Goal: Task Accomplishment & Management: Manage account settings

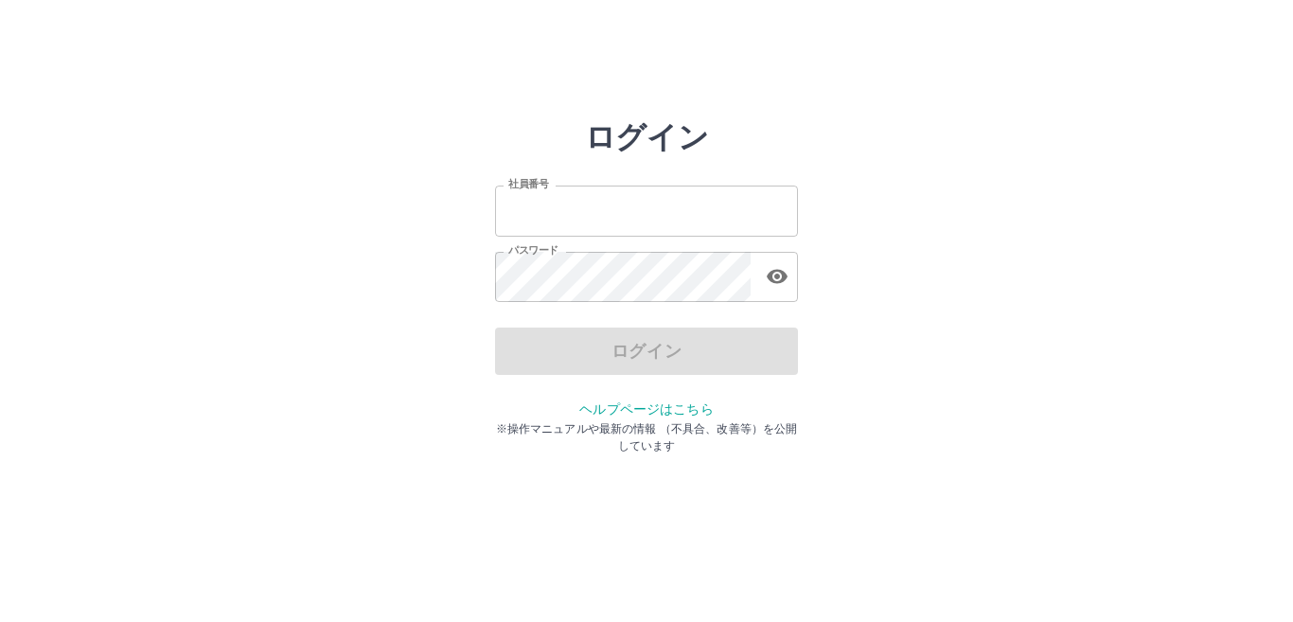
type input "*******"
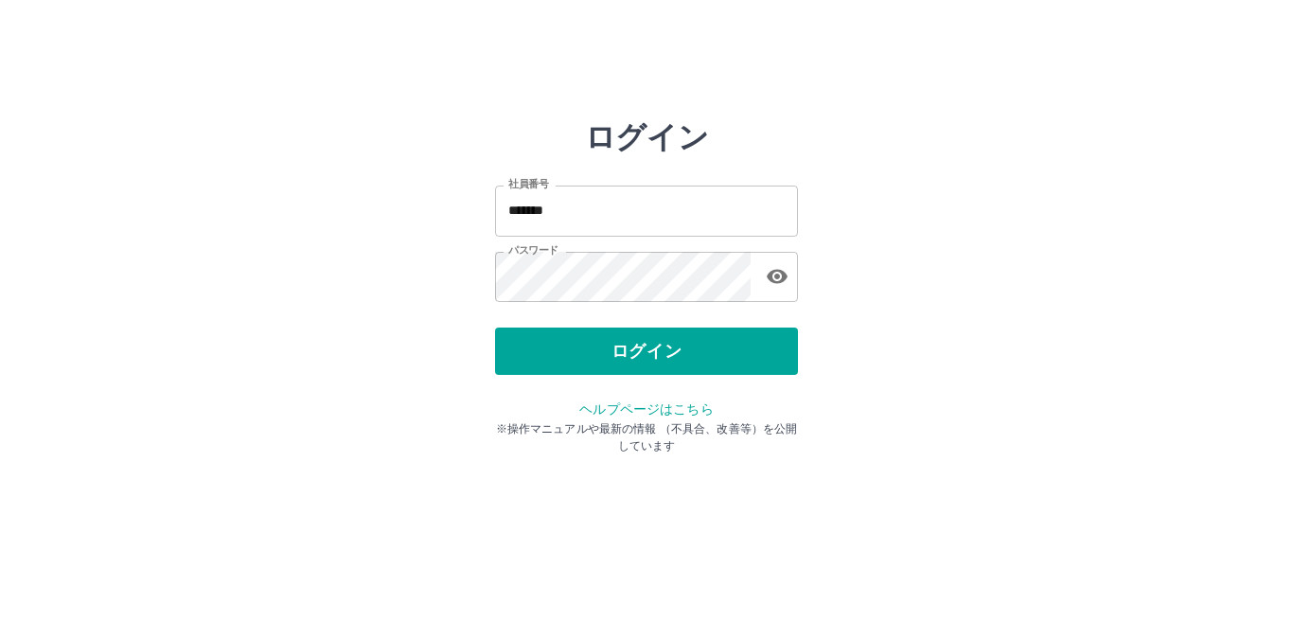
click at [655, 357] on div "ログイン" at bounding box center [646, 351] width 303 height 47
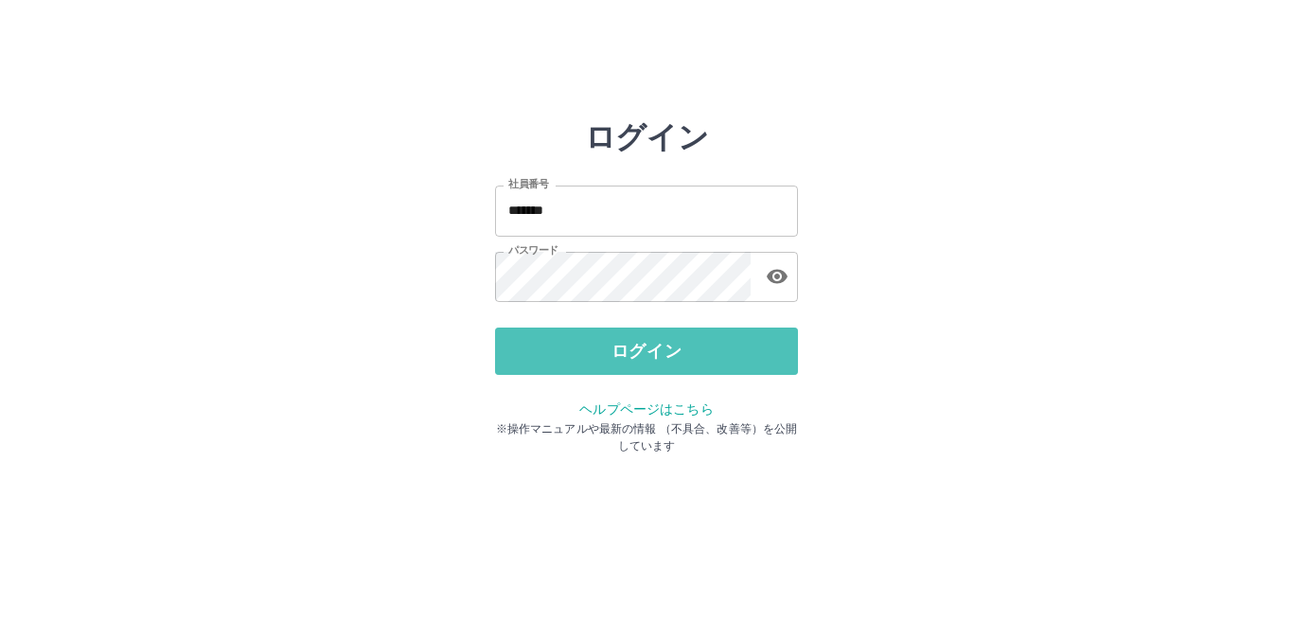
click at [655, 357] on button "ログイン" at bounding box center [646, 351] width 303 height 47
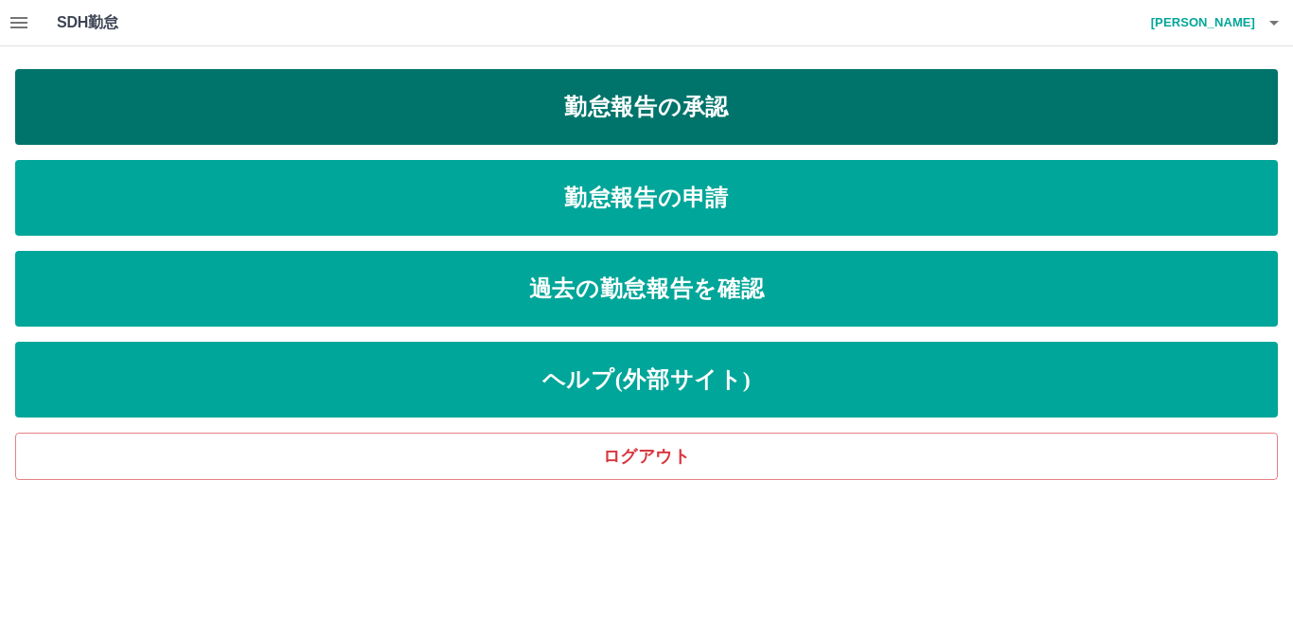
click at [638, 129] on link "勤怠報告の承認" at bounding box center [646, 107] width 1263 height 76
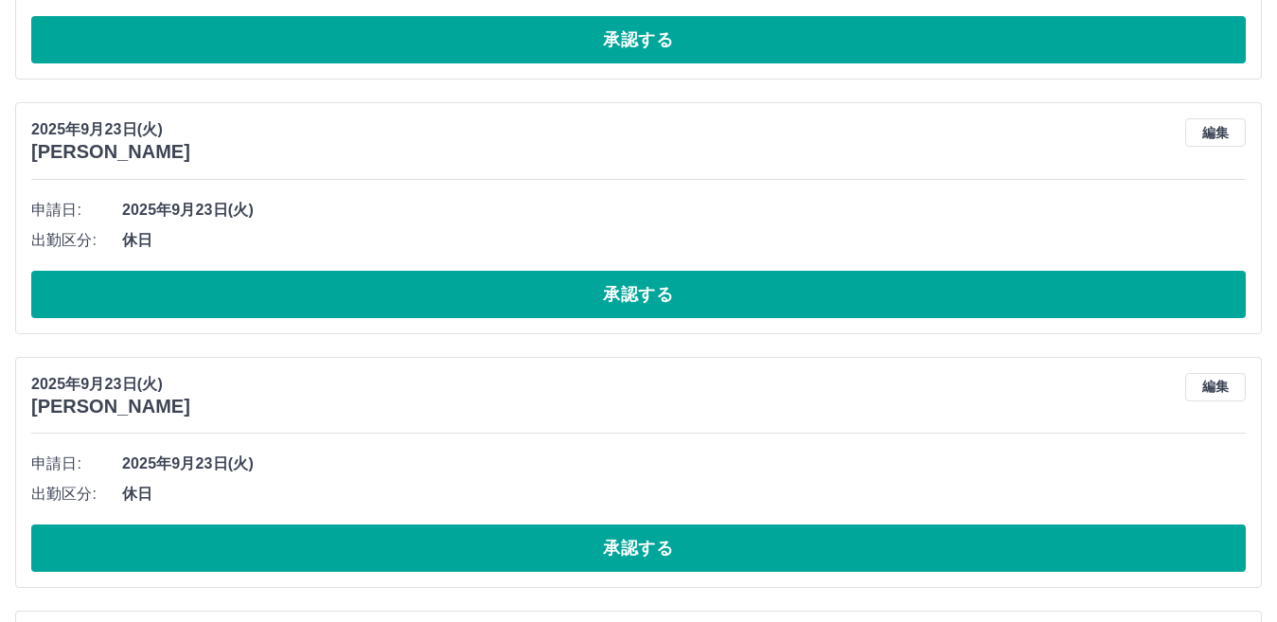
scroll to position [663, 0]
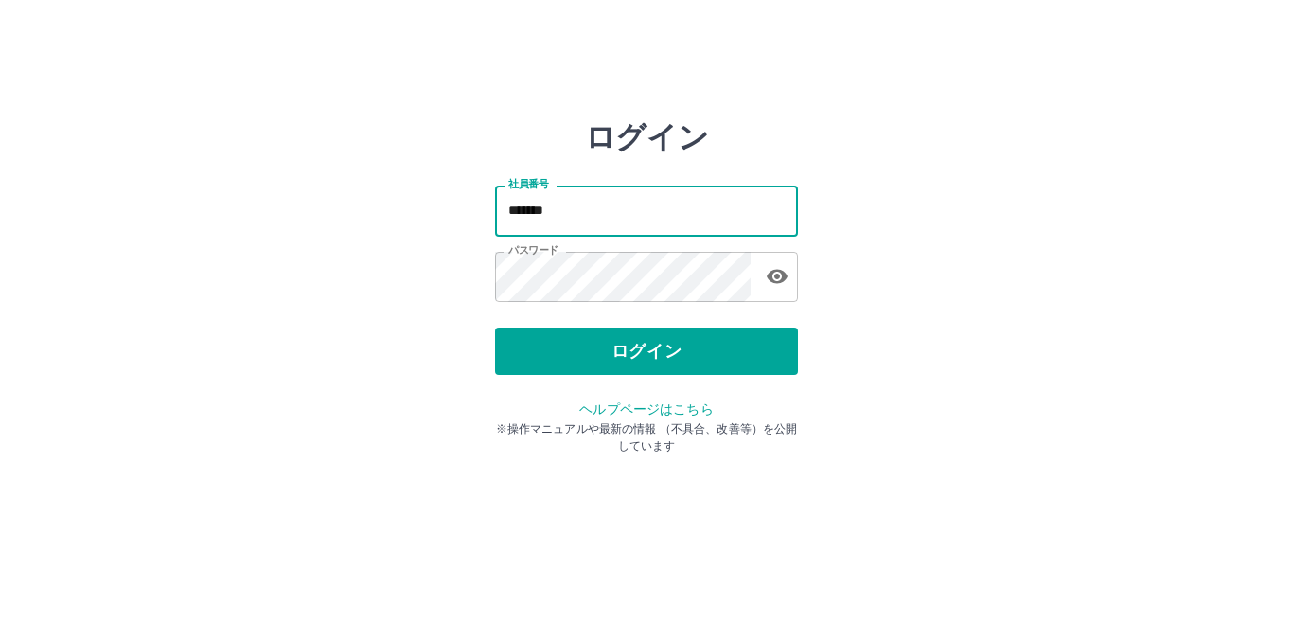
click at [678, 233] on input "*******" at bounding box center [646, 211] width 303 height 50
type input "*"
type input "*******"
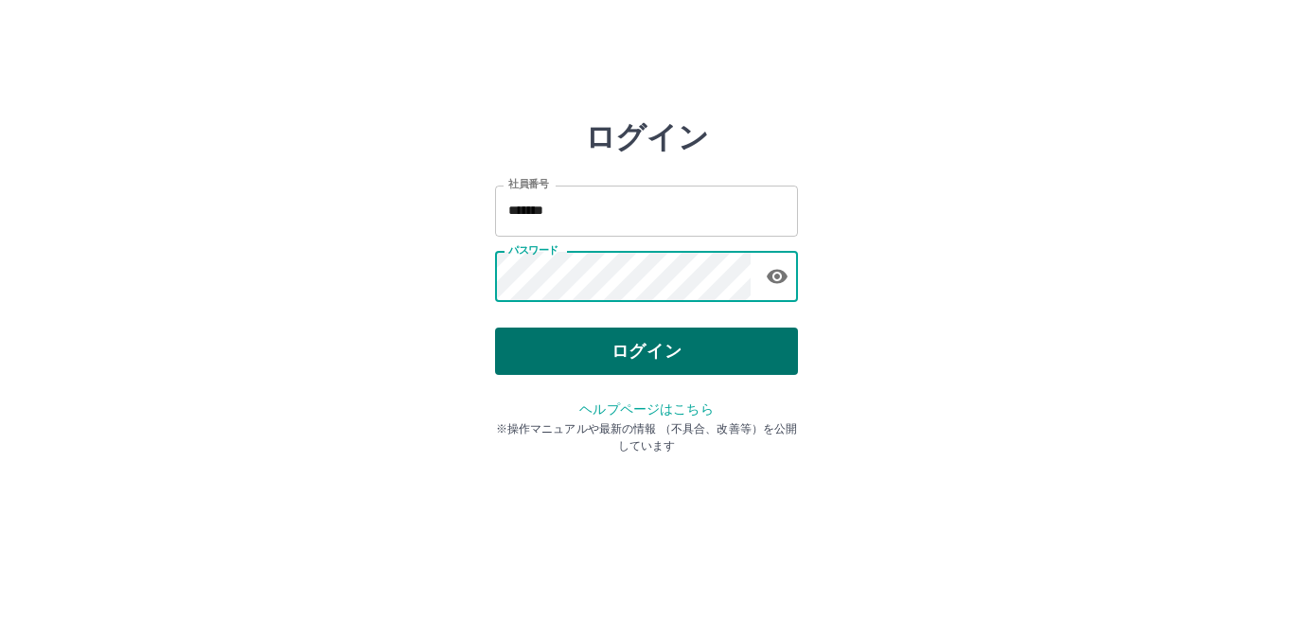
click at [608, 359] on button "ログイン" at bounding box center [646, 351] width 303 height 47
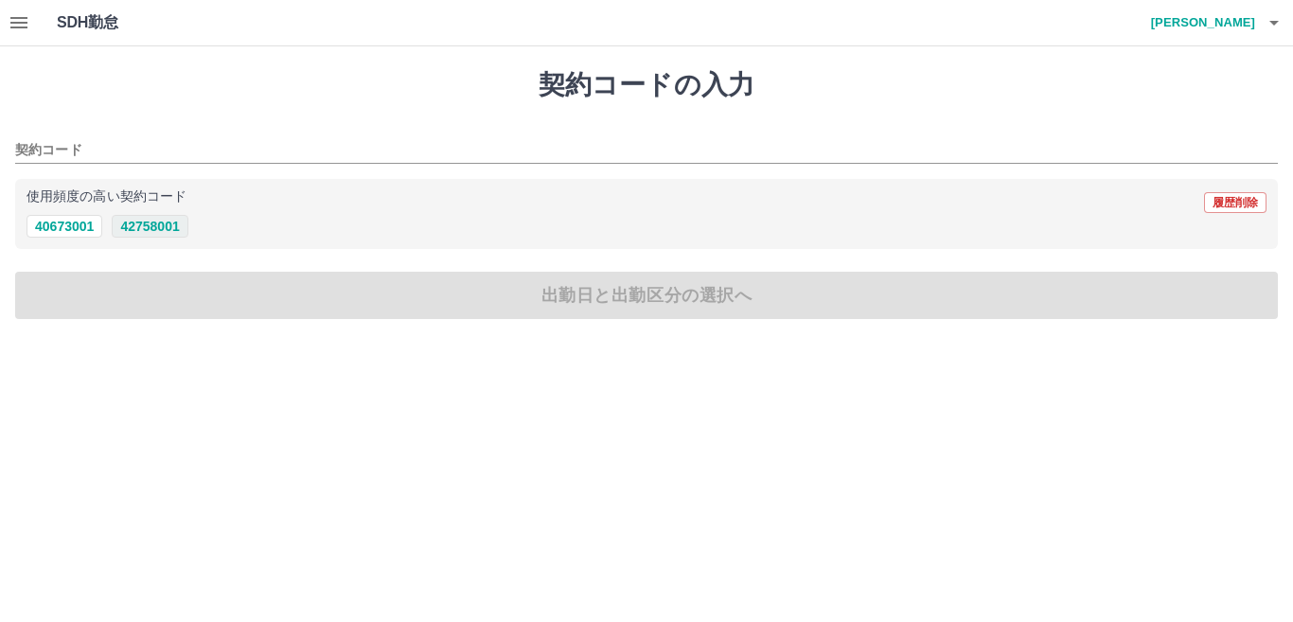
click at [175, 231] on button "42758001" at bounding box center [150, 226] width 76 height 23
type input "********"
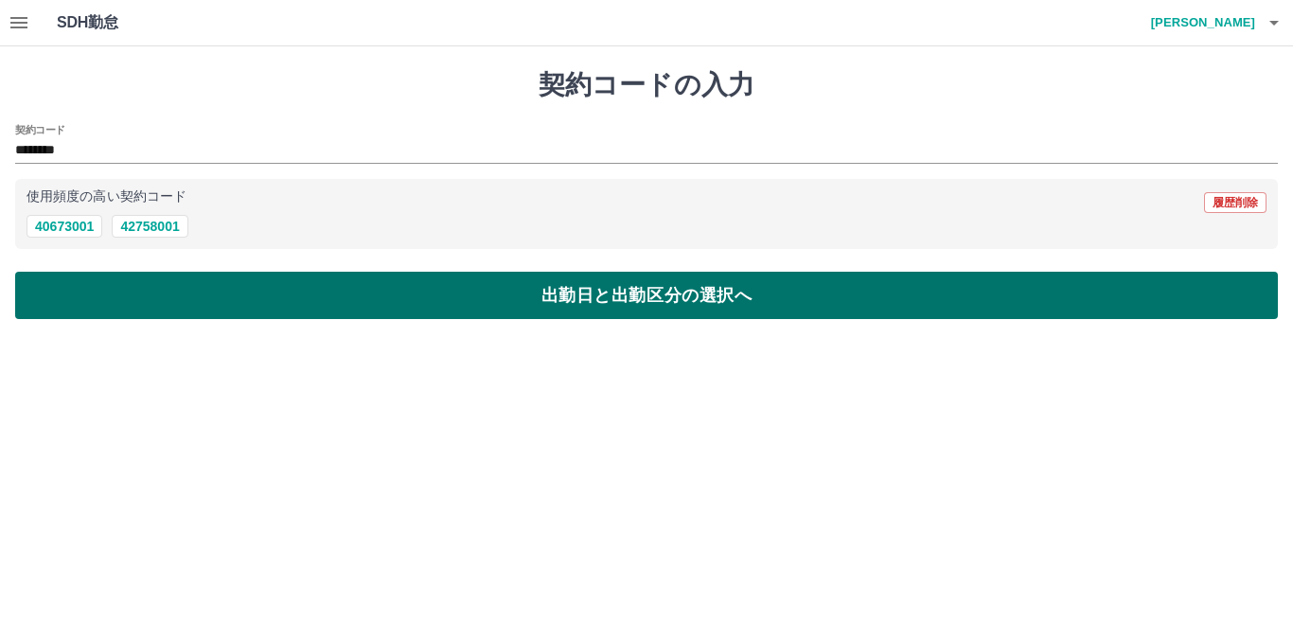
click at [222, 295] on button "出勤日と出勤区分の選択へ" at bounding box center [646, 295] width 1263 height 47
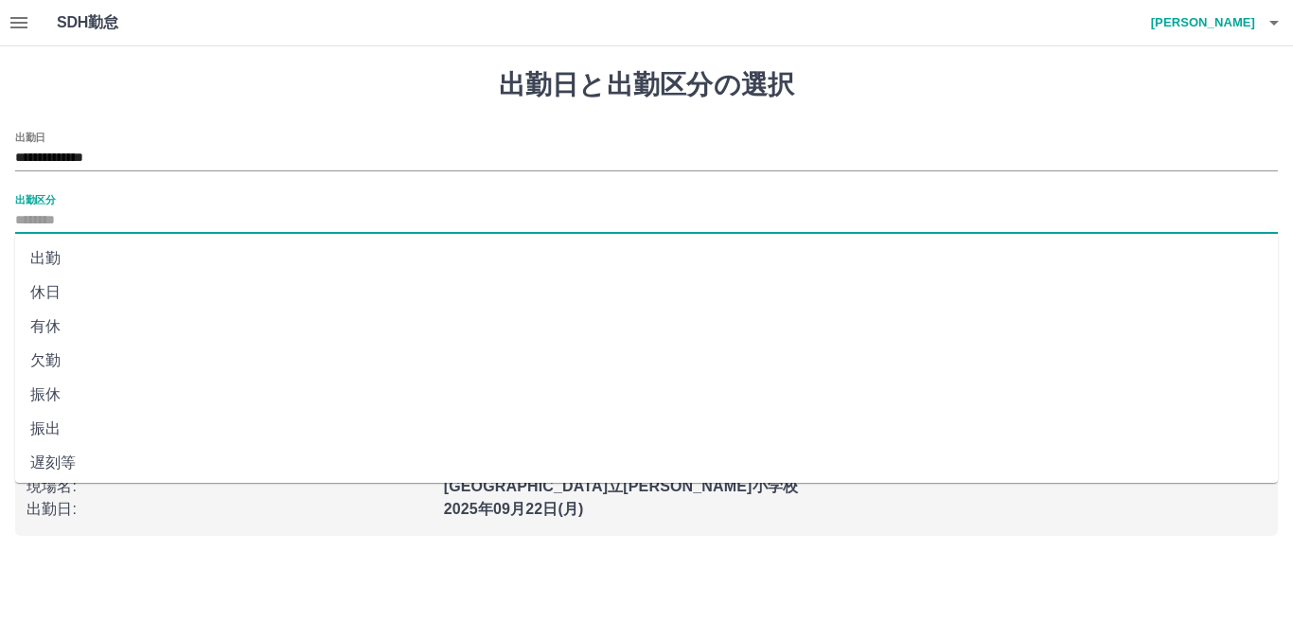
click at [76, 212] on input "出勤区分" at bounding box center [646, 221] width 1263 height 24
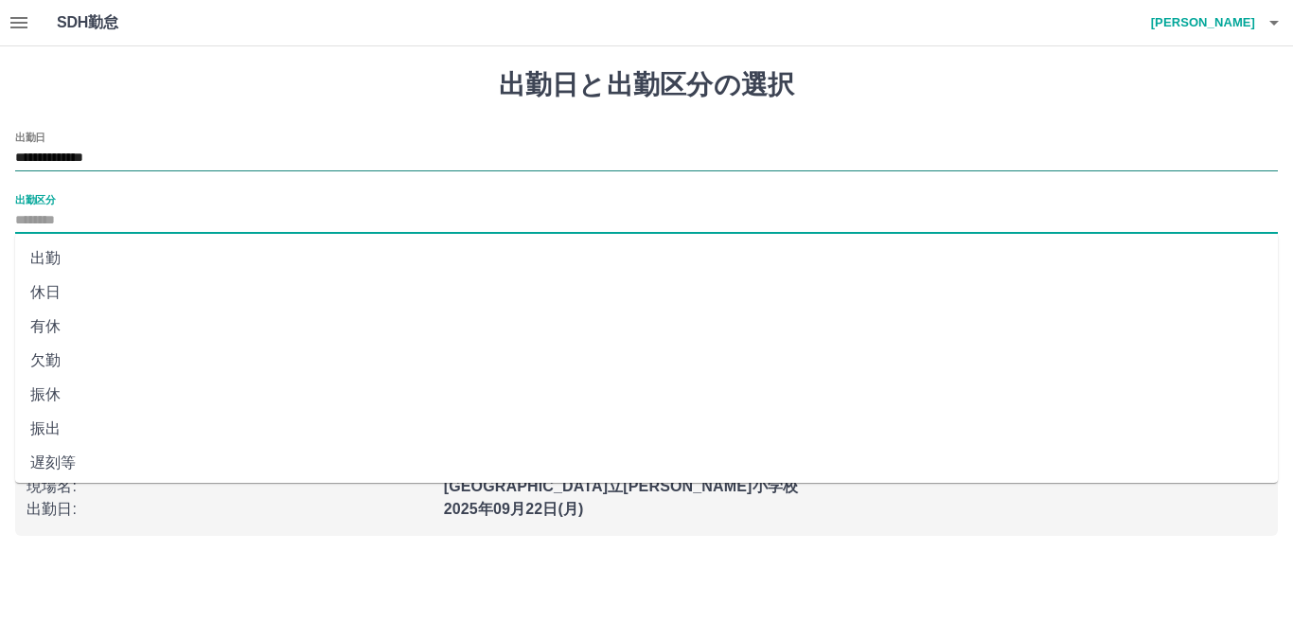
click at [254, 153] on input "**********" at bounding box center [646, 159] width 1263 height 24
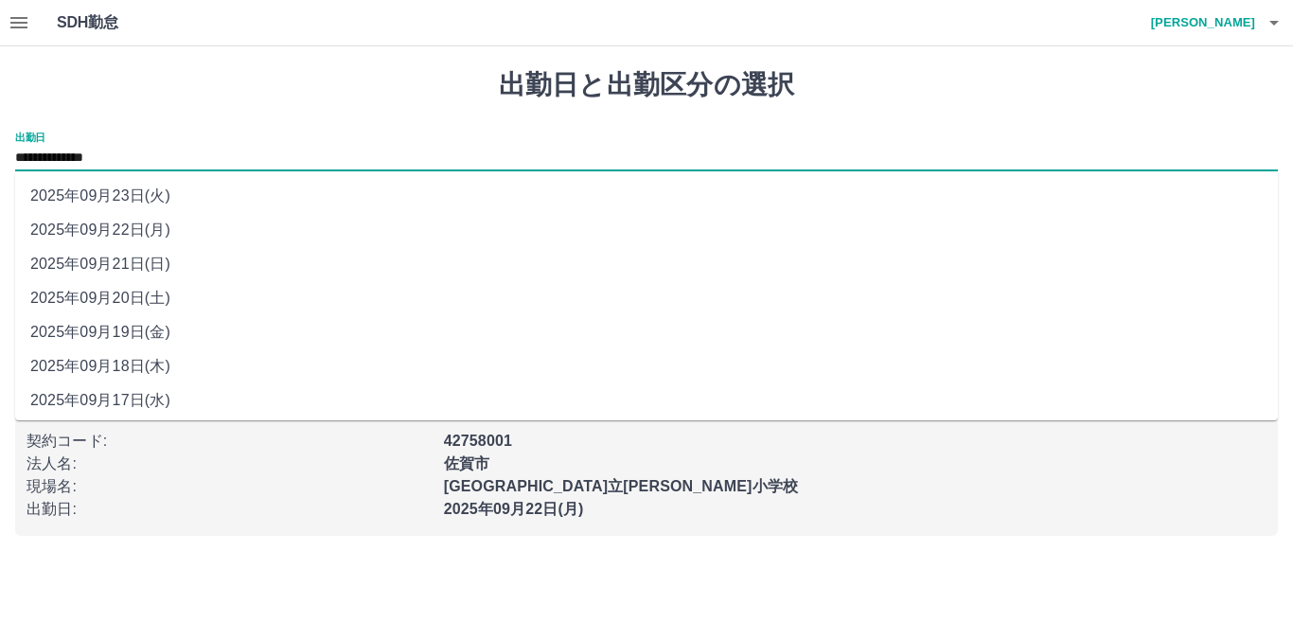
click at [164, 197] on li "2025年09月23日(火)" at bounding box center [646, 196] width 1263 height 34
type input "**********"
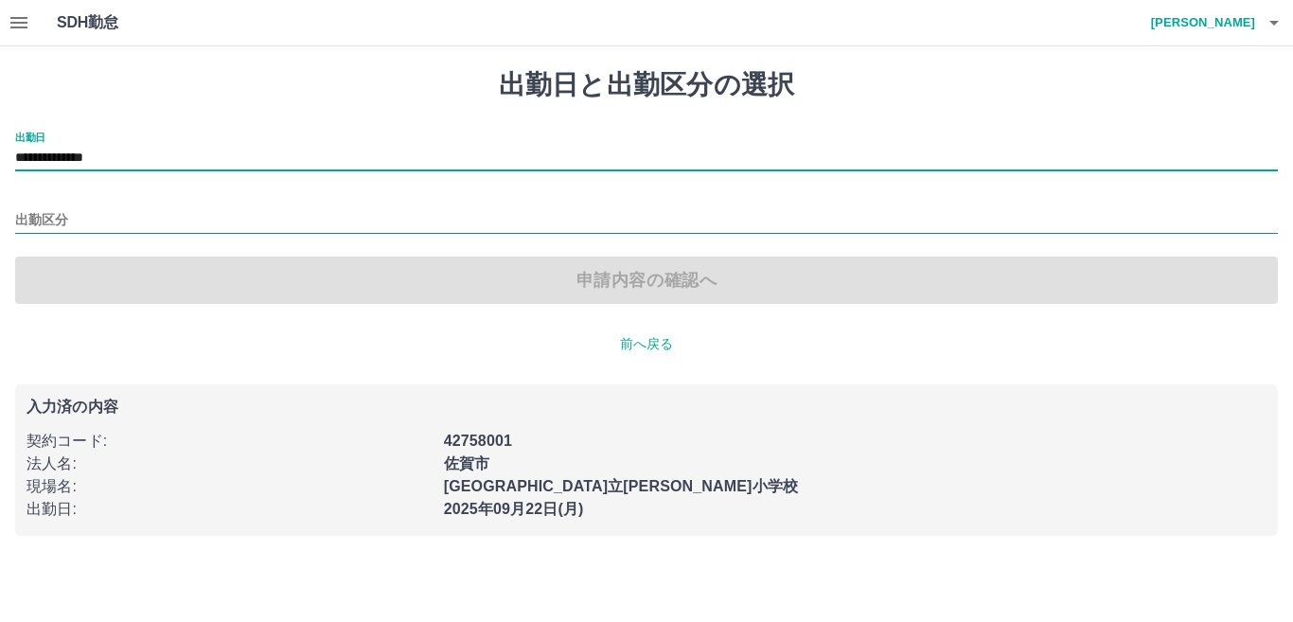
click at [142, 225] on input "出勤区分" at bounding box center [646, 221] width 1263 height 24
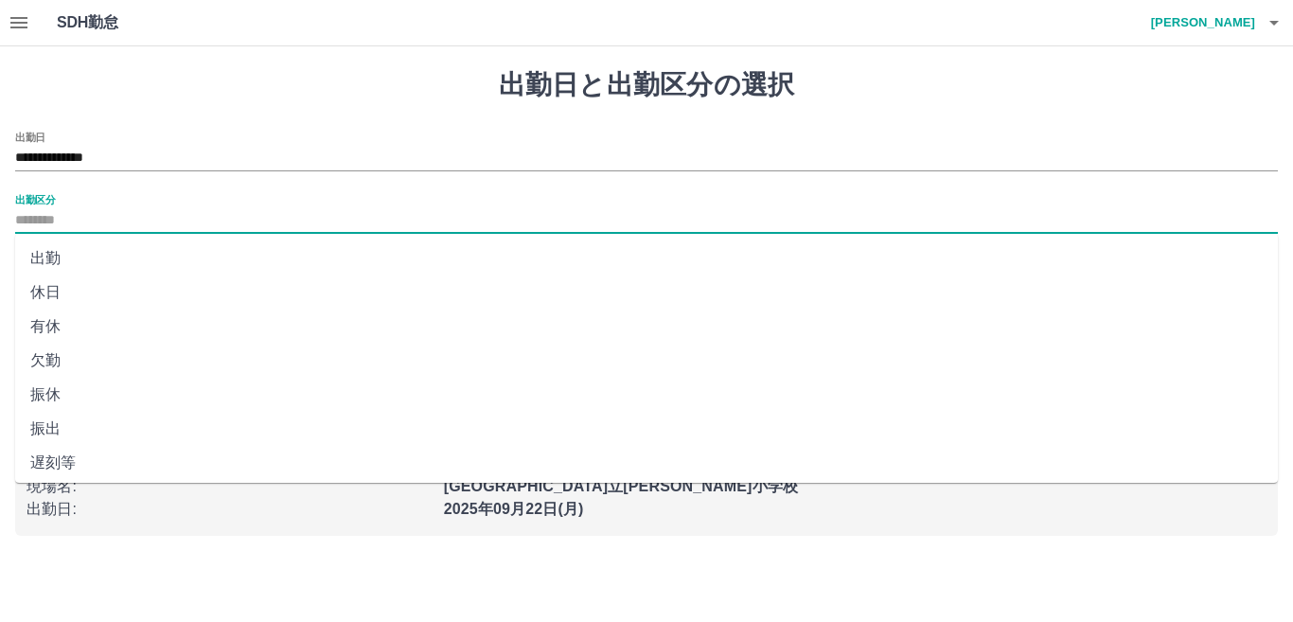
click at [95, 280] on li "休日" at bounding box center [646, 293] width 1263 height 34
type input "**"
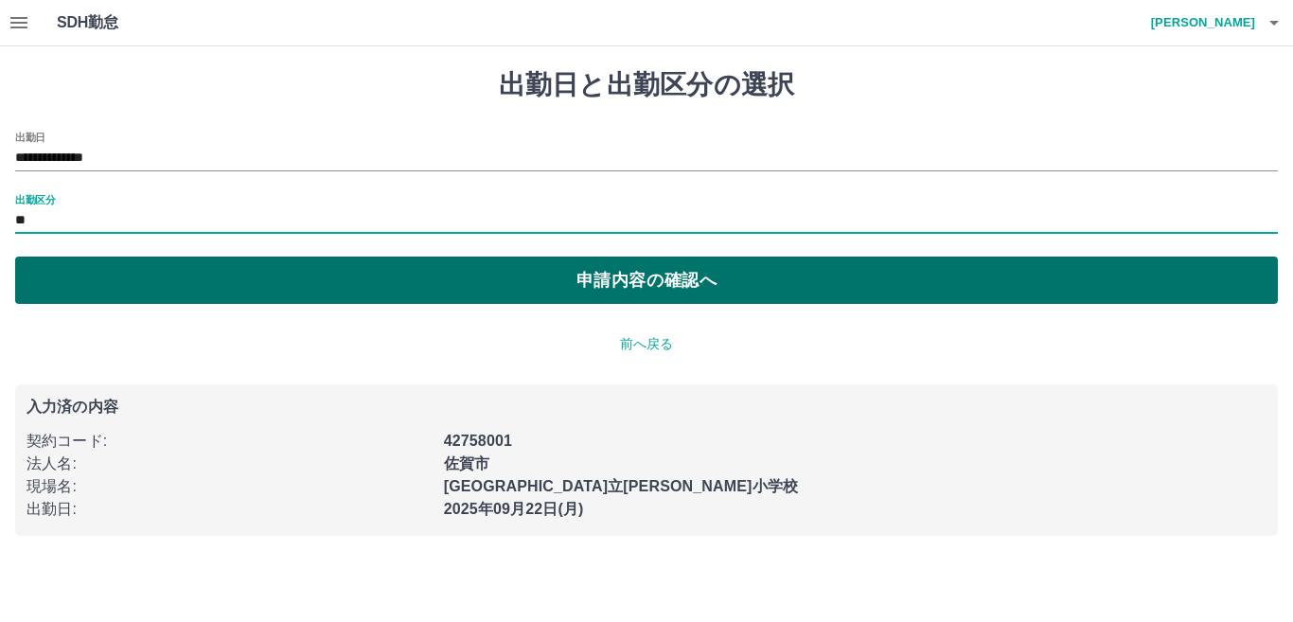
click at [139, 281] on button "申請内容の確認へ" at bounding box center [646, 280] width 1263 height 47
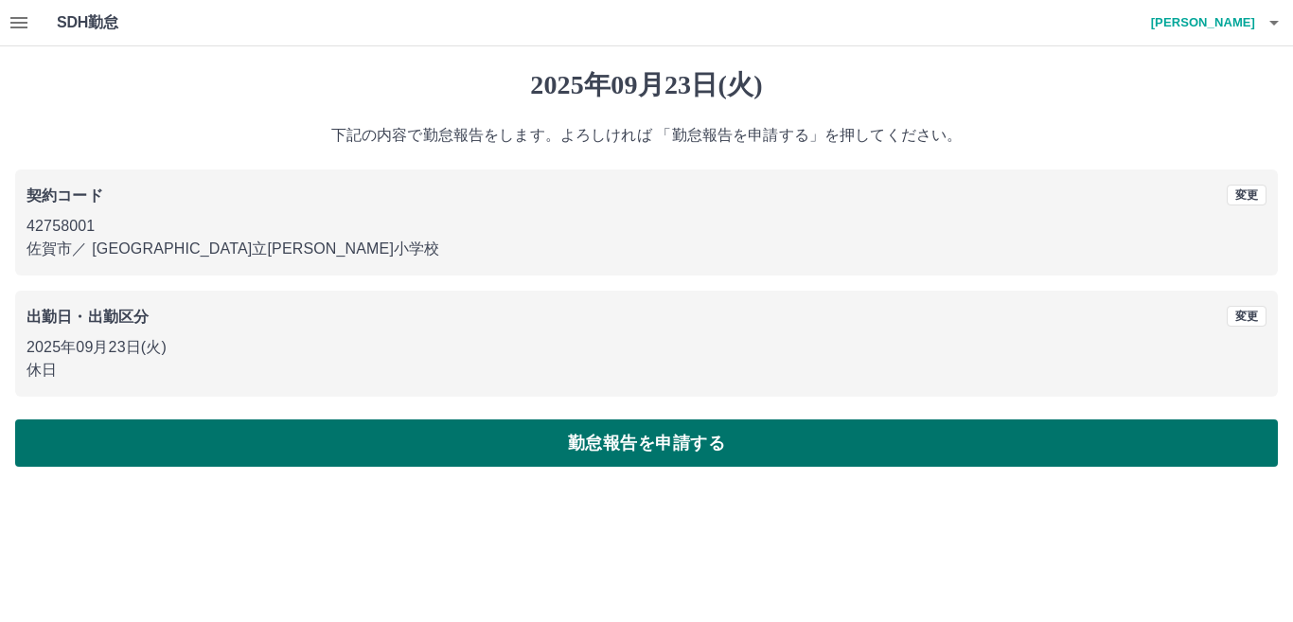
click at [756, 453] on button "勤怠報告を申請する" at bounding box center [646, 442] width 1263 height 47
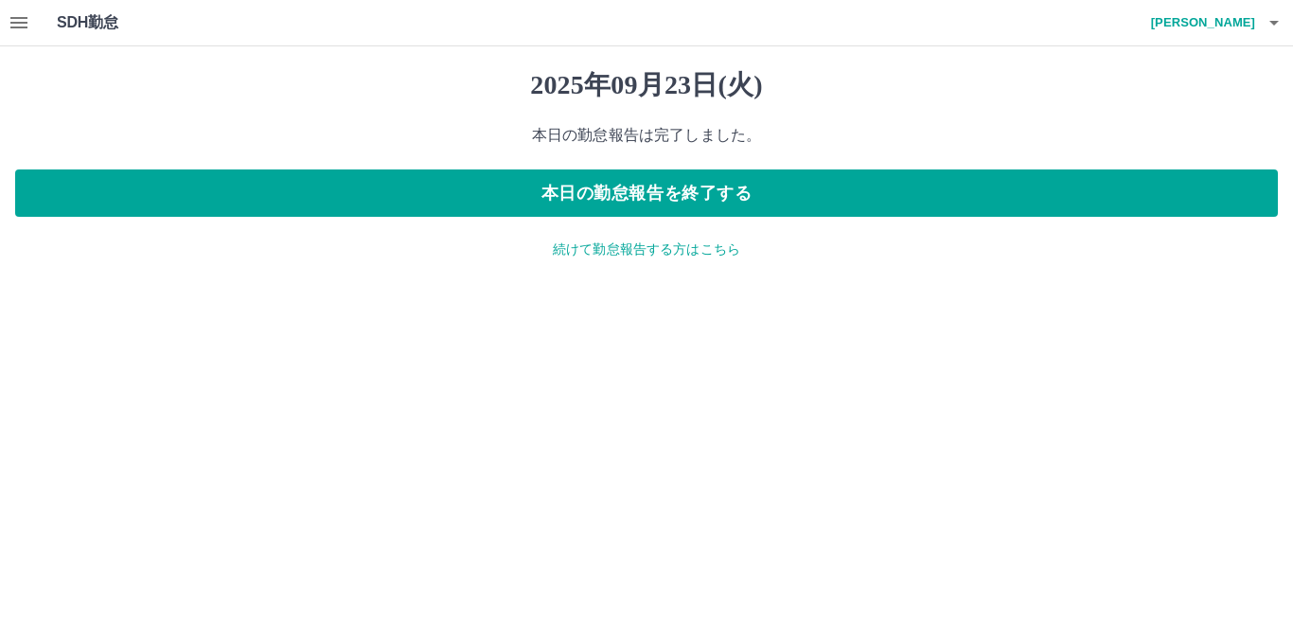
click at [1277, 18] on icon "button" at bounding box center [1274, 22] width 23 height 23
click at [1191, 134] on li "ログアウト" at bounding box center [1195, 138] width 168 height 34
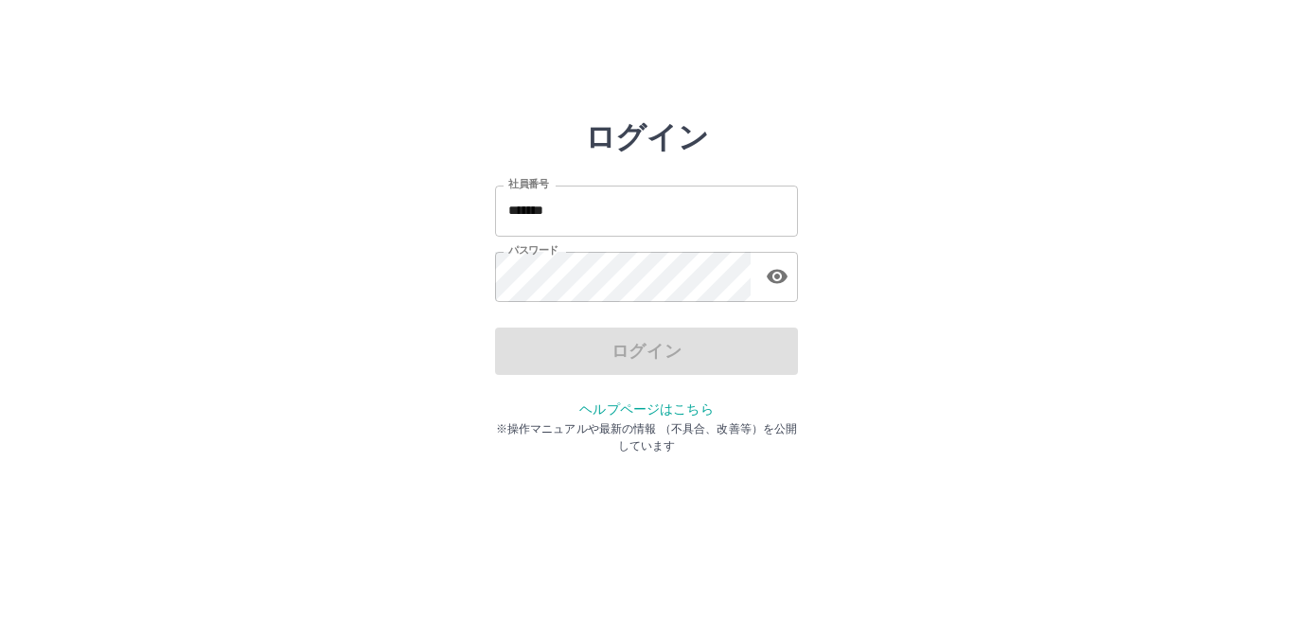
click at [594, 212] on input "*******" at bounding box center [646, 211] width 303 height 50
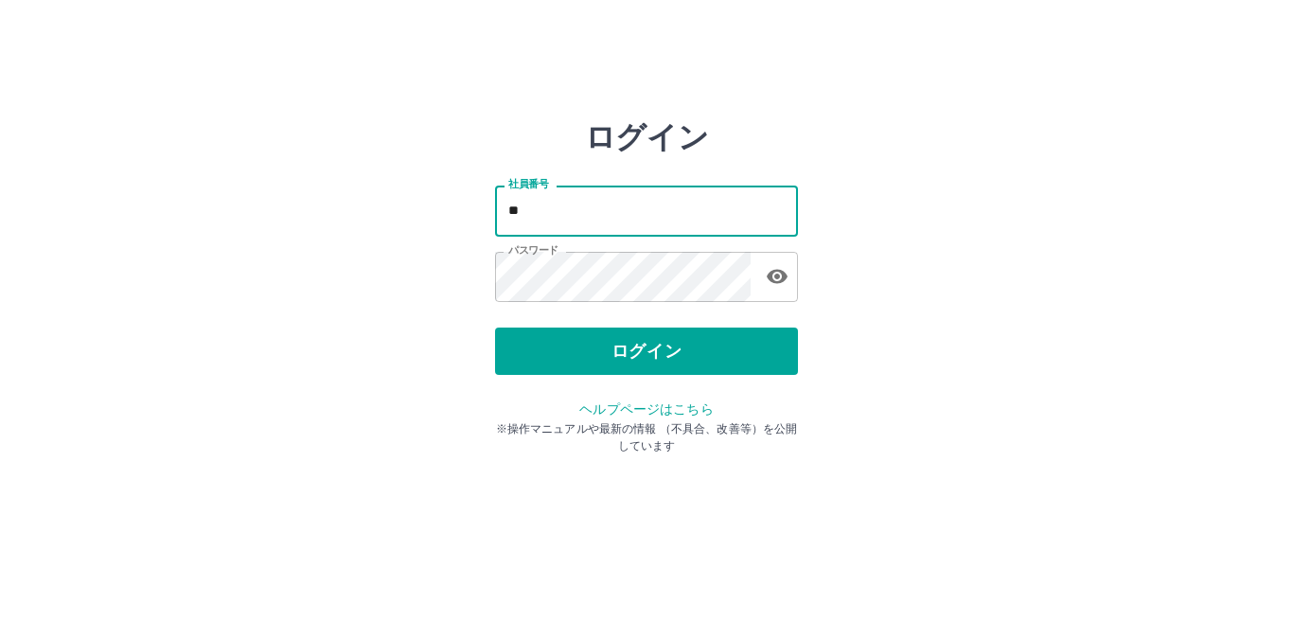
type input "*"
type input "*******"
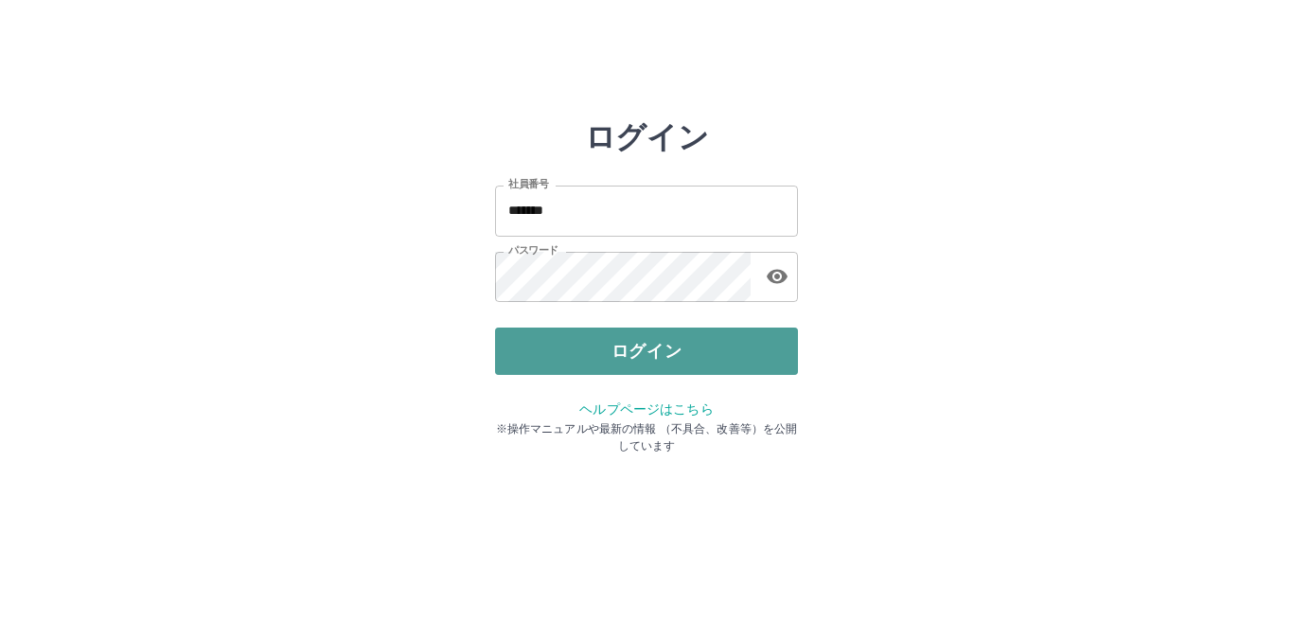
click at [647, 349] on button "ログイン" at bounding box center [646, 351] width 303 height 47
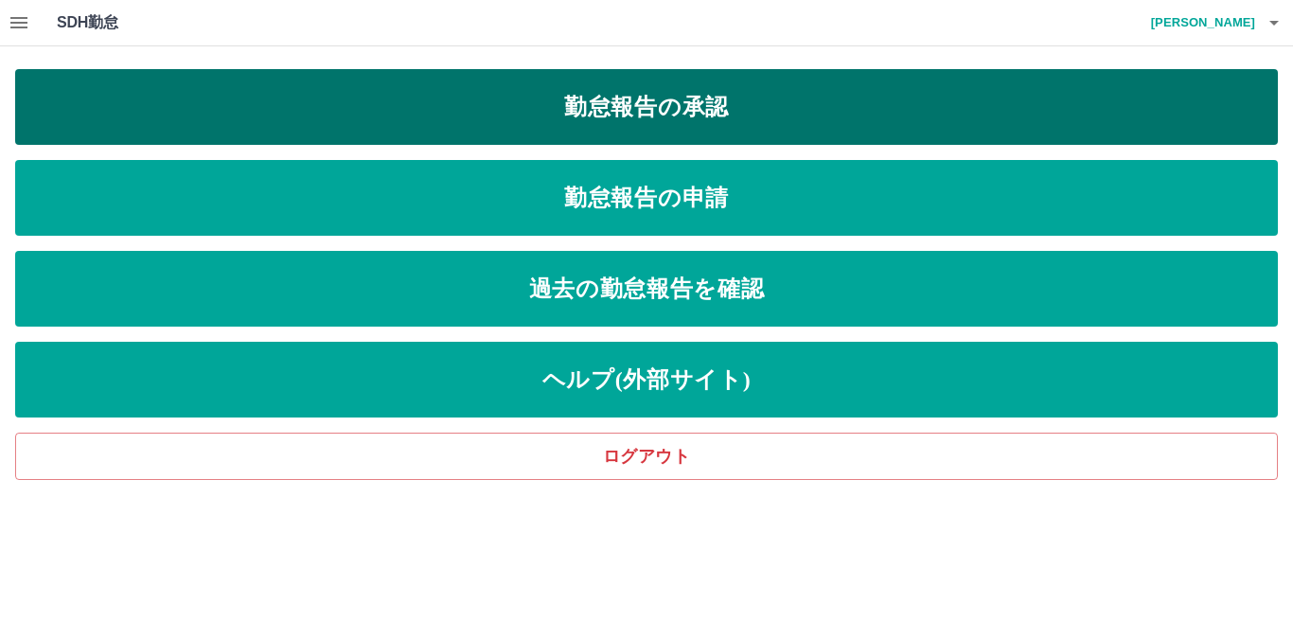
click at [581, 124] on link "勤怠報告の承認" at bounding box center [646, 107] width 1263 height 76
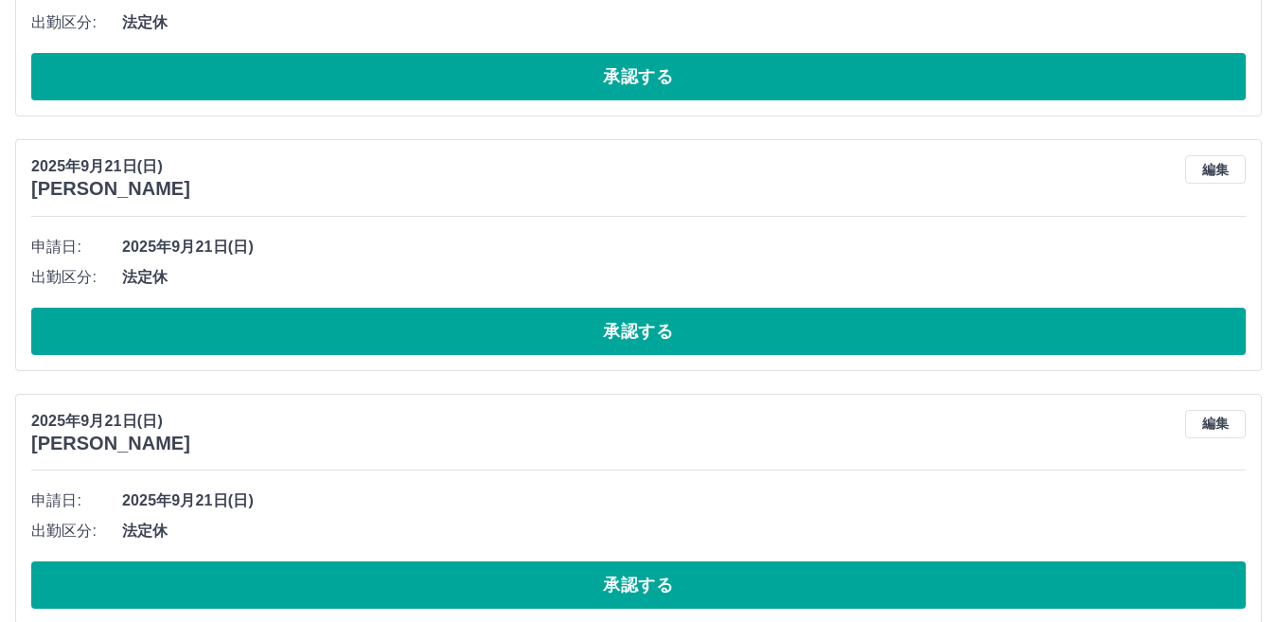
scroll to position [8111, 0]
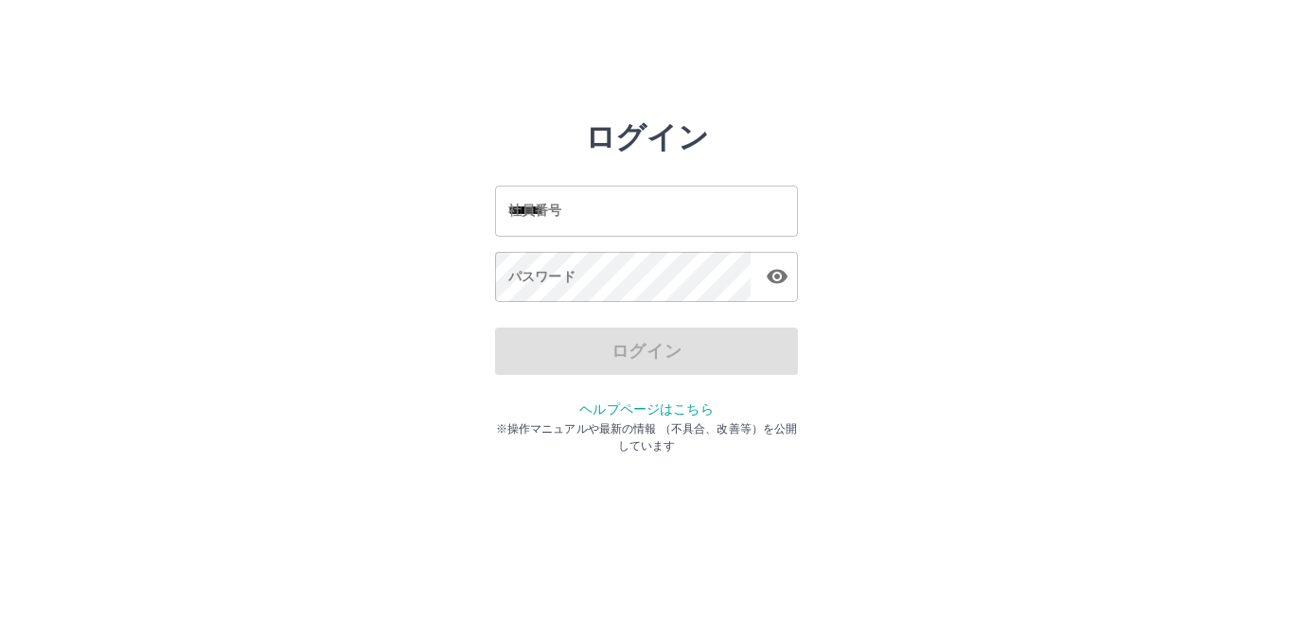
click at [661, 222] on input "*******" at bounding box center [646, 211] width 303 height 50
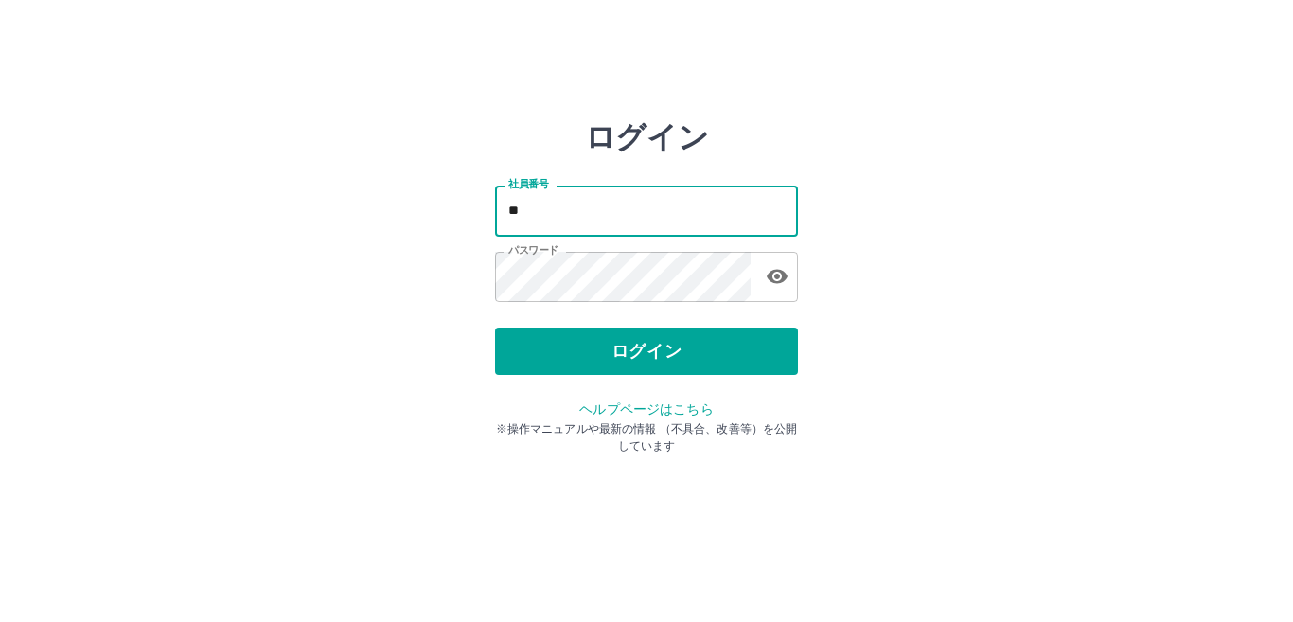
type input "*"
type input "*******"
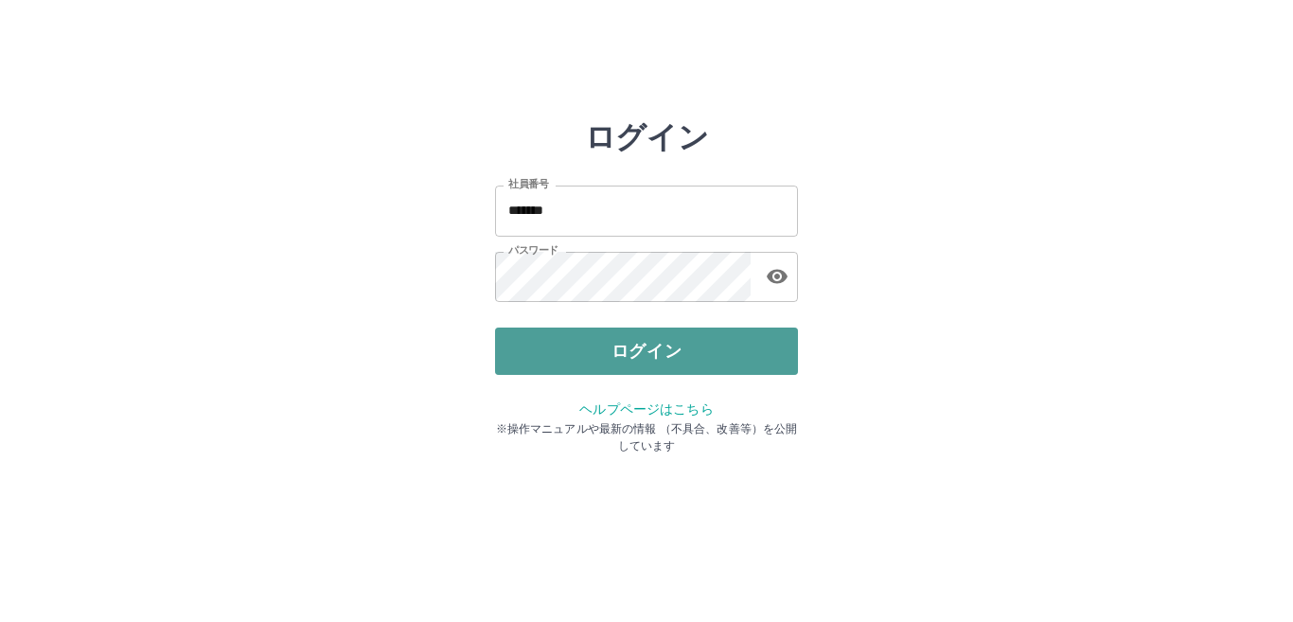
click at [634, 346] on button "ログイン" at bounding box center [646, 351] width 303 height 47
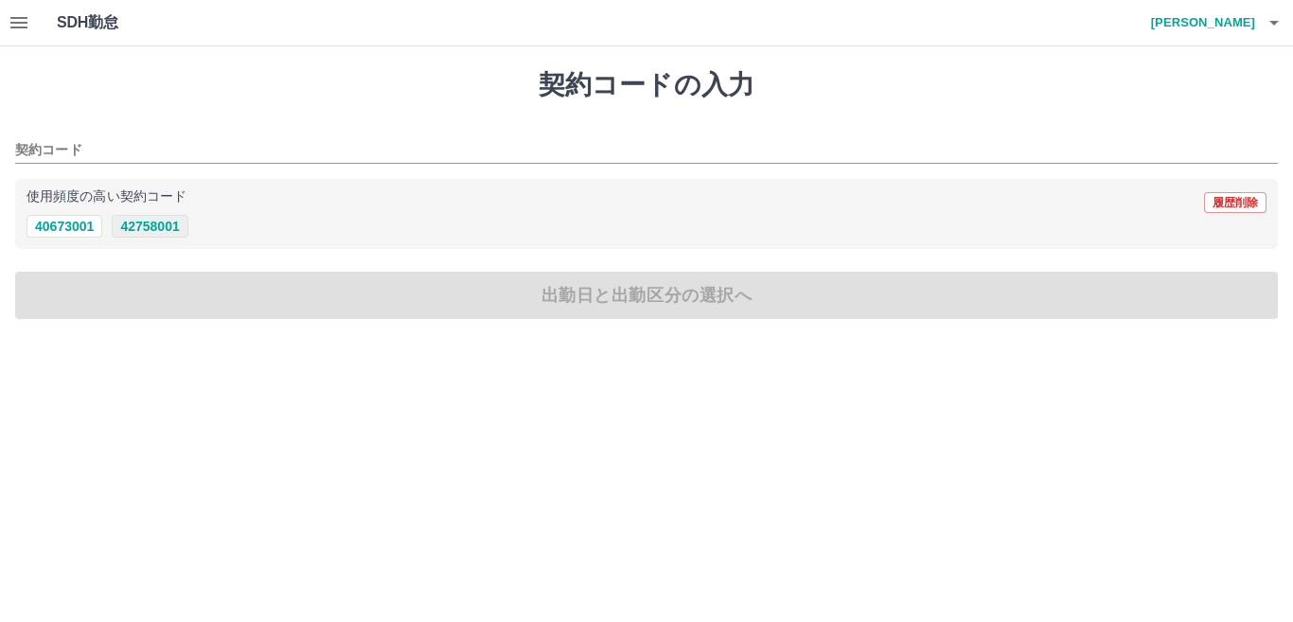
click at [176, 231] on button "42758001" at bounding box center [150, 226] width 76 height 23
type input "********"
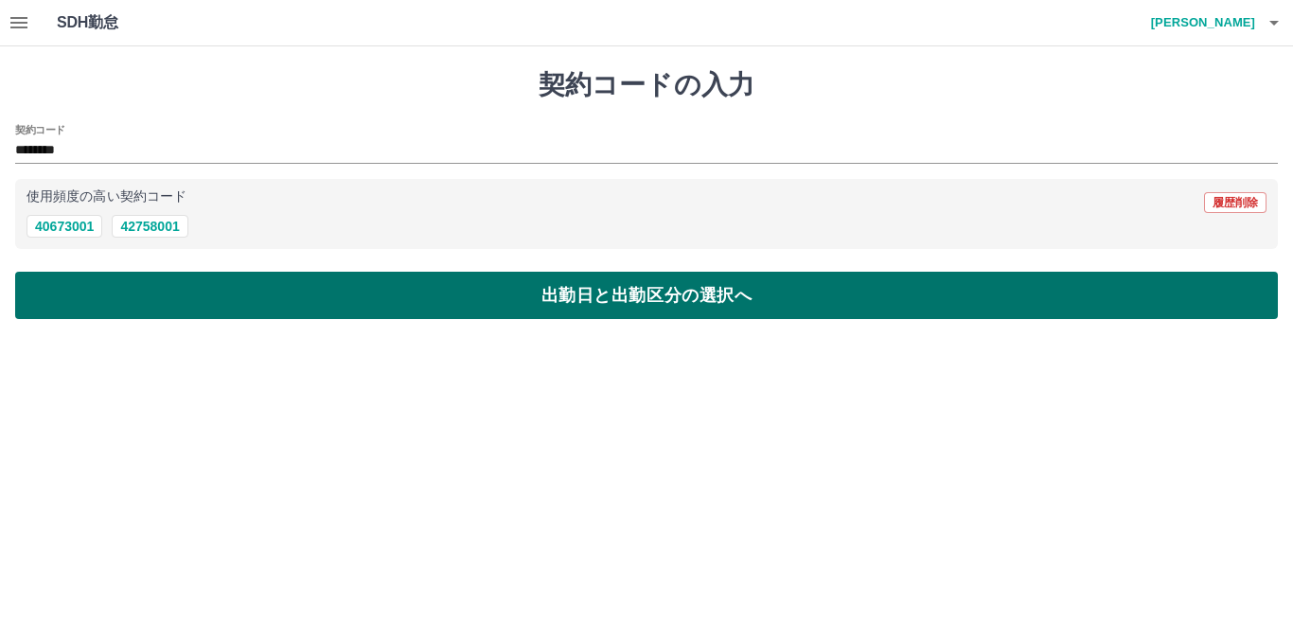
click at [169, 272] on div "契約コードの入力 契約コード ******** 使用頻度の高い契約コード 履歴削除 40673001 42758001 出勤日と出勤区分の選択へ" at bounding box center [646, 193] width 1293 height 295
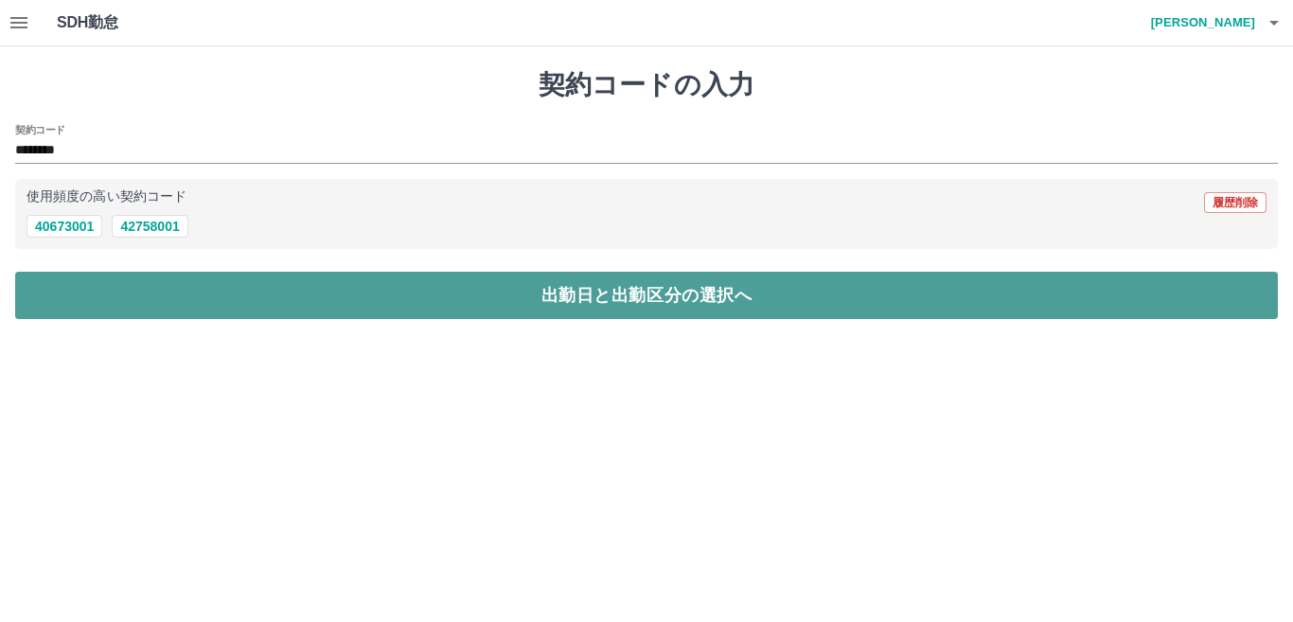
click at [176, 290] on button "出勤日と出勤区分の選択へ" at bounding box center [646, 295] width 1263 height 47
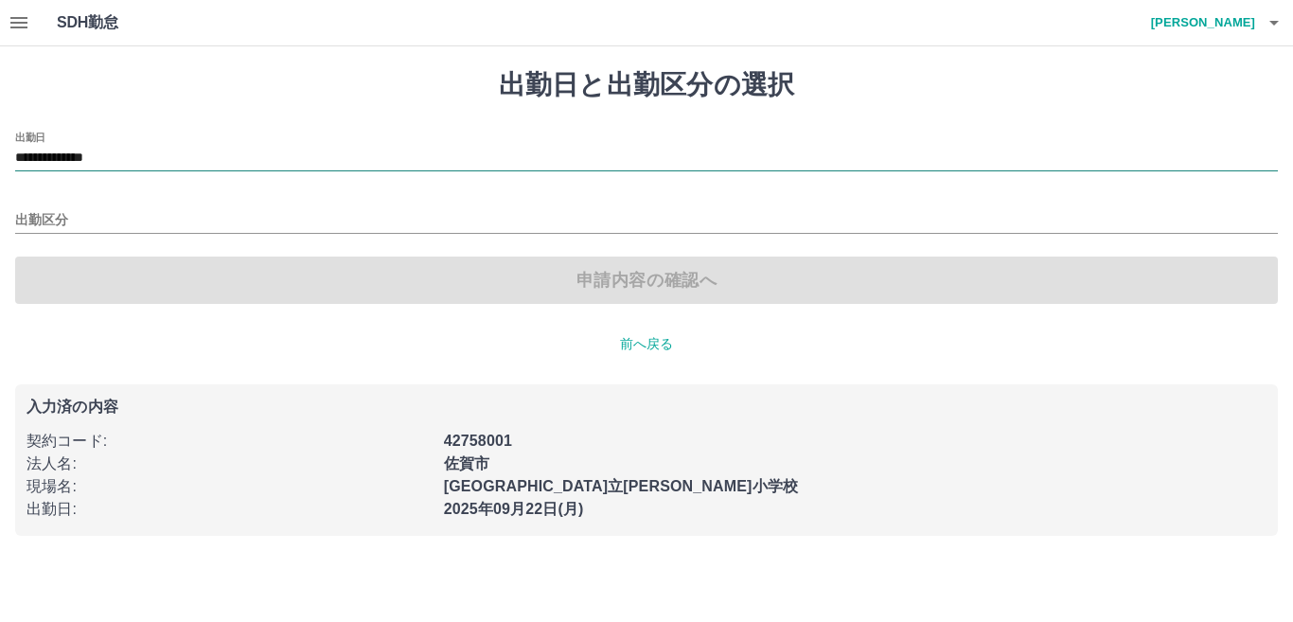
click at [170, 162] on input "**********" at bounding box center [646, 159] width 1263 height 24
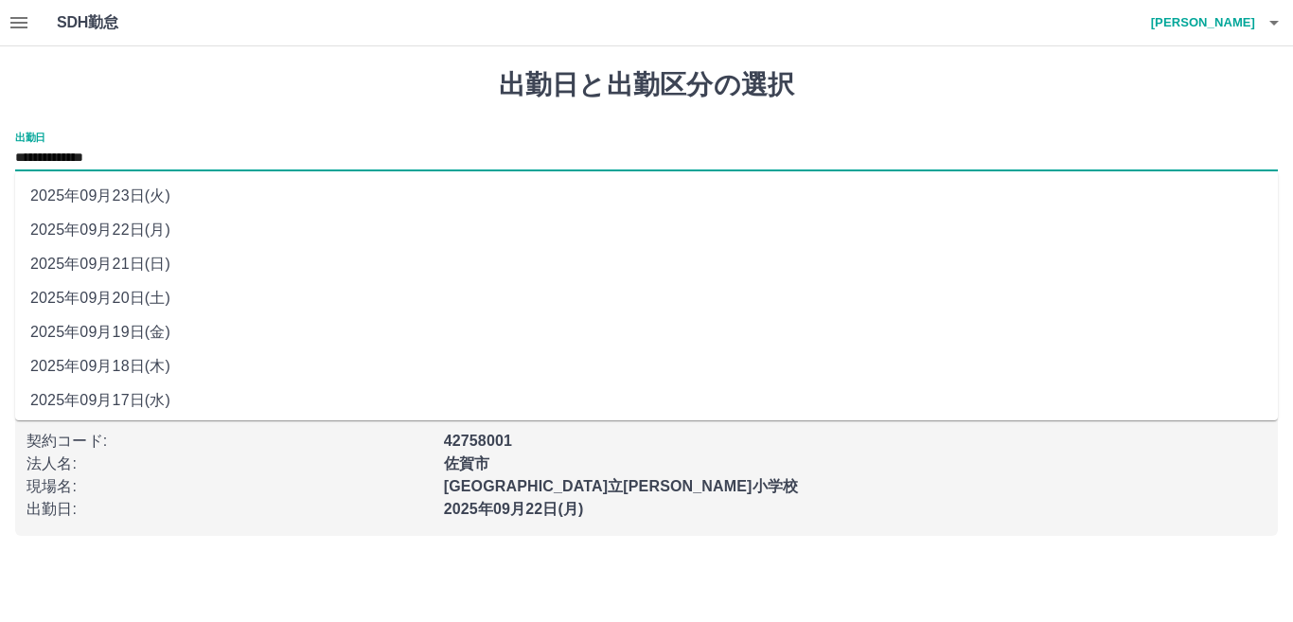
click at [158, 260] on li "2025年09月21日(日)" at bounding box center [646, 264] width 1263 height 34
type input "**********"
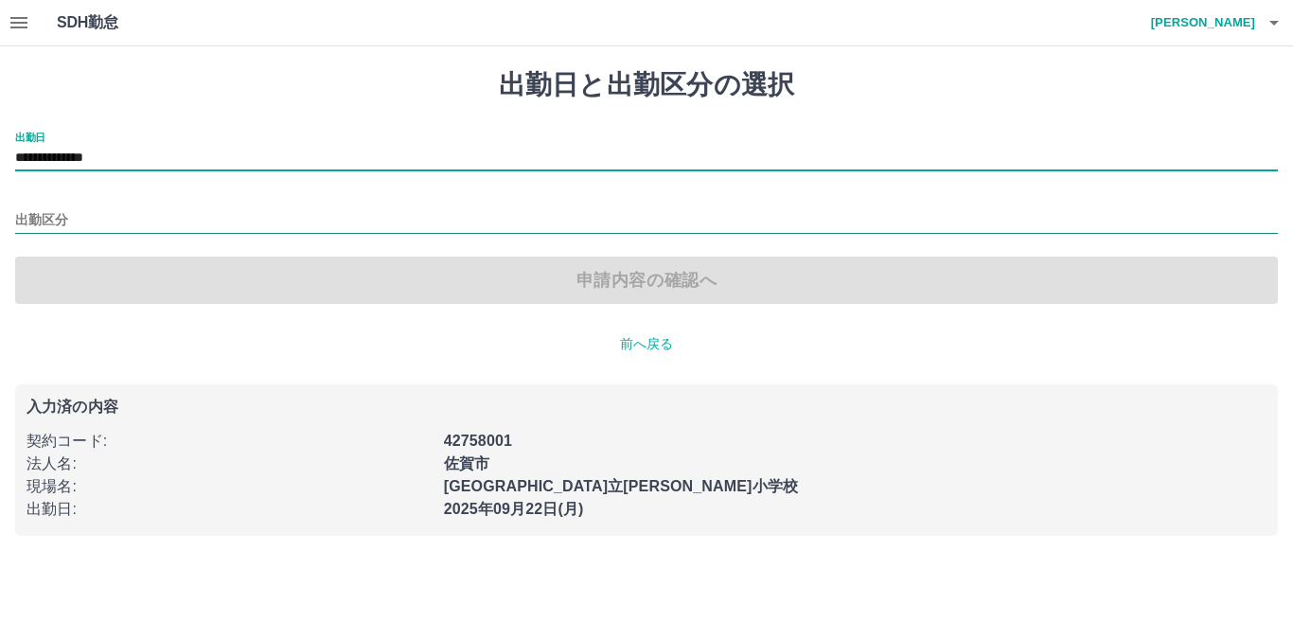
click at [155, 222] on input "出勤区分" at bounding box center [646, 221] width 1263 height 24
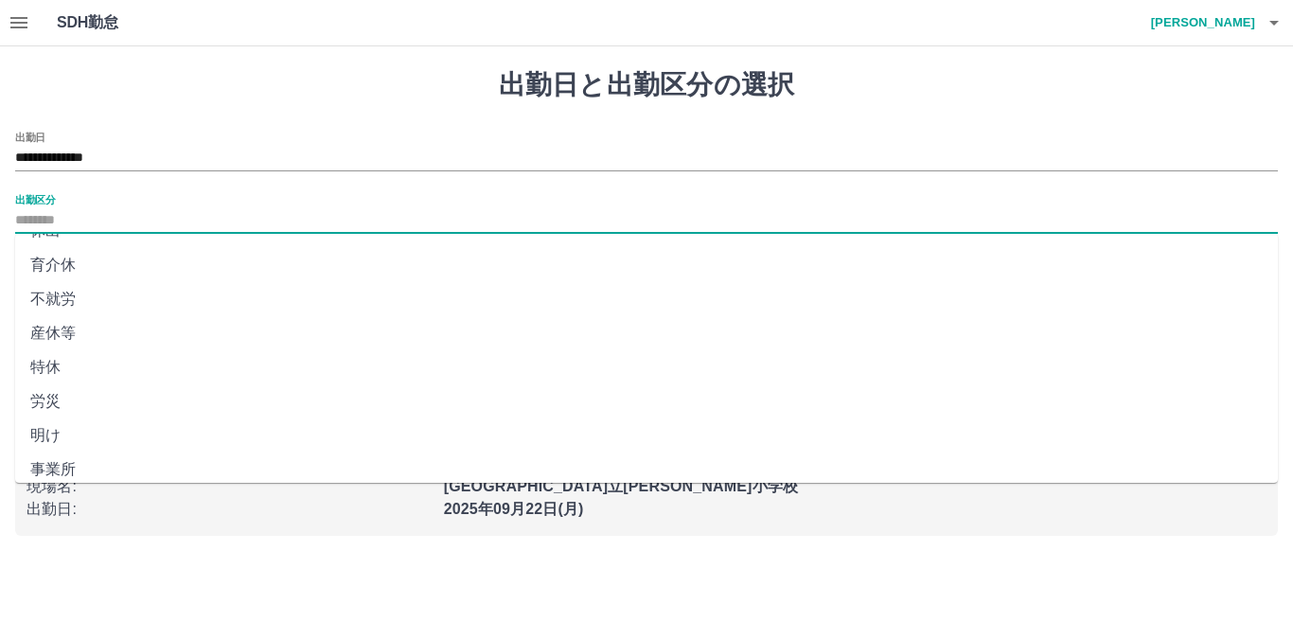
scroll to position [380, 0]
click at [91, 409] on li "法定休" at bounding box center [646, 424] width 1263 height 34
type input "***"
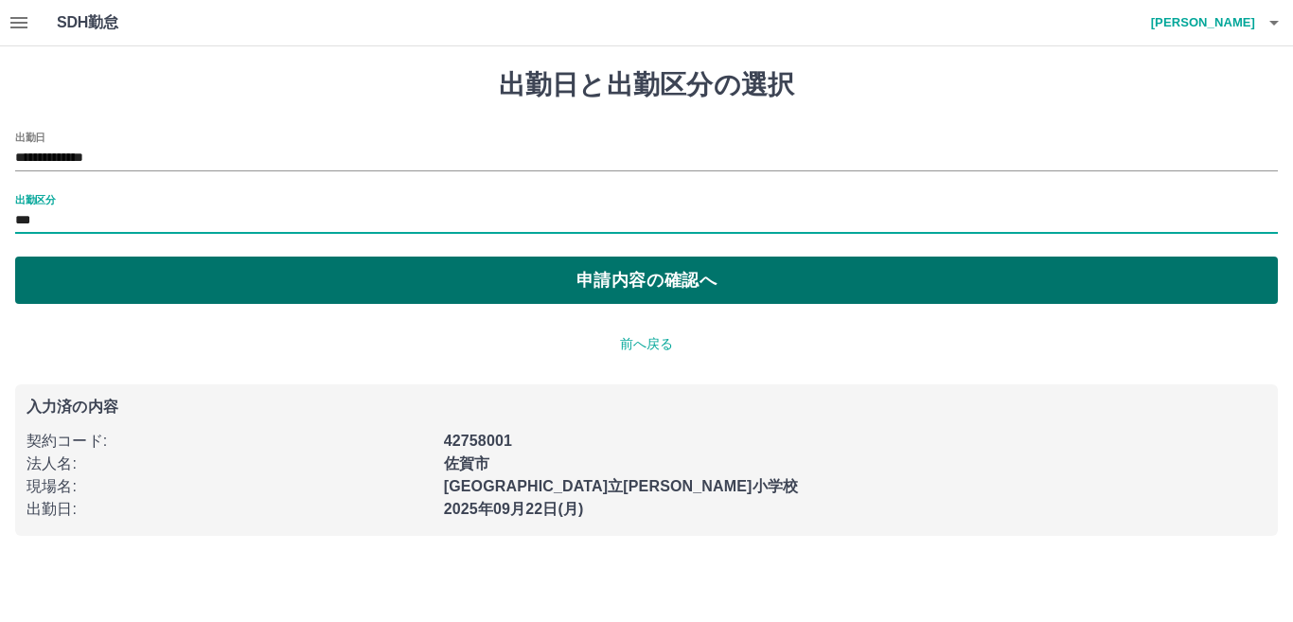
click at [327, 287] on button "申請内容の確認へ" at bounding box center [646, 280] width 1263 height 47
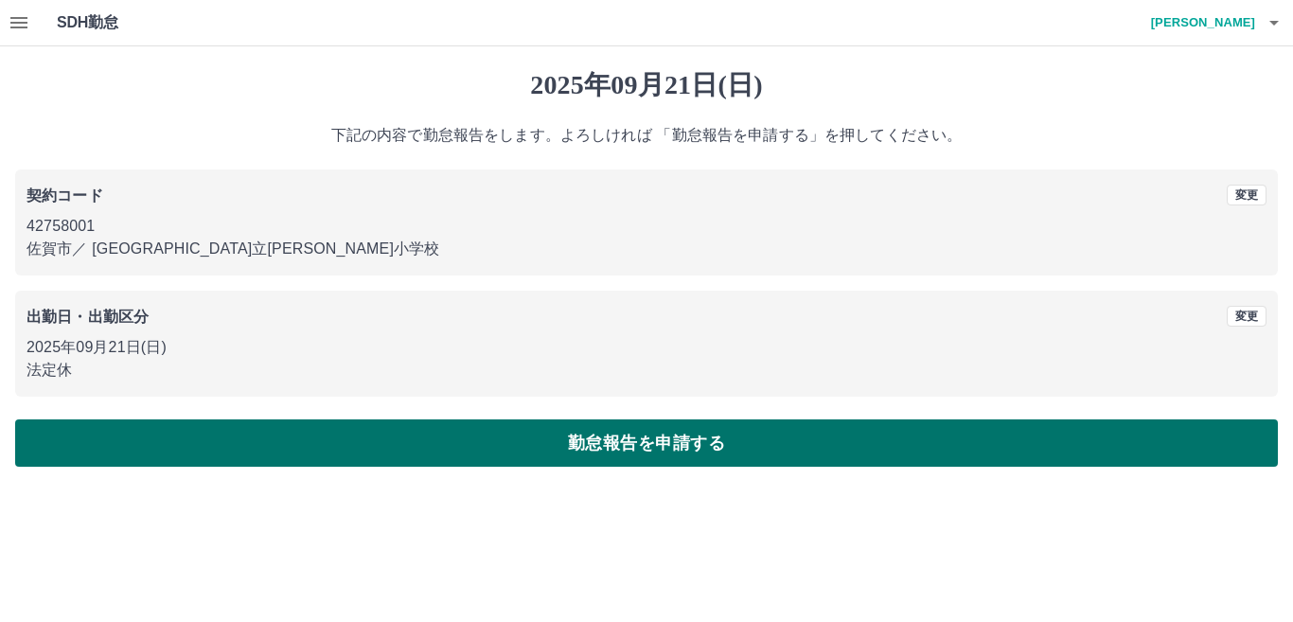
click at [579, 439] on button "勤怠報告を申請する" at bounding box center [646, 442] width 1263 height 47
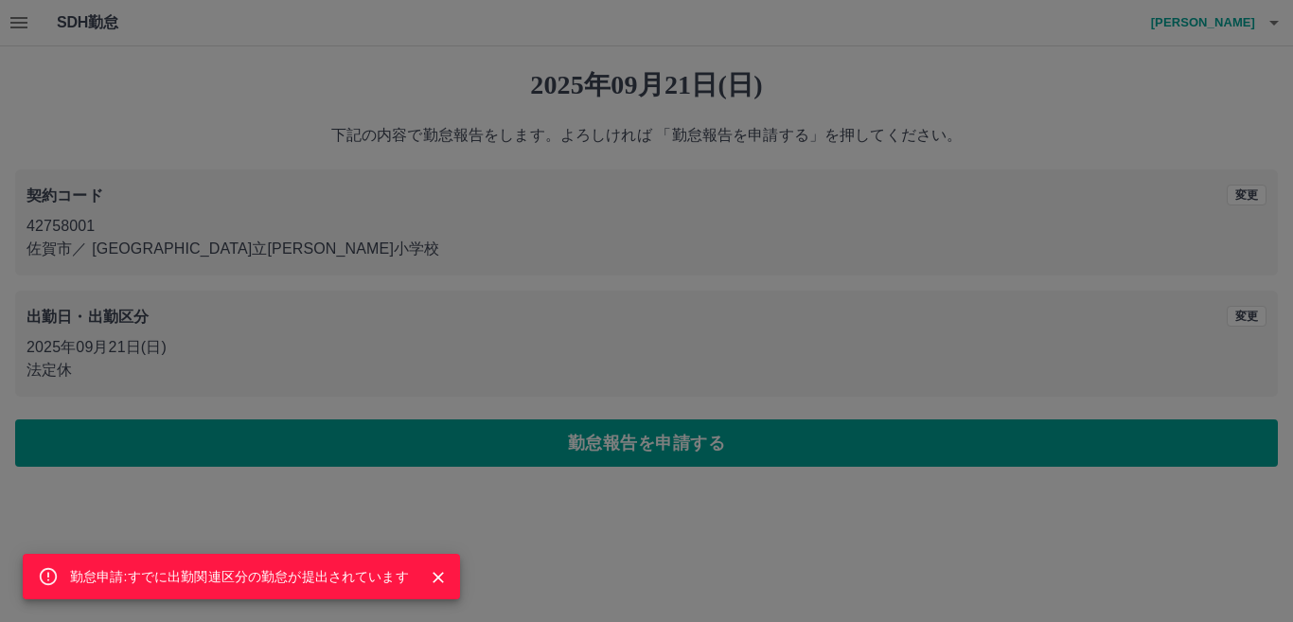
click at [435, 588] on button "Close" at bounding box center [438, 577] width 28 height 28
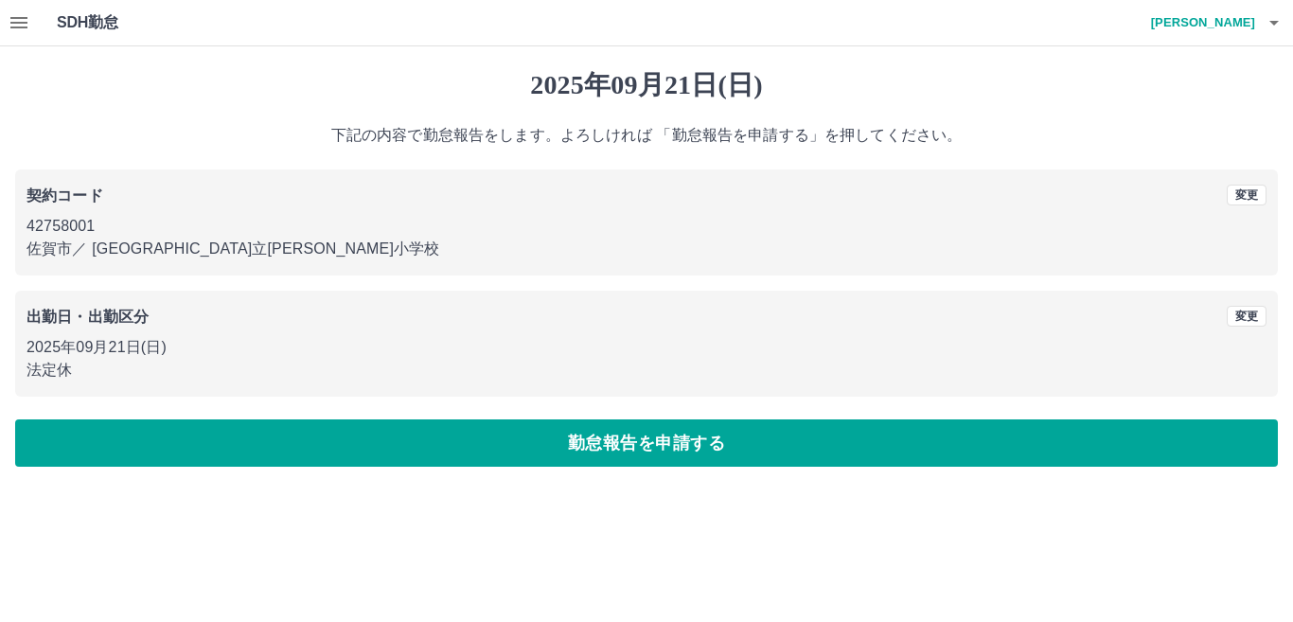
click at [1266, 29] on icon "button" at bounding box center [1274, 22] width 23 height 23
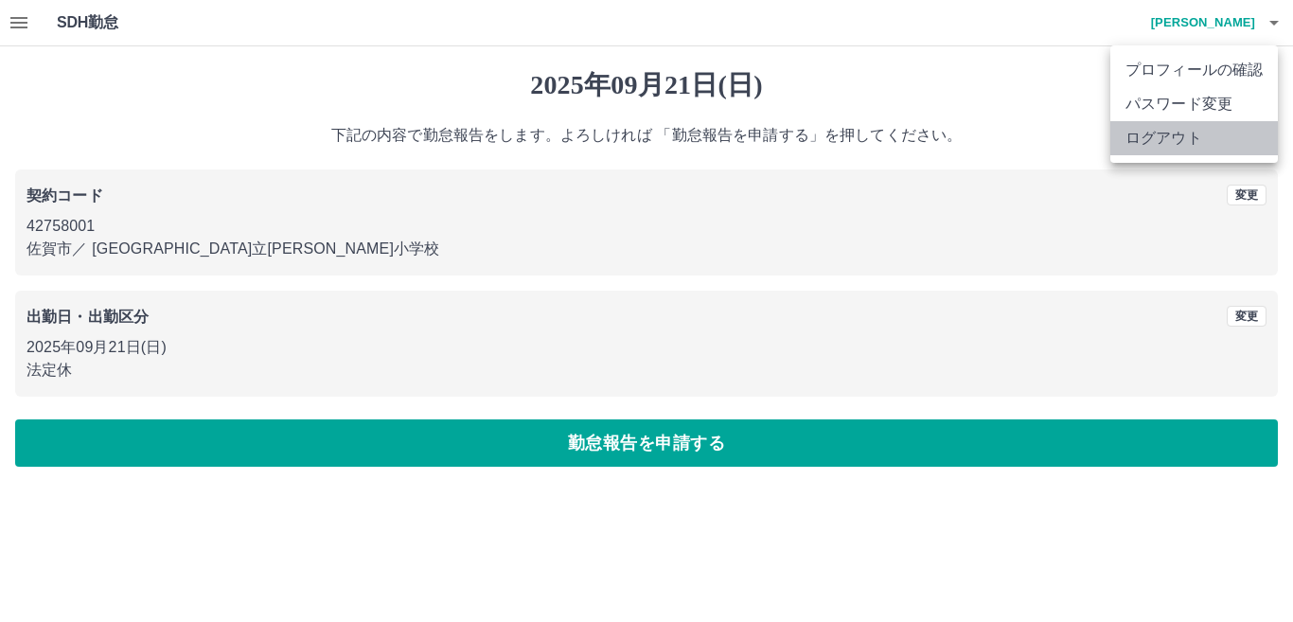
click at [1231, 127] on li "ログアウト" at bounding box center [1195, 138] width 168 height 34
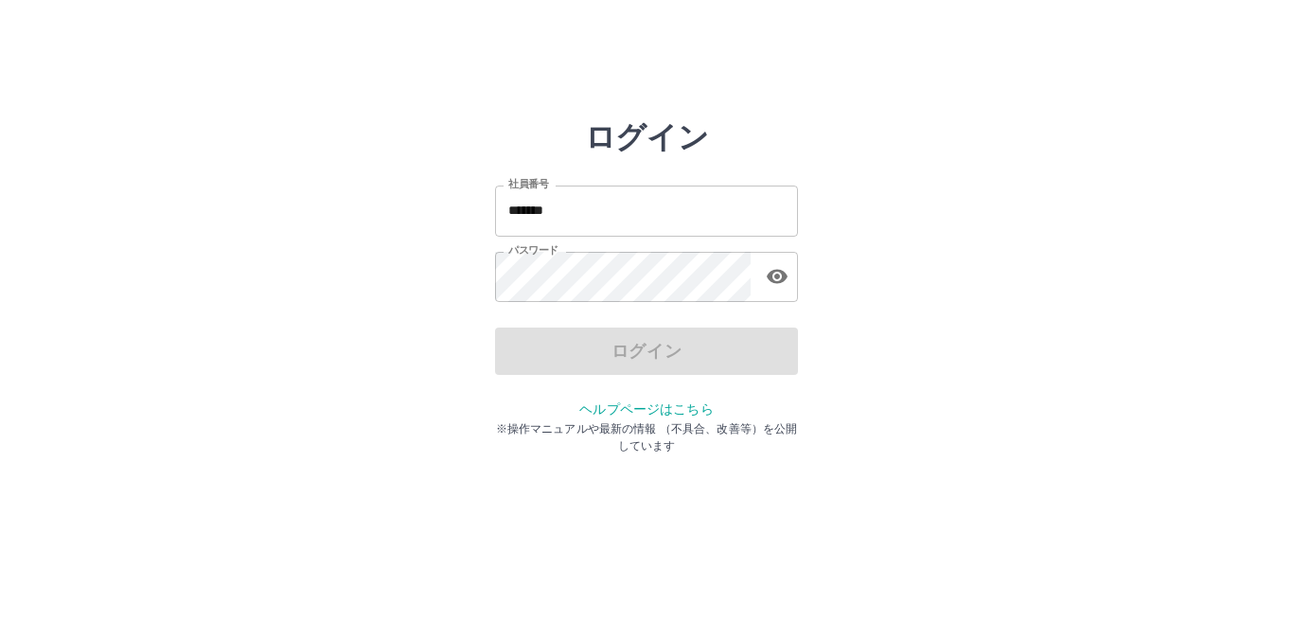
click at [653, 217] on input "*******" at bounding box center [646, 211] width 303 height 50
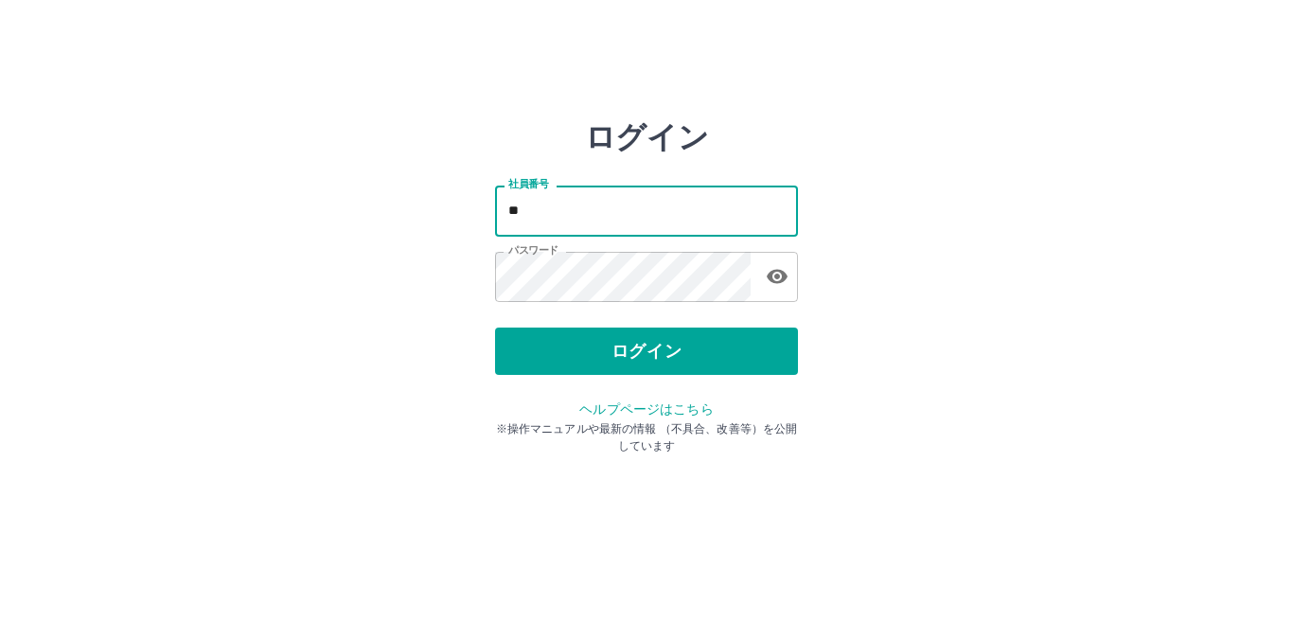
type input "*"
type input "*******"
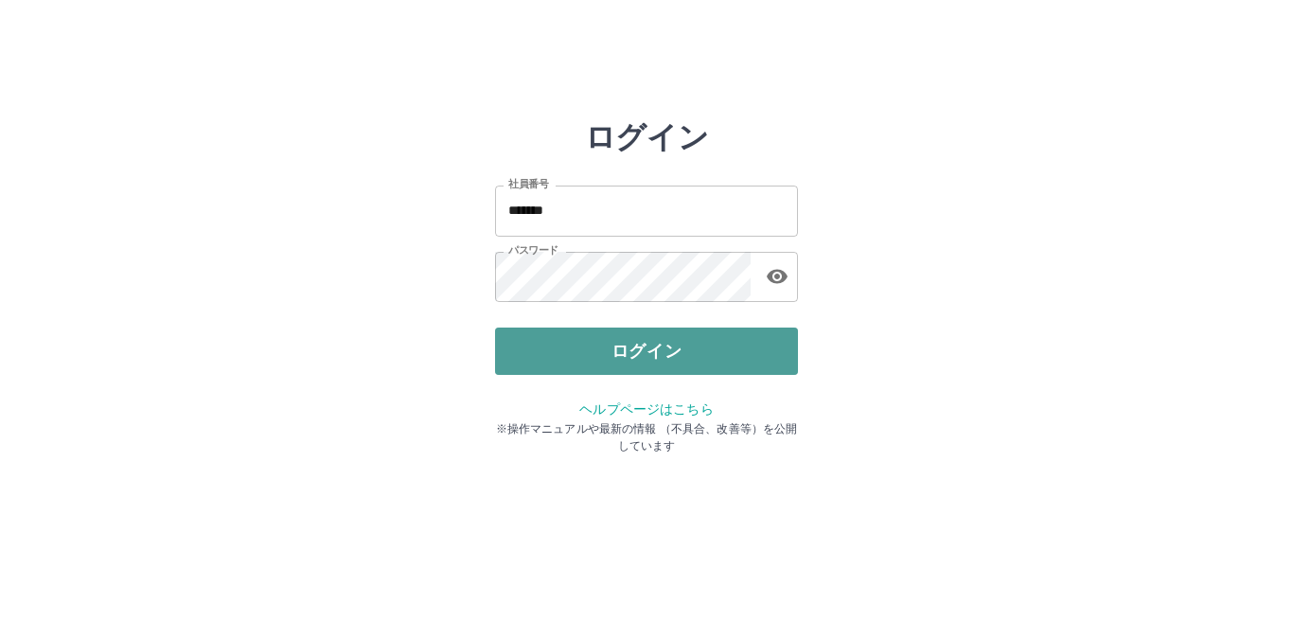
click at [608, 357] on button "ログイン" at bounding box center [646, 351] width 303 height 47
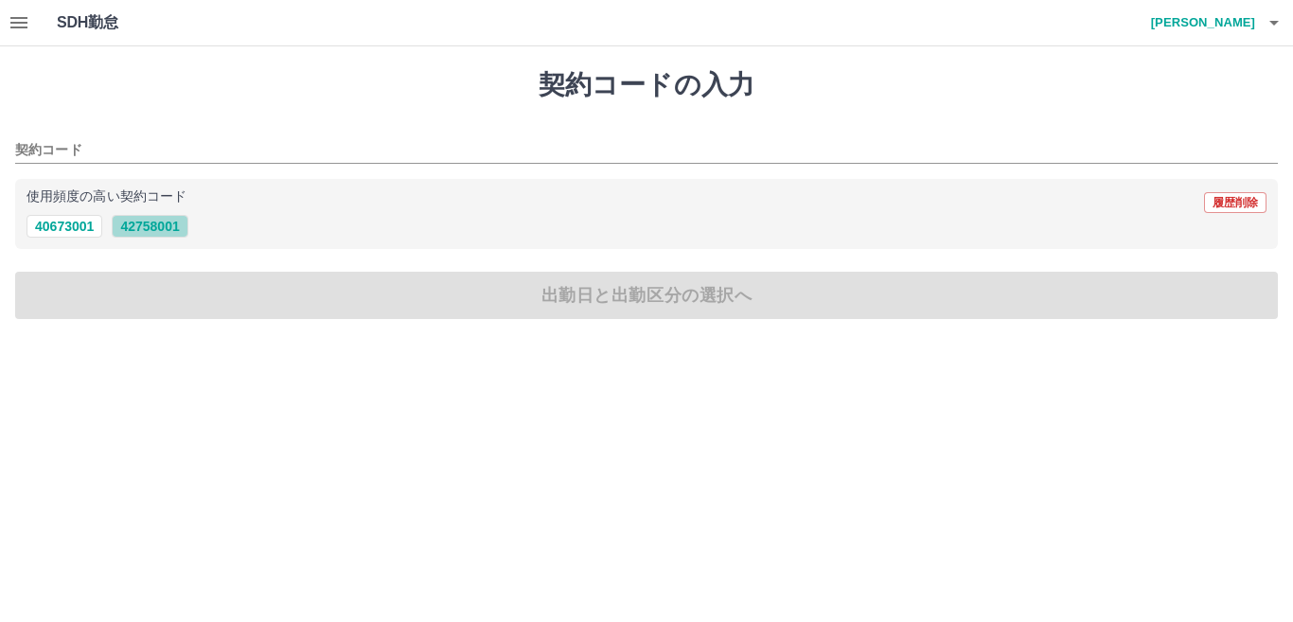
click at [171, 232] on button "42758001" at bounding box center [150, 226] width 76 height 23
type input "********"
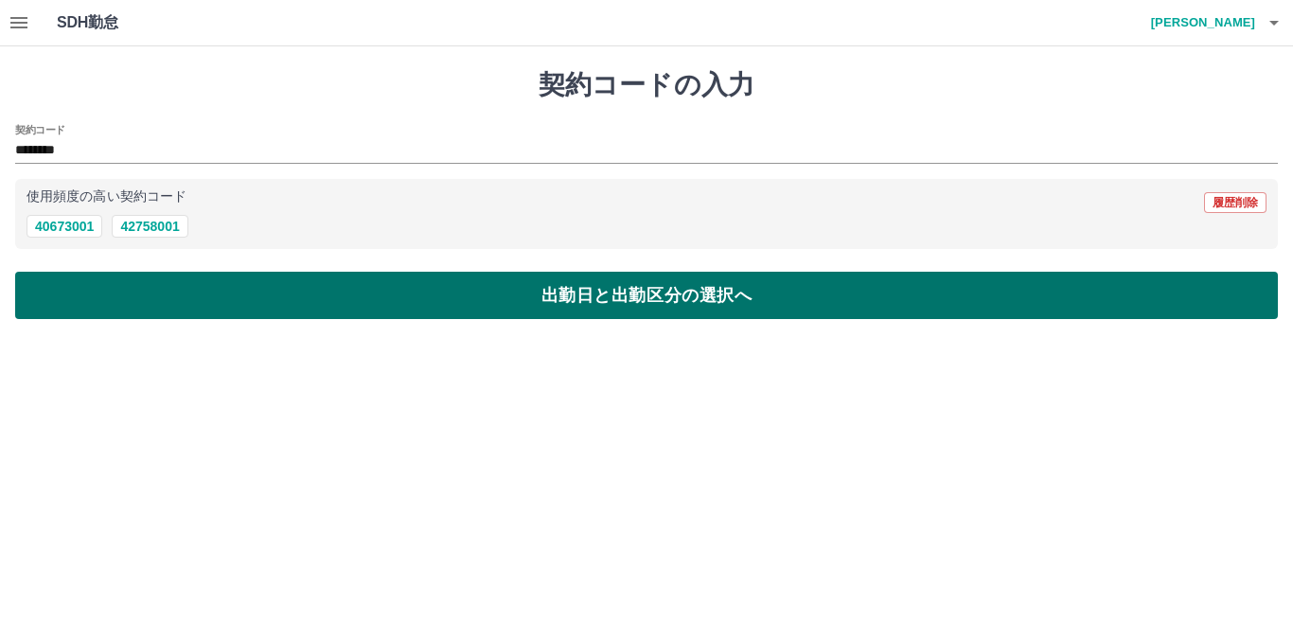
click at [222, 298] on button "出勤日と出勤区分の選択へ" at bounding box center [646, 295] width 1263 height 47
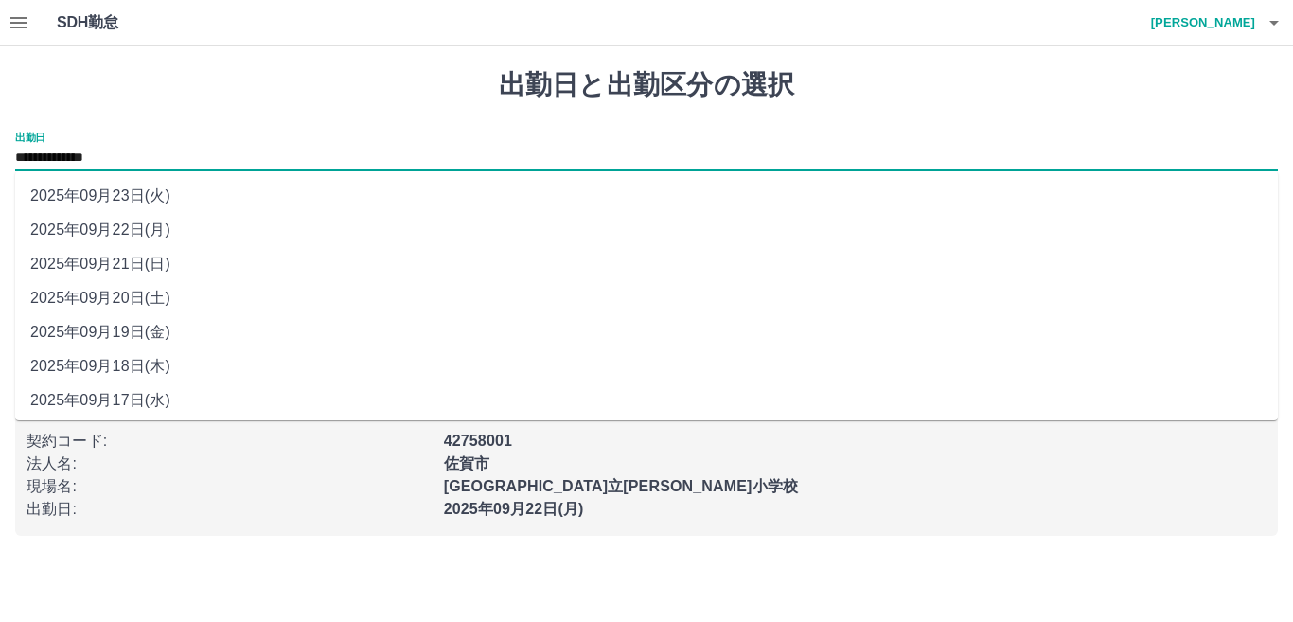
click at [167, 155] on input "**********" at bounding box center [646, 159] width 1263 height 24
click at [139, 265] on li "2025年09月21日(日)" at bounding box center [646, 264] width 1263 height 34
type input "**********"
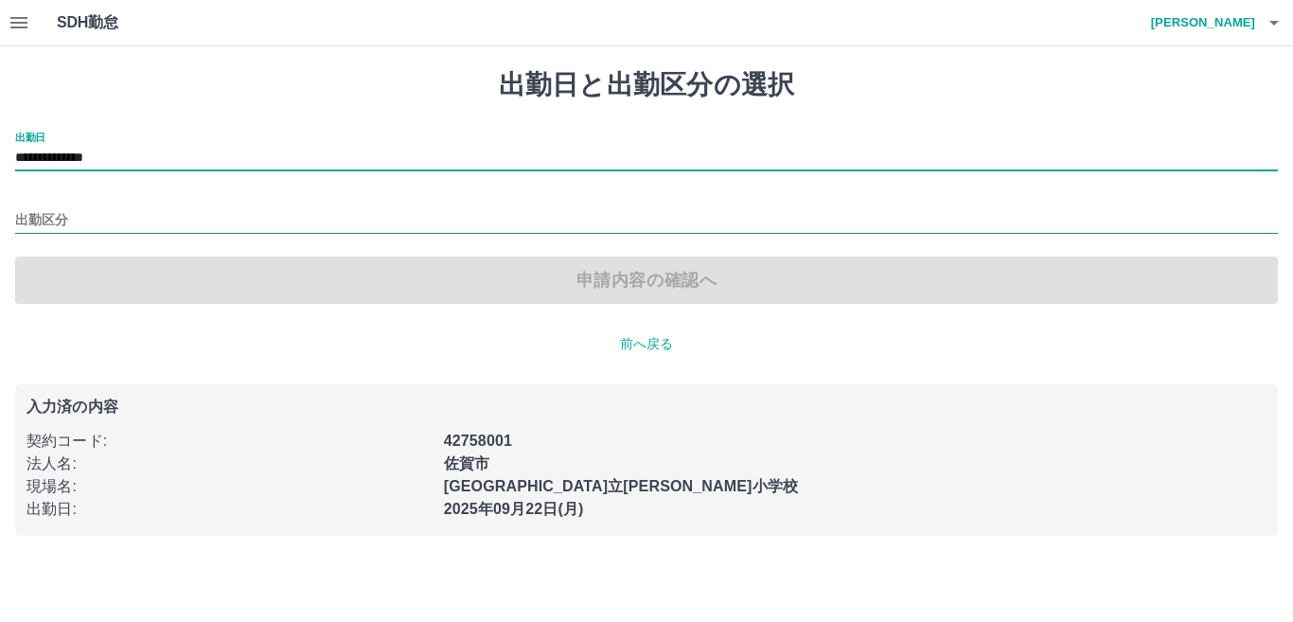
click at [113, 225] on input "出勤区分" at bounding box center [646, 221] width 1263 height 24
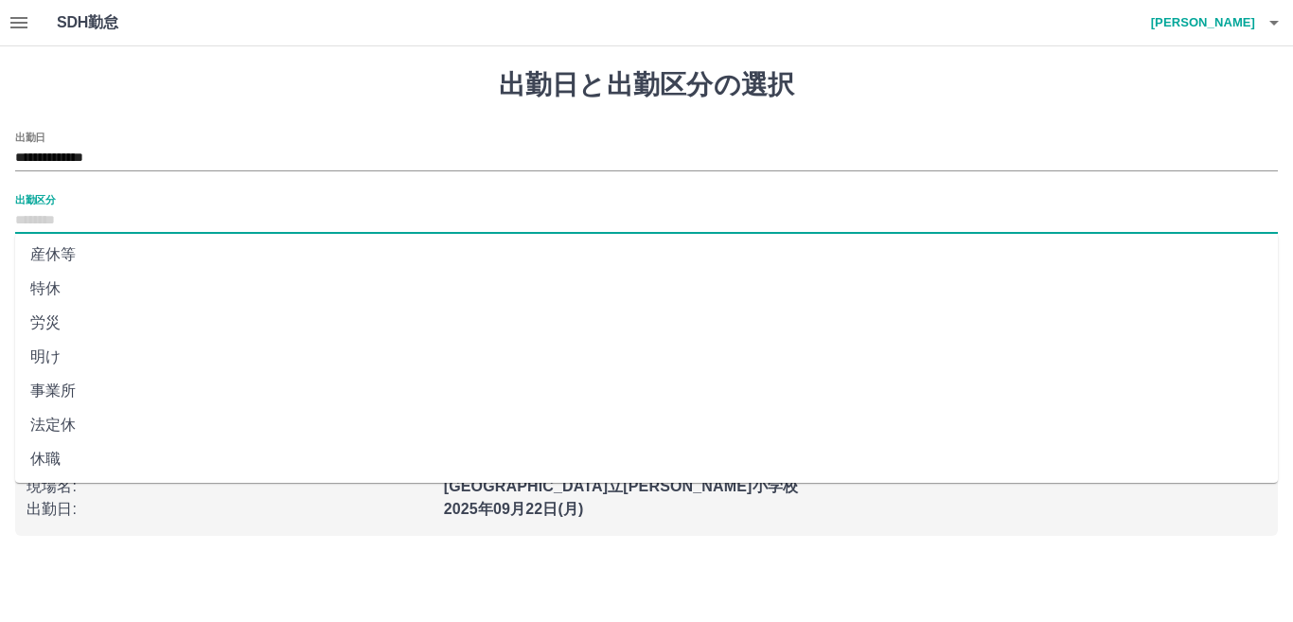
scroll to position [380, 0]
click at [96, 421] on li "法定休" at bounding box center [646, 424] width 1263 height 34
type input "***"
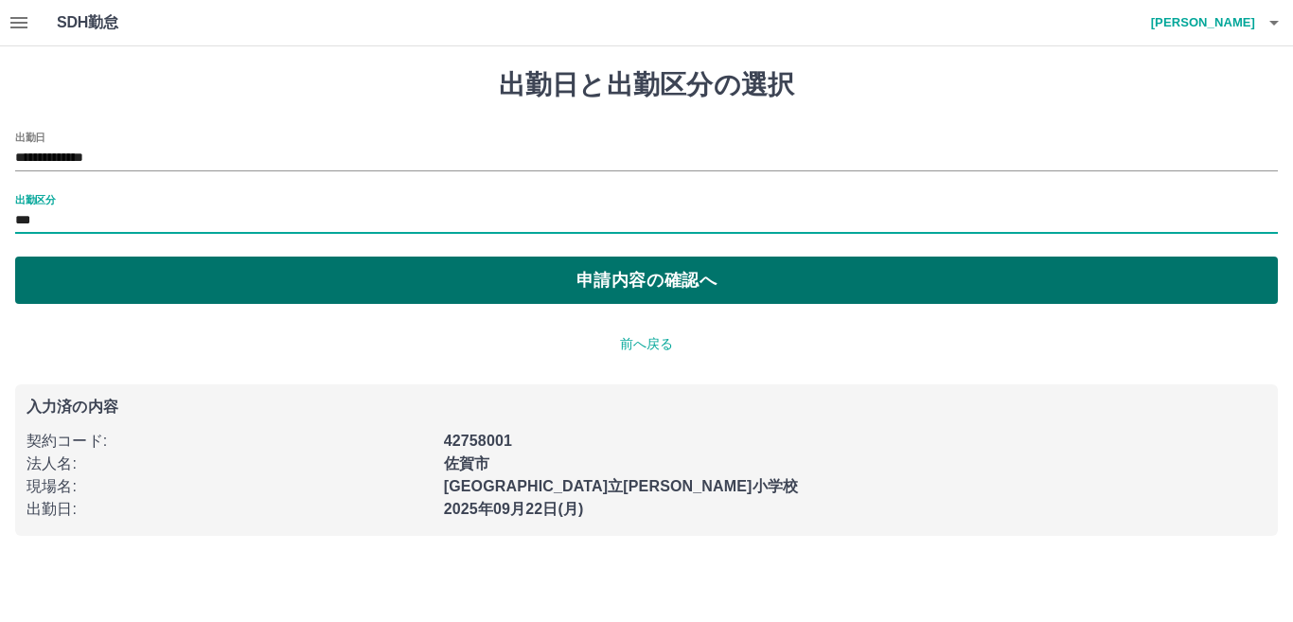
click at [326, 280] on button "申請内容の確認へ" at bounding box center [646, 280] width 1263 height 47
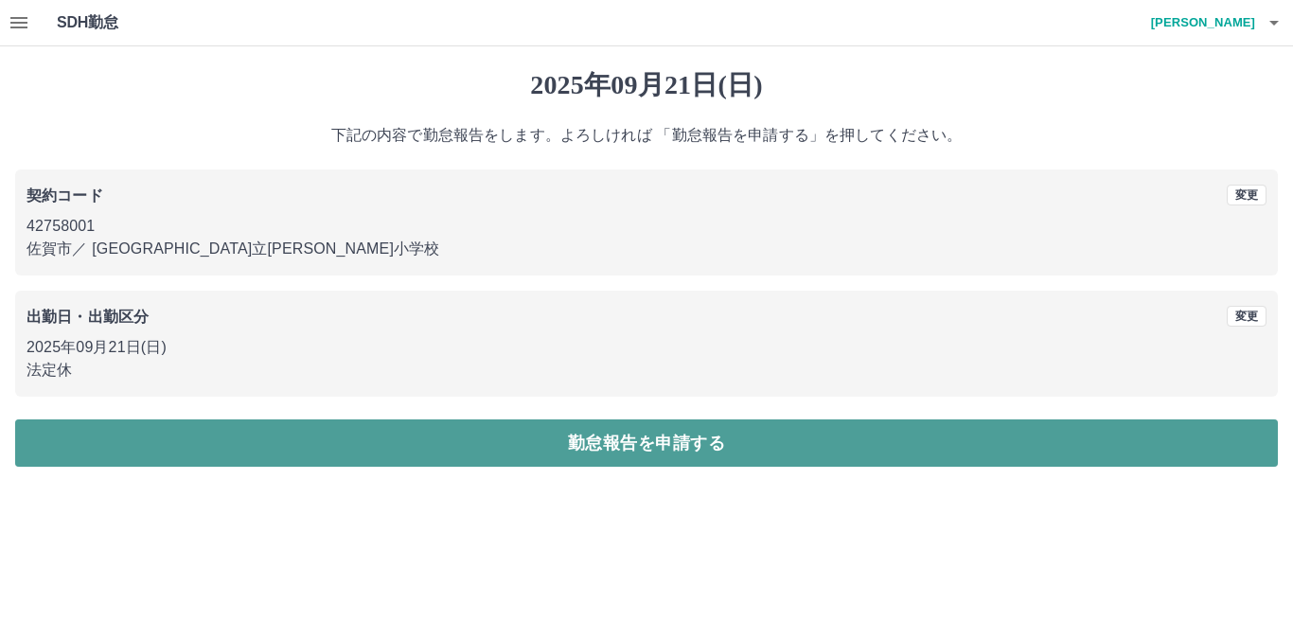
click at [412, 439] on button "勤怠報告を申請する" at bounding box center [646, 442] width 1263 height 47
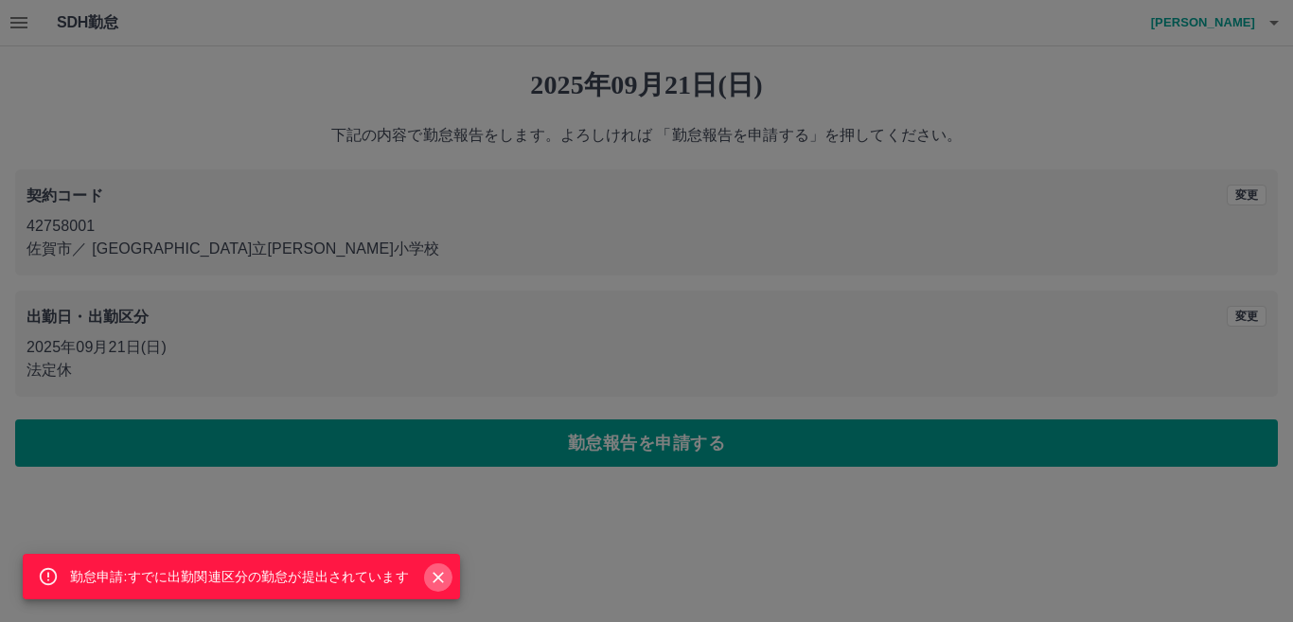
click at [446, 572] on icon "Close" at bounding box center [438, 577] width 19 height 19
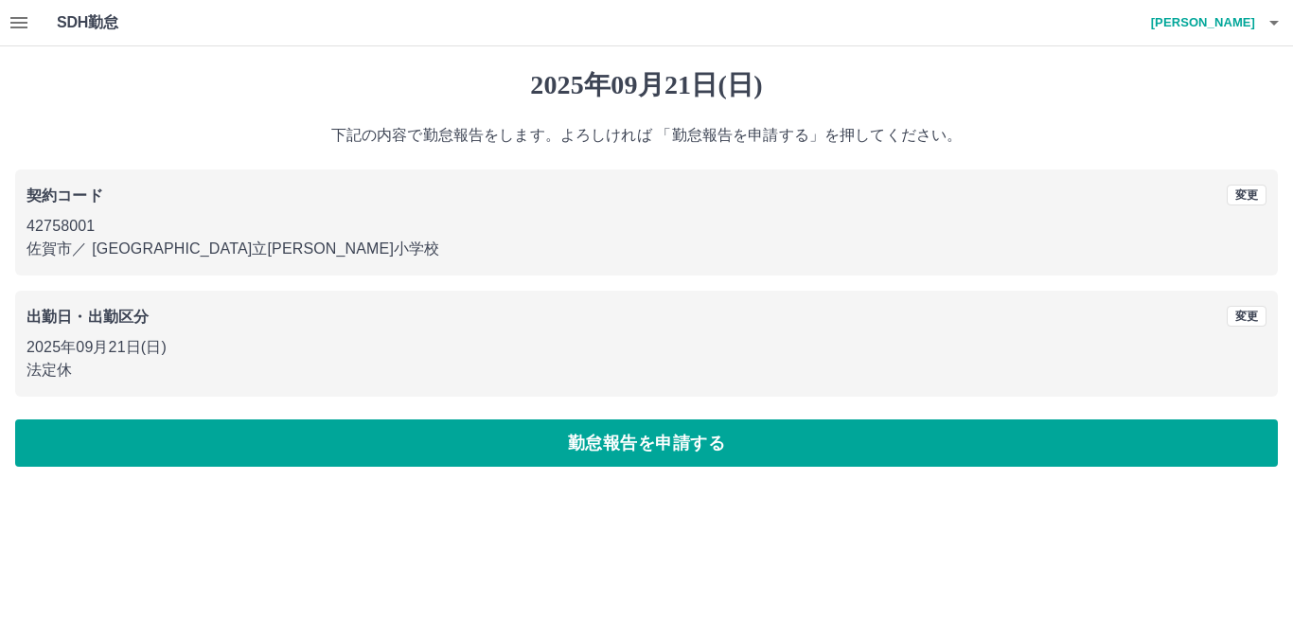
click at [1267, 26] on icon "button" at bounding box center [1274, 22] width 23 height 23
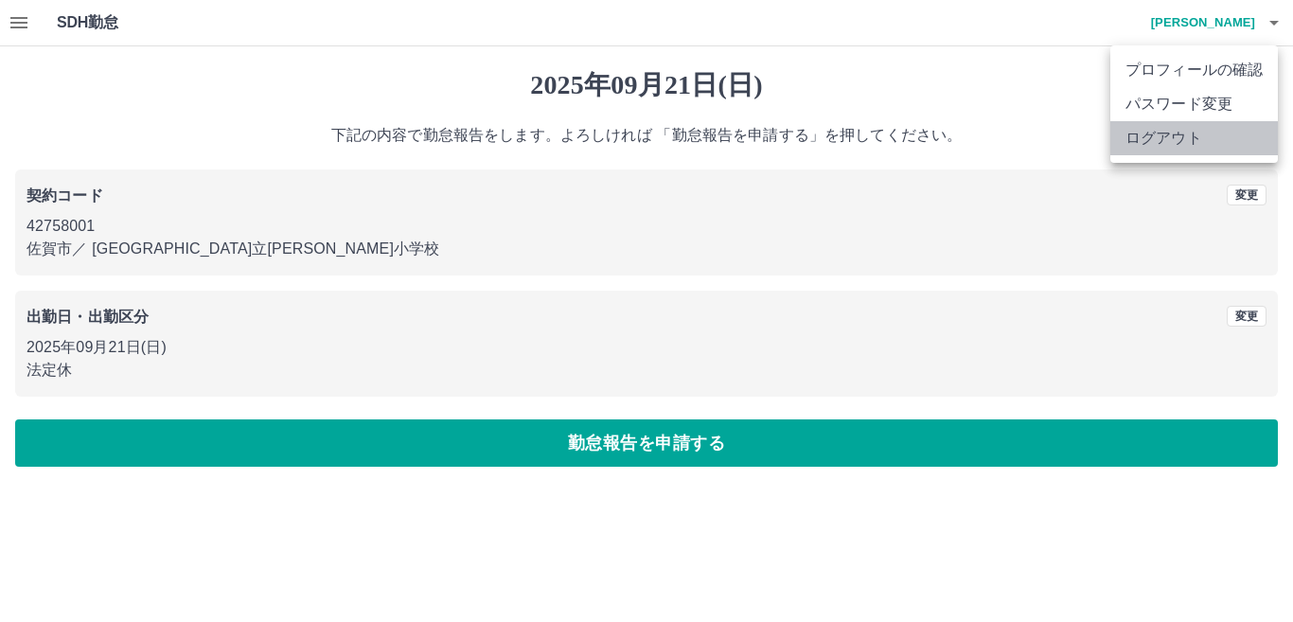
click at [1218, 133] on li "ログアウト" at bounding box center [1195, 138] width 168 height 34
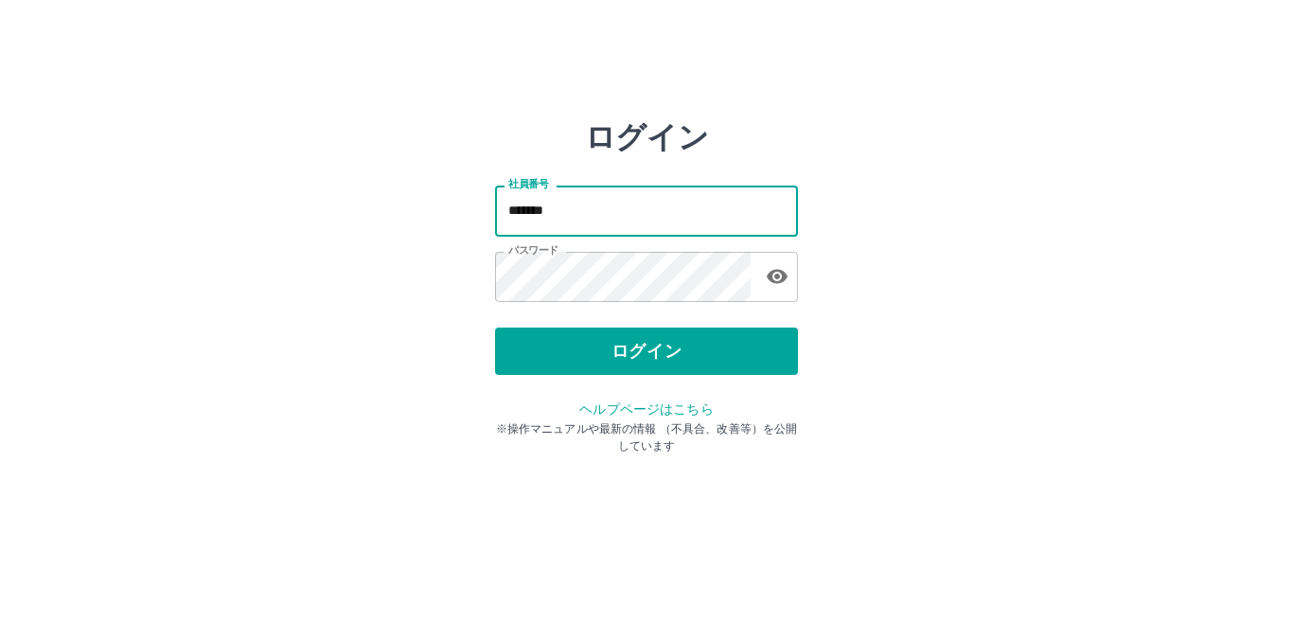
click at [641, 213] on input "*******" at bounding box center [646, 211] width 303 height 50
type input "*"
type input "*******"
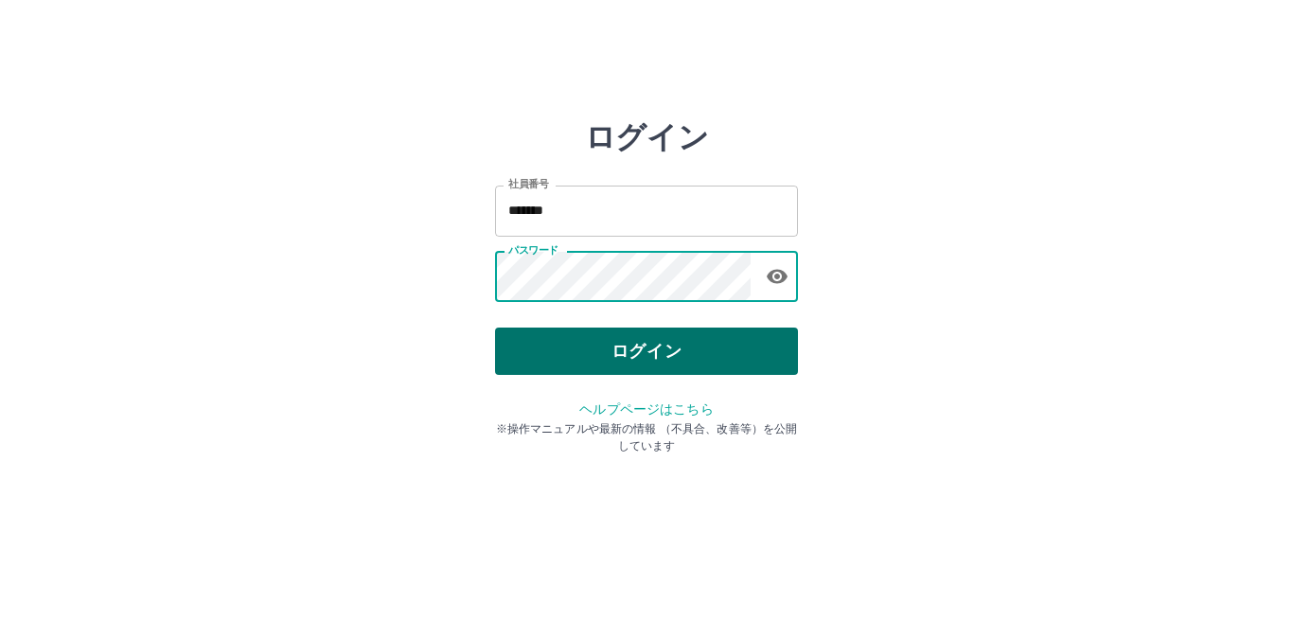
click at [621, 360] on button "ログイン" at bounding box center [646, 351] width 303 height 47
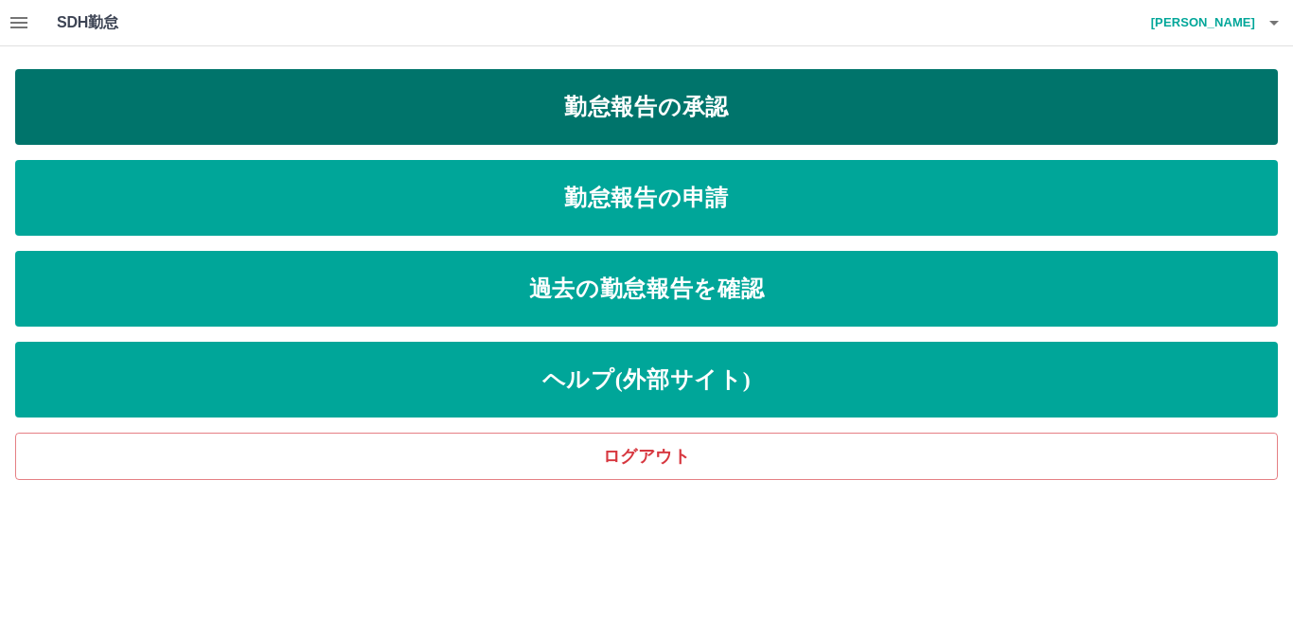
click at [756, 121] on link "勤怠報告の承認" at bounding box center [646, 107] width 1263 height 76
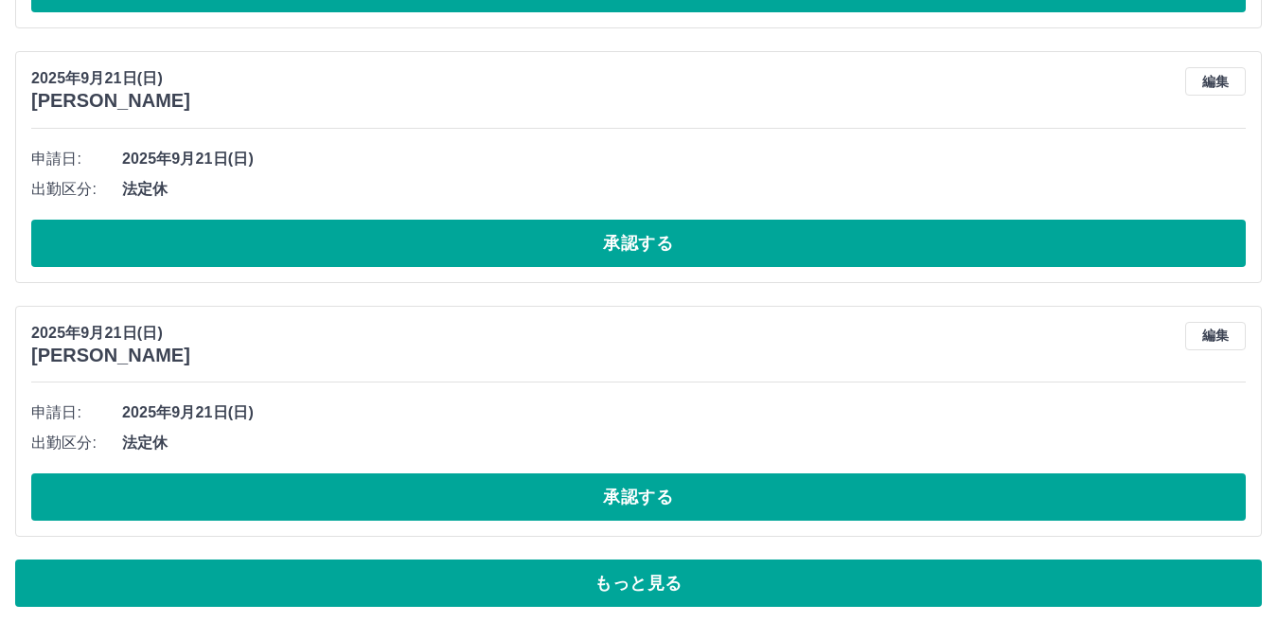
scroll to position [8205, 0]
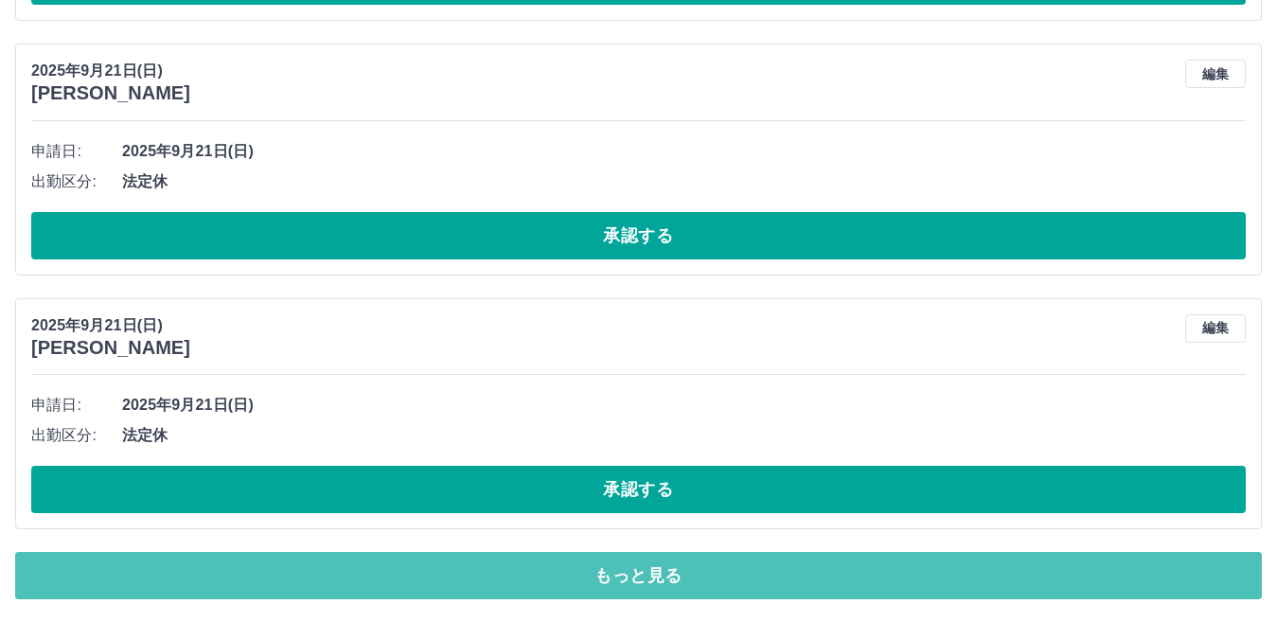
click at [490, 582] on button "もっと見る" at bounding box center [638, 575] width 1247 height 47
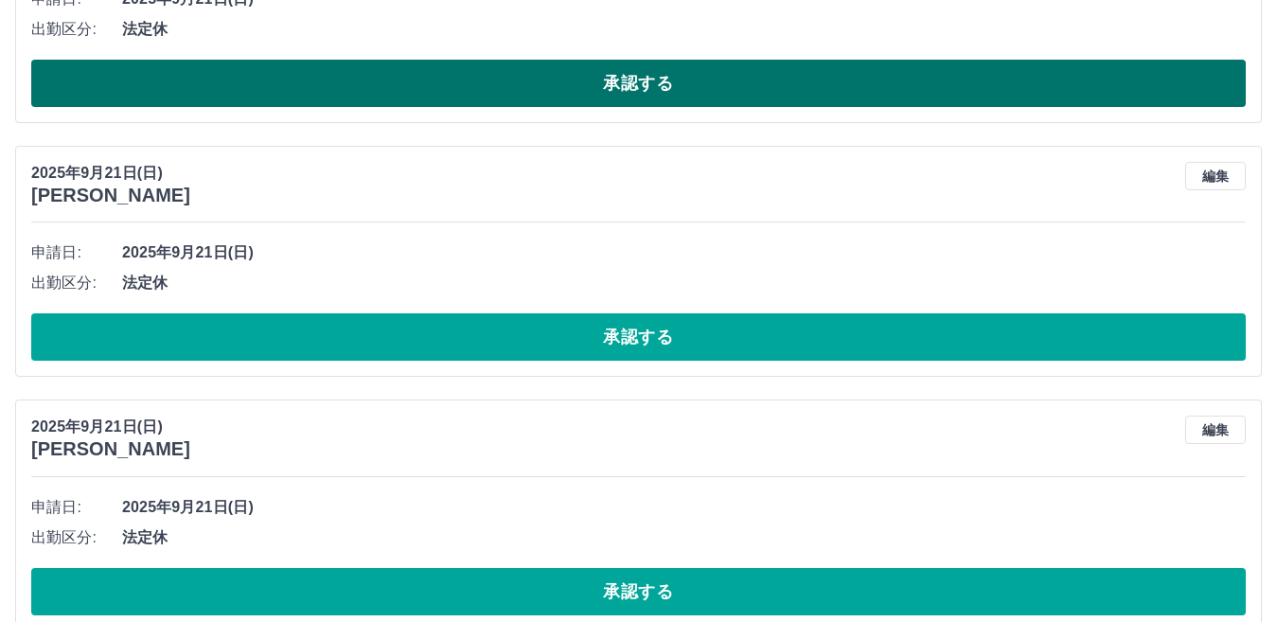
scroll to position [8644, 0]
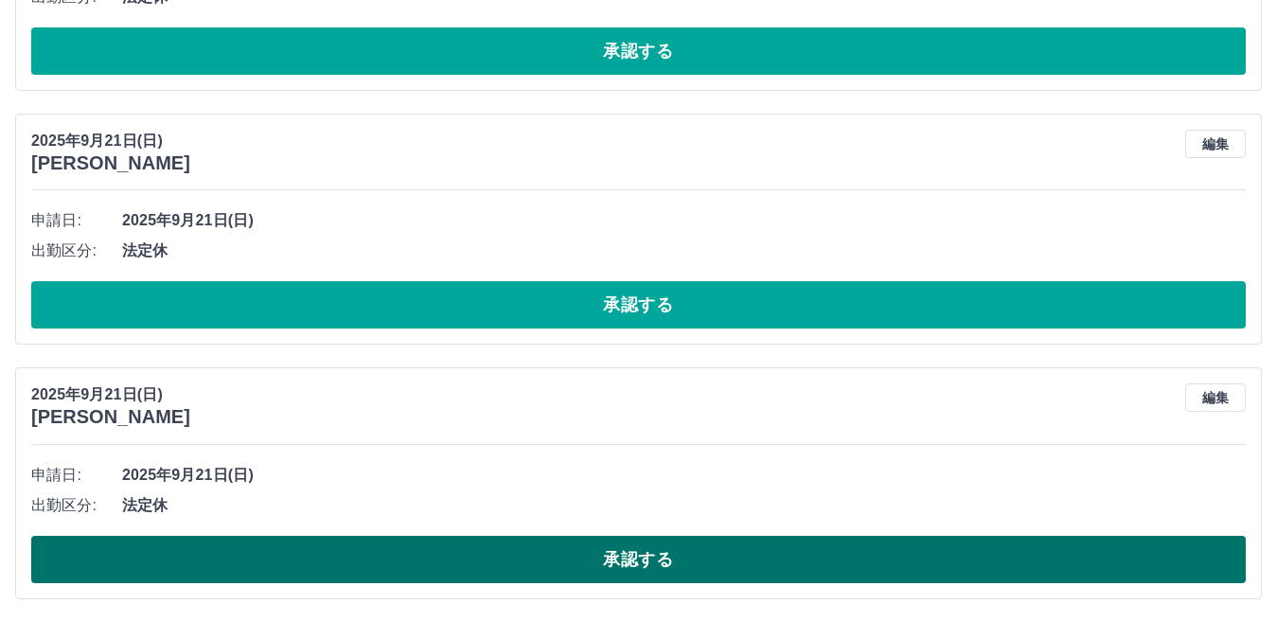
click at [648, 554] on button "承認する" at bounding box center [638, 559] width 1215 height 47
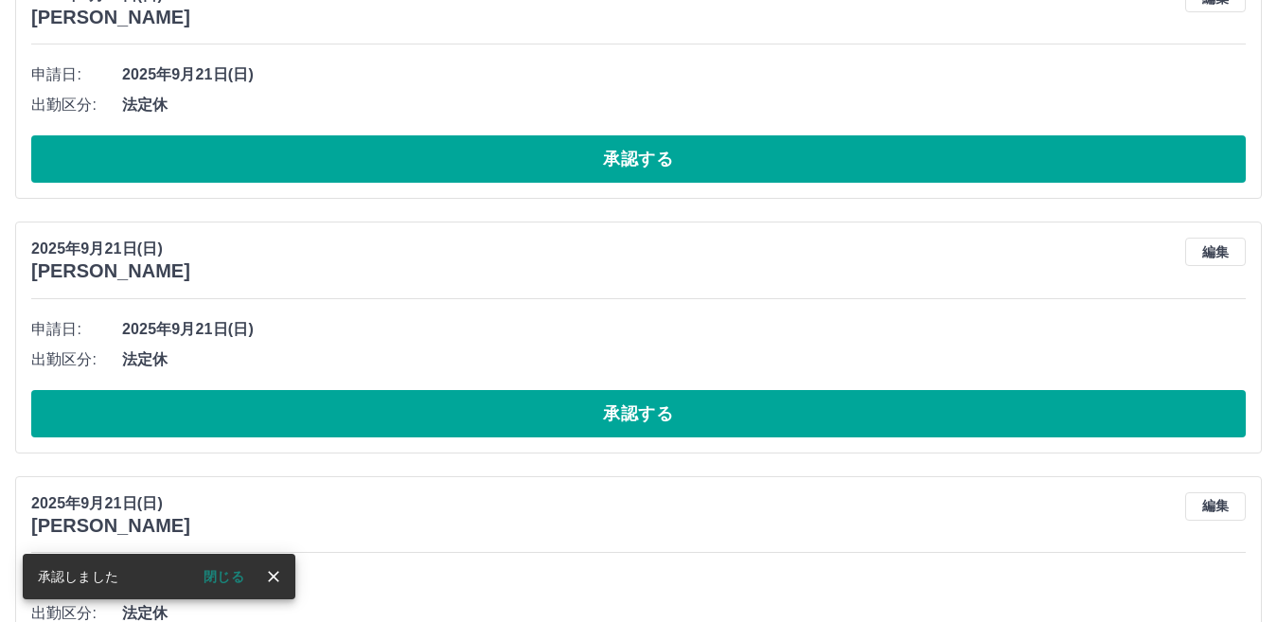
scroll to position [6871, 0]
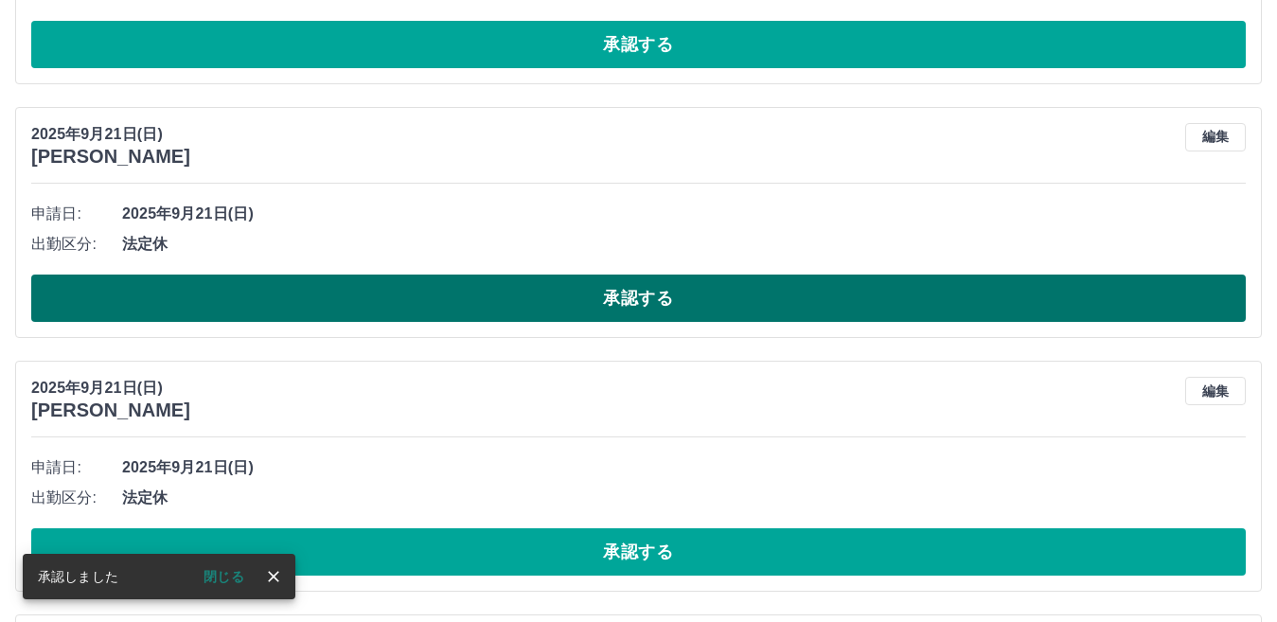
click at [324, 311] on button "承認する" at bounding box center [638, 298] width 1215 height 47
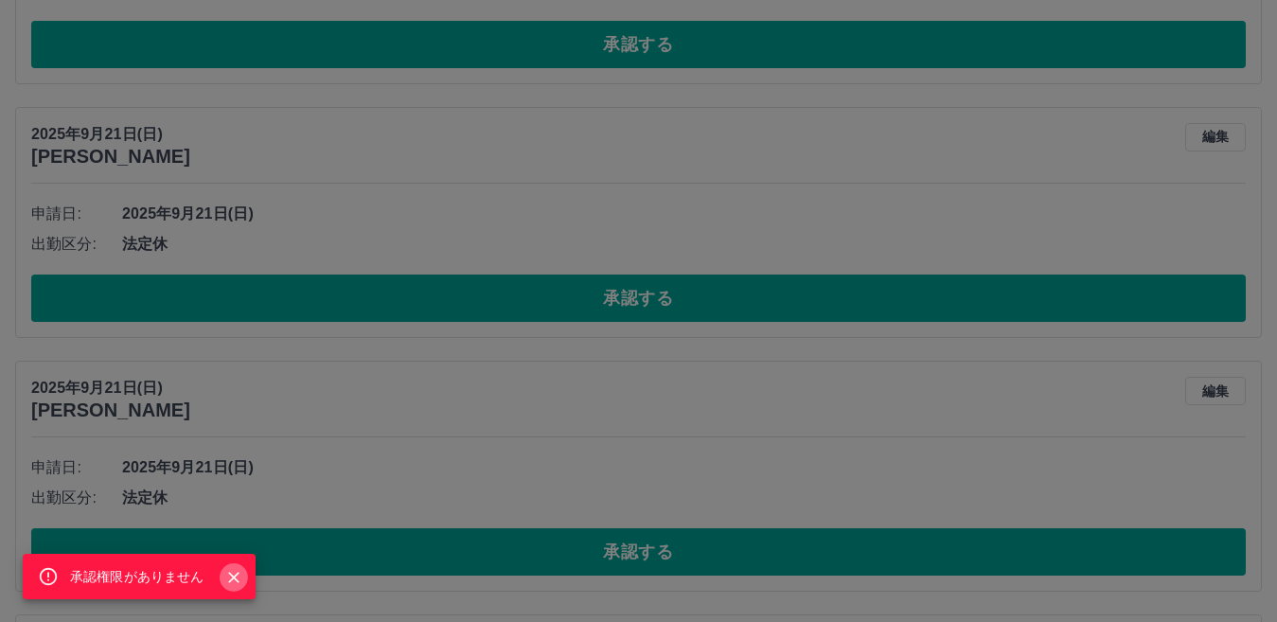
click at [233, 580] on icon "Close" at bounding box center [233, 577] width 19 height 19
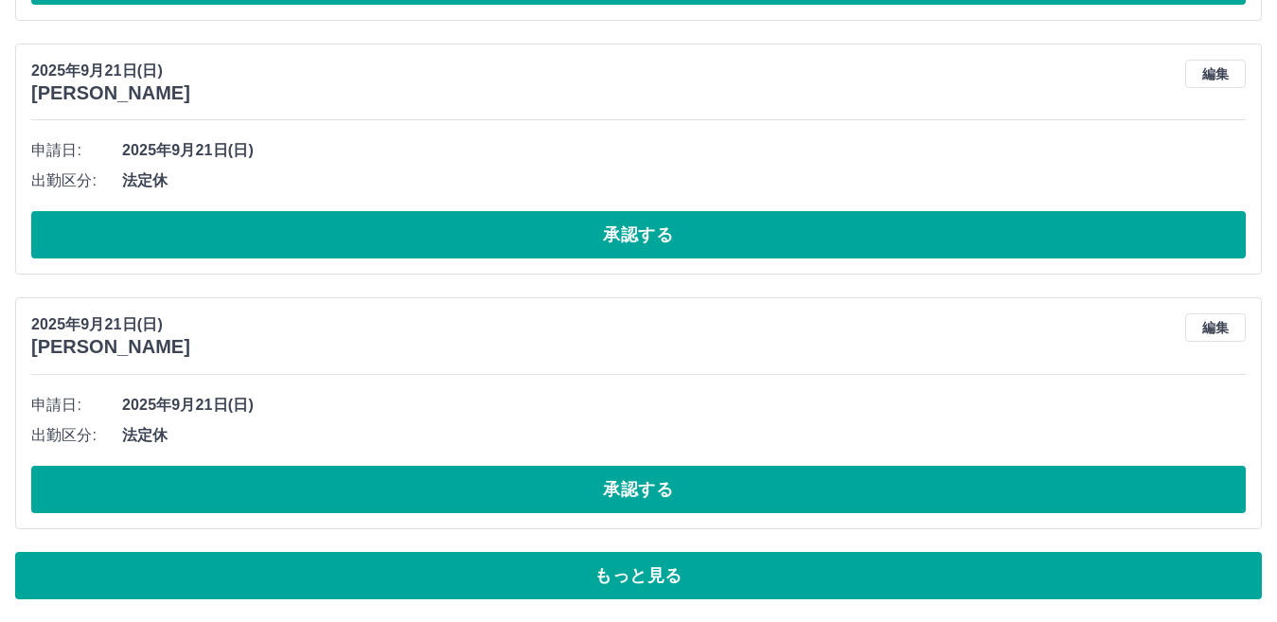
scroll to position [8714, 0]
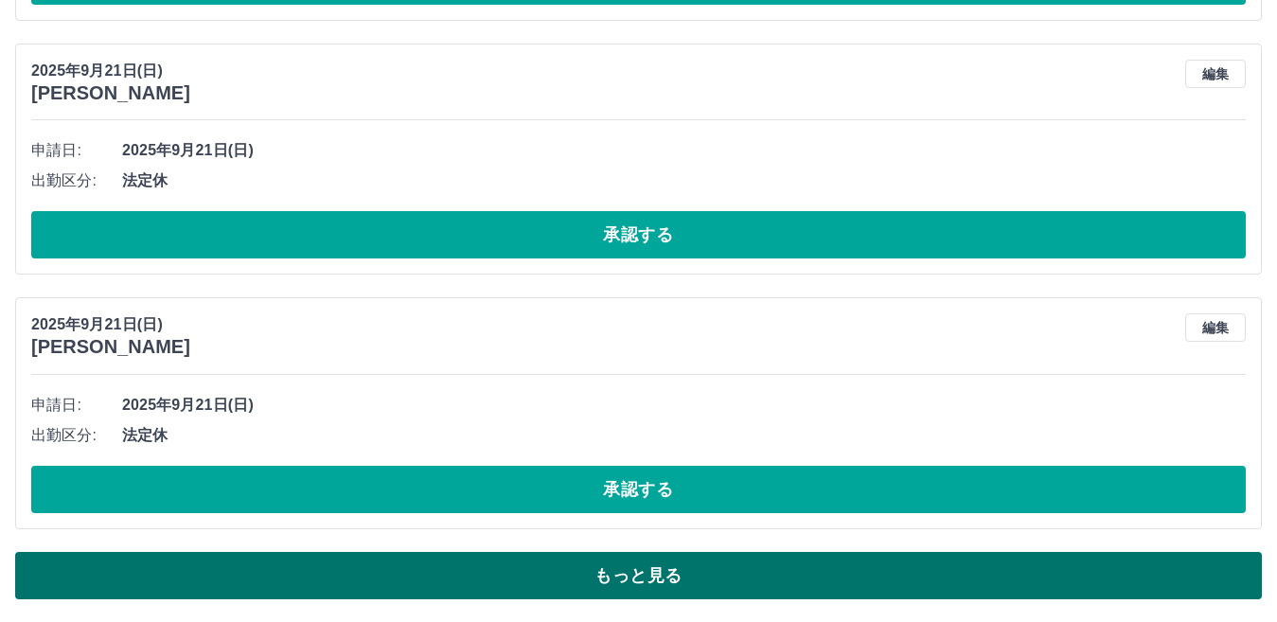
click at [399, 587] on button "もっと見る" at bounding box center [638, 575] width 1247 height 47
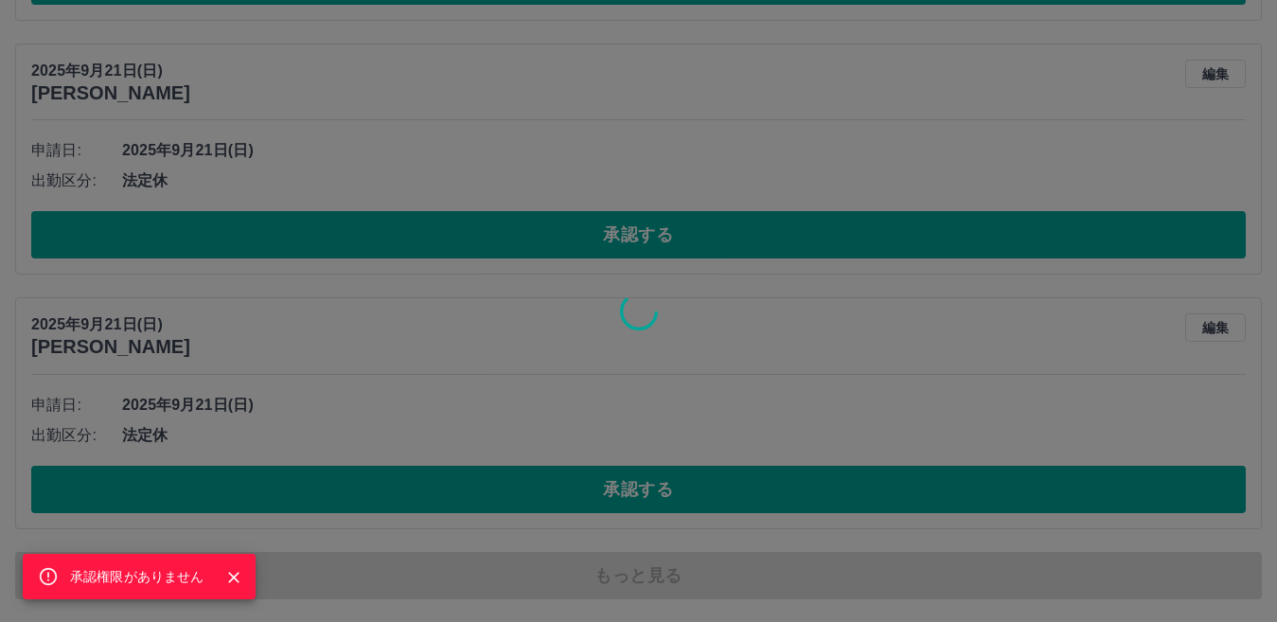
click at [232, 571] on icon "Close" at bounding box center [233, 577] width 19 height 19
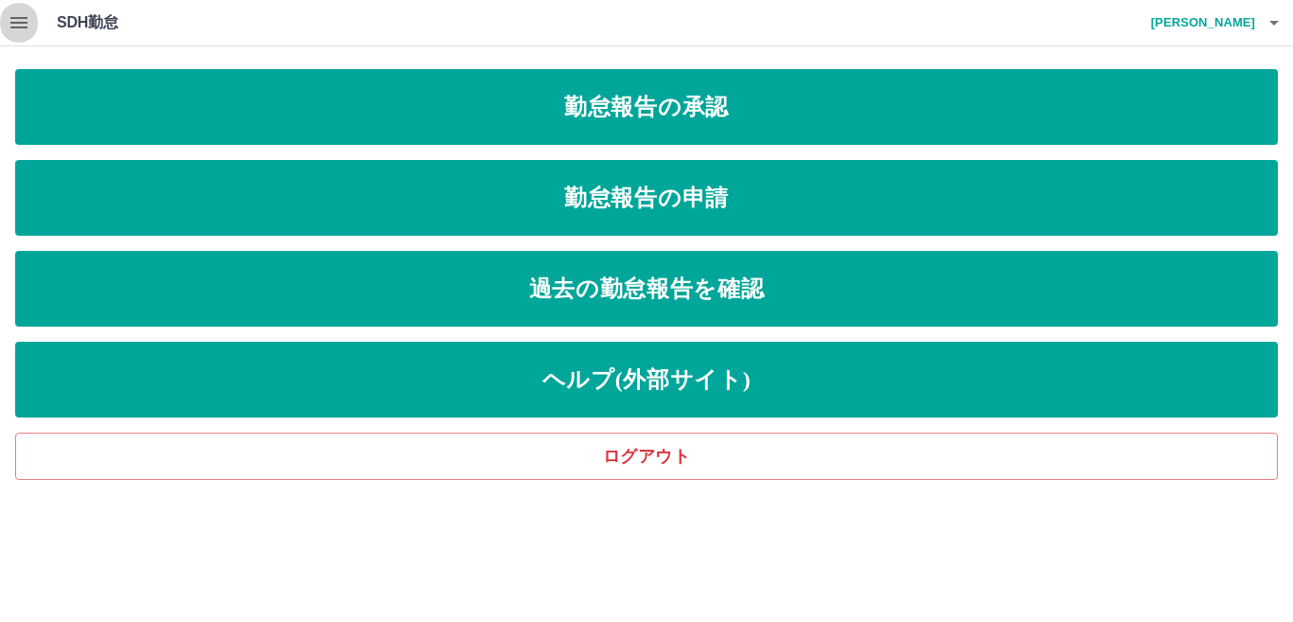
click at [20, 24] on icon "button" at bounding box center [18, 22] width 17 height 11
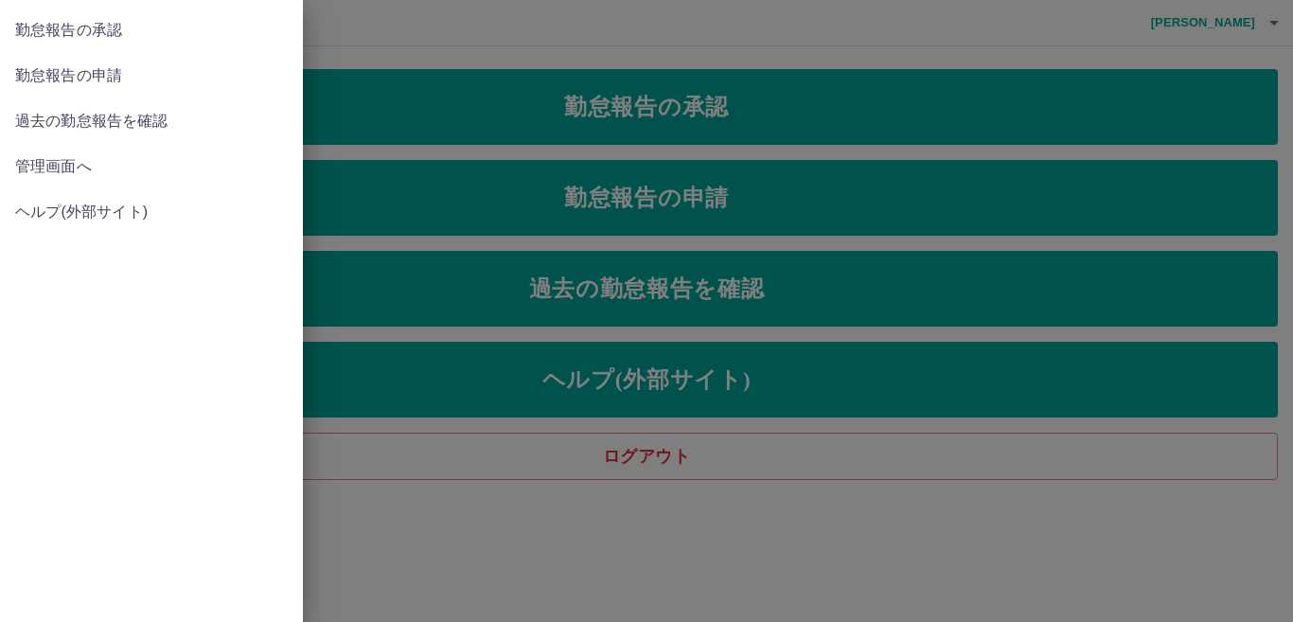
click at [44, 169] on span "管理画面へ" at bounding box center [151, 166] width 273 height 23
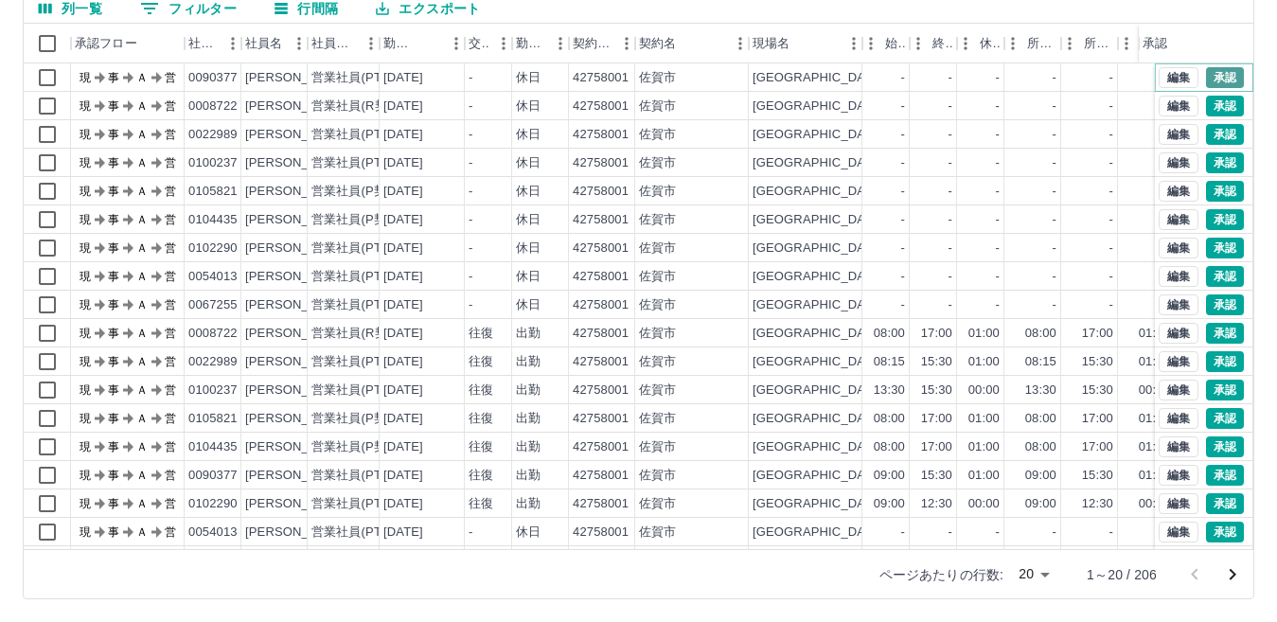
click at [1206, 75] on button "承認" at bounding box center [1225, 77] width 38 height 21
click at [1217, 106] on button "承認" at bounding box center [1225, 106] width 38 height 21
click at [1206, 133] on button "承認" at bounding box center [1225, 134] width 38 height 21
drag, startPoint x: 1207, startPoint y: 161, endPoint x: 1207, endPoint y: 171, distance: 10.4
click at [1207, 162] on button "承認" at bounding box center [1225, 162] width 38 height 21
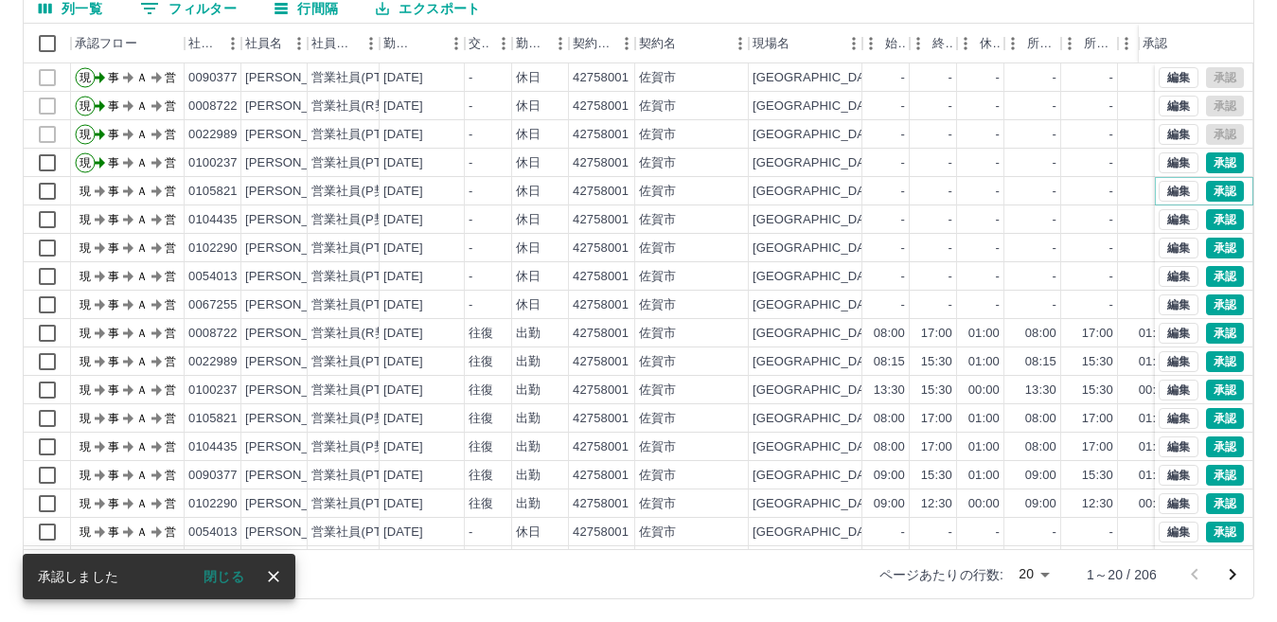
click at [1210, 189] on button "承認" at bounding box center [1225, 191] width 38 height 21
click at [1210, 222] on button "承認" at bounding box center [1225, 219] width 38 height 21
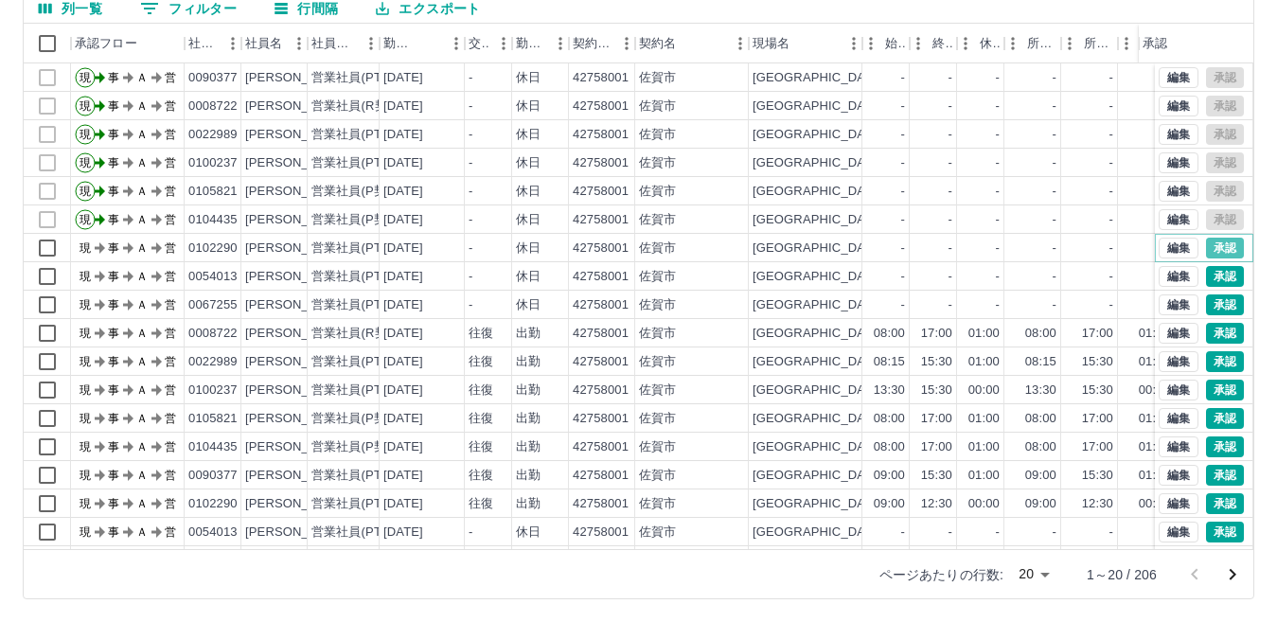
click at [1206, 255] on button "承認" at bounding box center [1225, 248] width 38 height 21
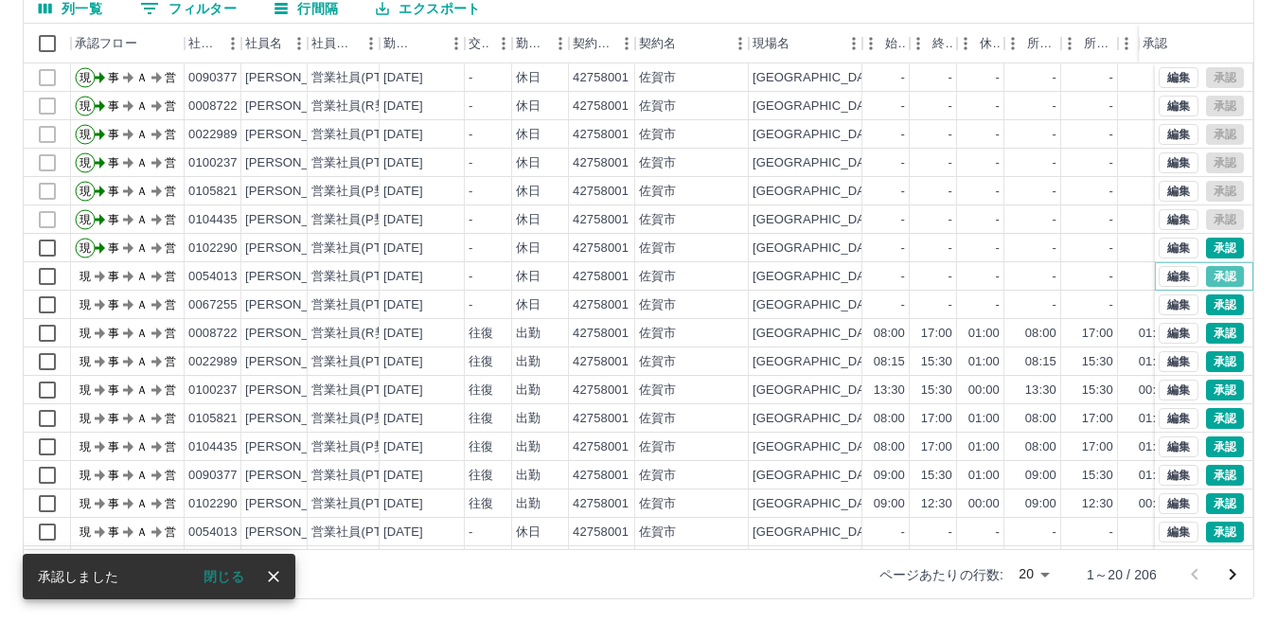
click at [1206, 275] on button "承認" at bounding box center [1225, 276] width 38 height 21
click at [1206, 305] on button "承認" at bounding box center [1225, 304] width 38 height 21
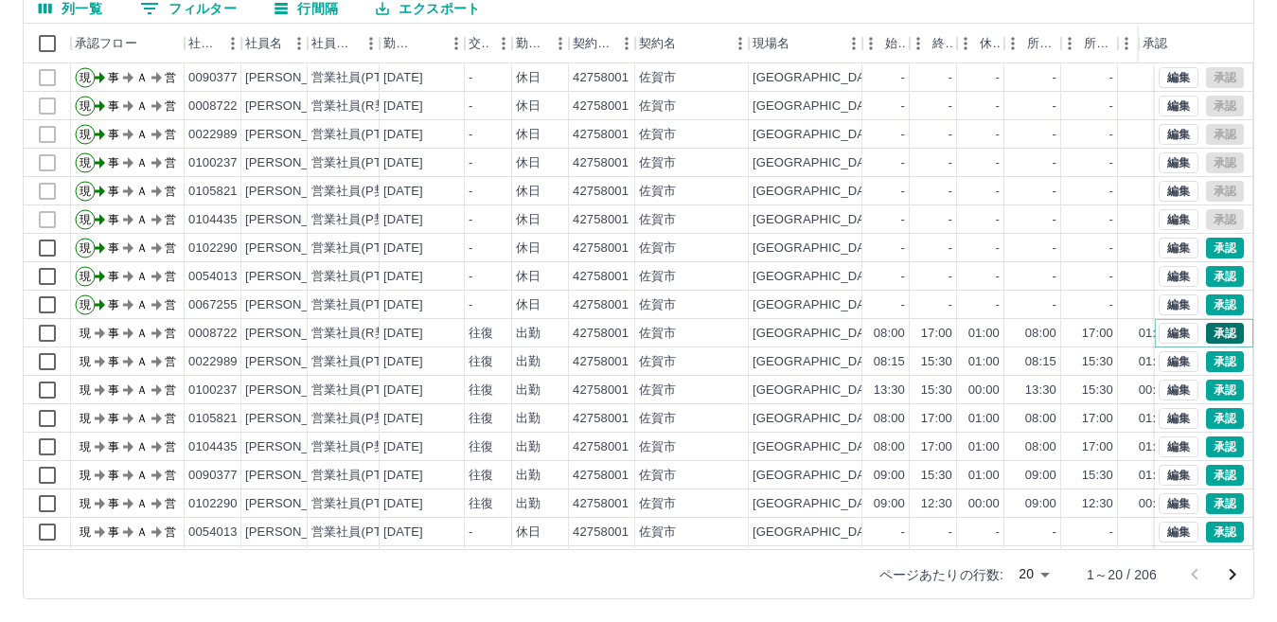
click at [1206, 334] on button "承認" at bounding box center [1225, 333] width 38 height 21
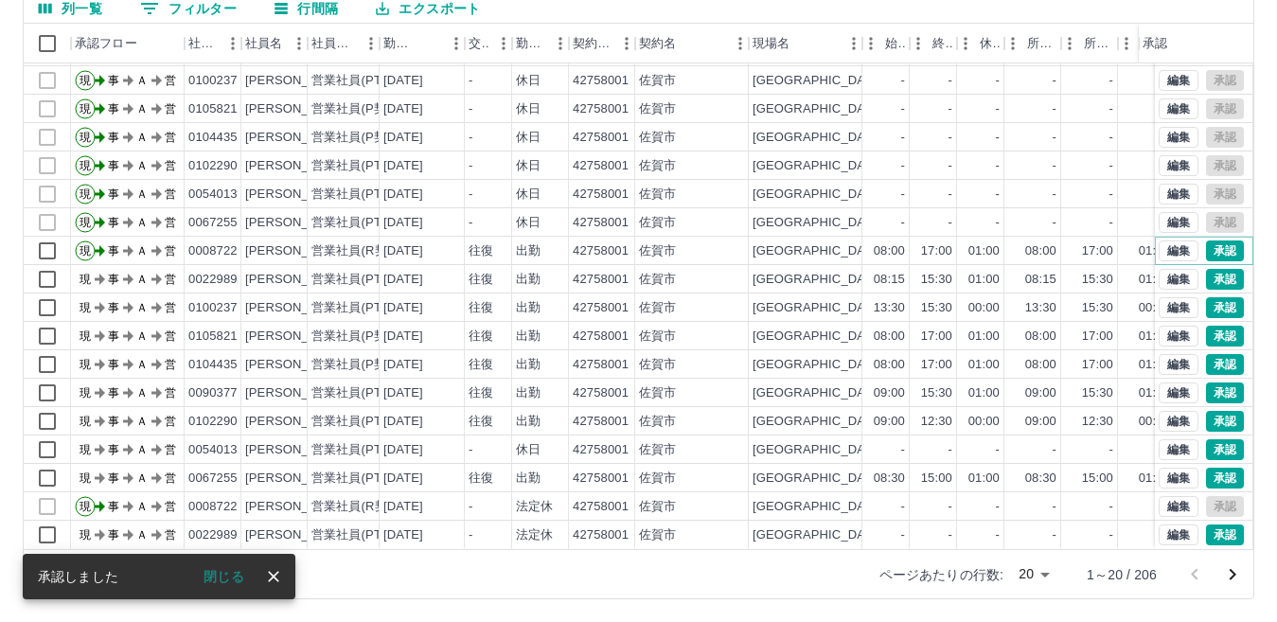
scroll to position [98, 0]
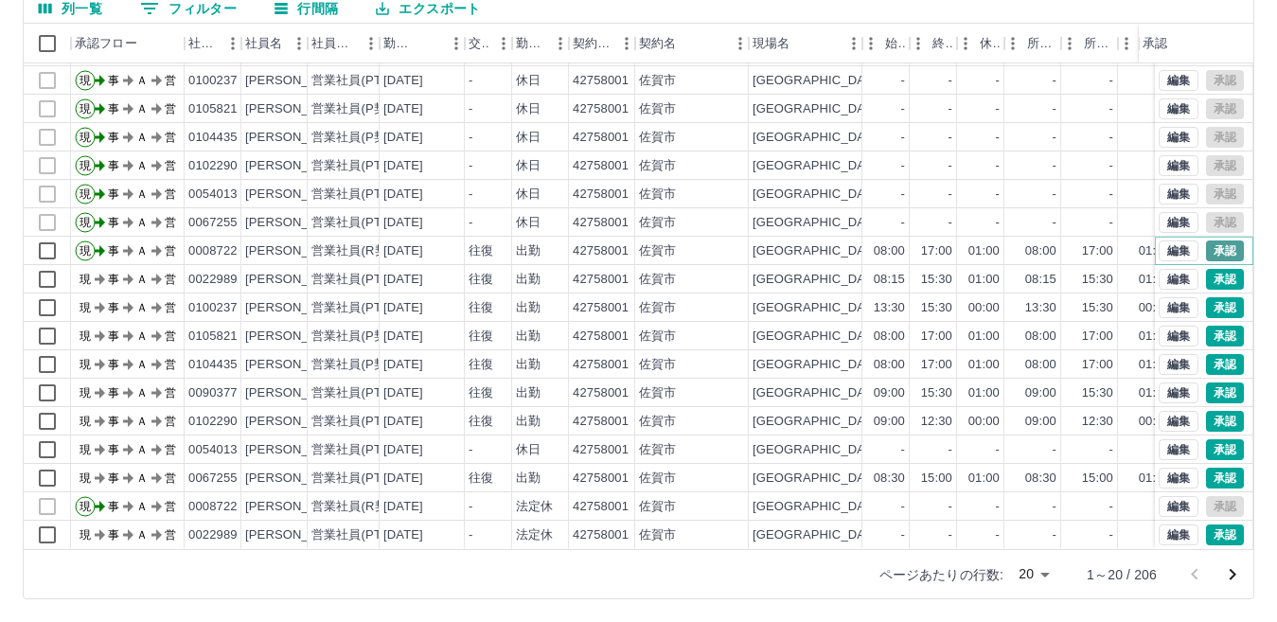
click at [1206, 240] on button "承認" at bounding box center [1225, 250] width 38 height 21
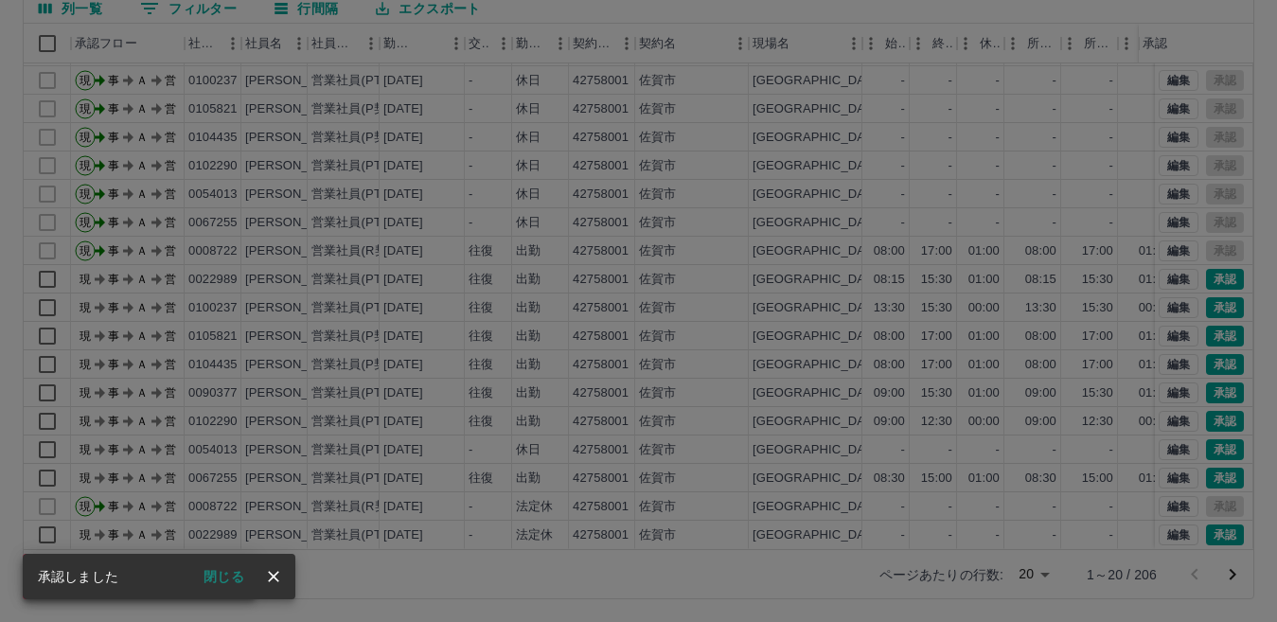
click at [1212, 262] on div "承認権限がありません" at bounding box center [638, 311] width 1277 height 622
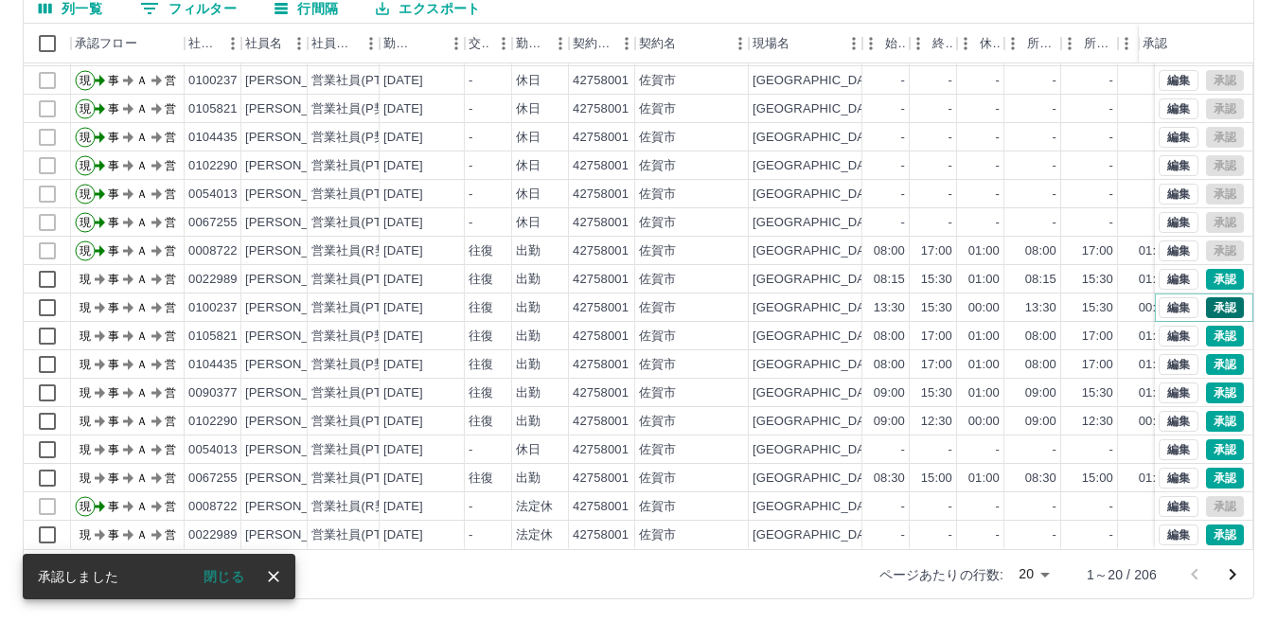
click at [1213, 297] on button "承認" at bounding box center [1225, 307] width 38 height 21
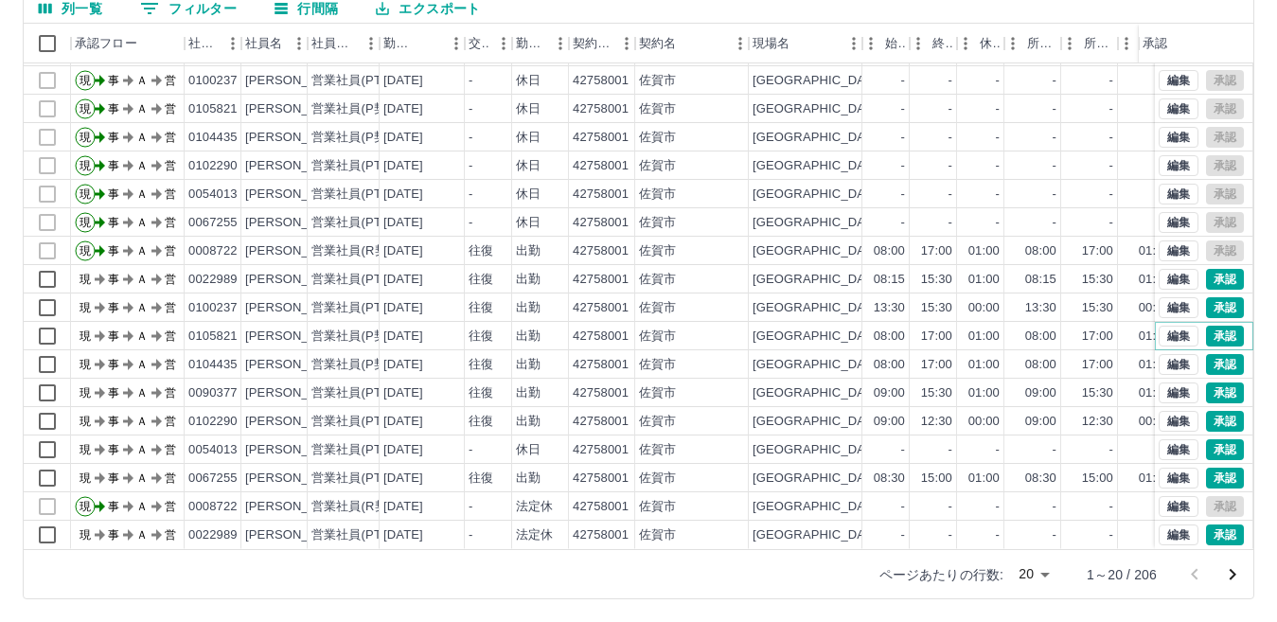
click at [1213, 326] on button "承認" at bounding box center [1225, 336] width 38 height 21
click at [1218, 354] on button "承認" at bounding box center [1225, 364] width 38 height 21
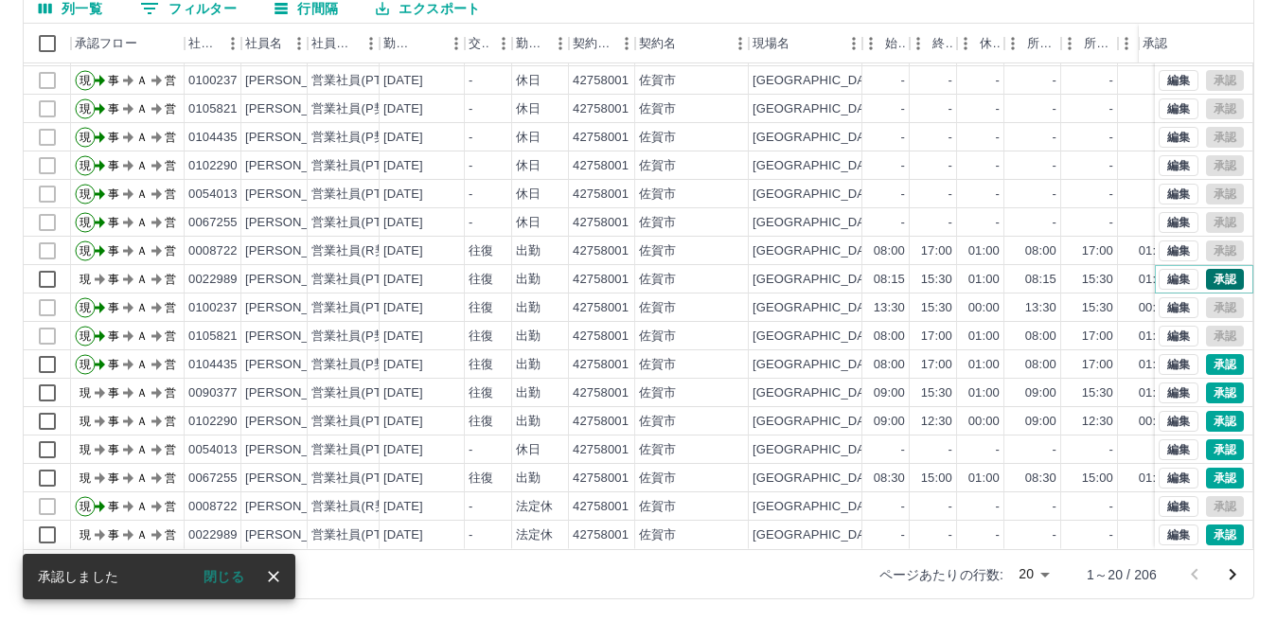
click at [1218, 269] on button "承認" at bounding box center [1225, 279] width 38 height 21
click at [1213, 354] on div "編集 承認" at bounding box center [1201, 364] width 85 height 21
click at [1207, 382] on button "承認" at bounding box center [1225, 392] width 38 height 21
click at [1209, 411] on button "承認" at bounding box center [1225, 421] width 38 height 21
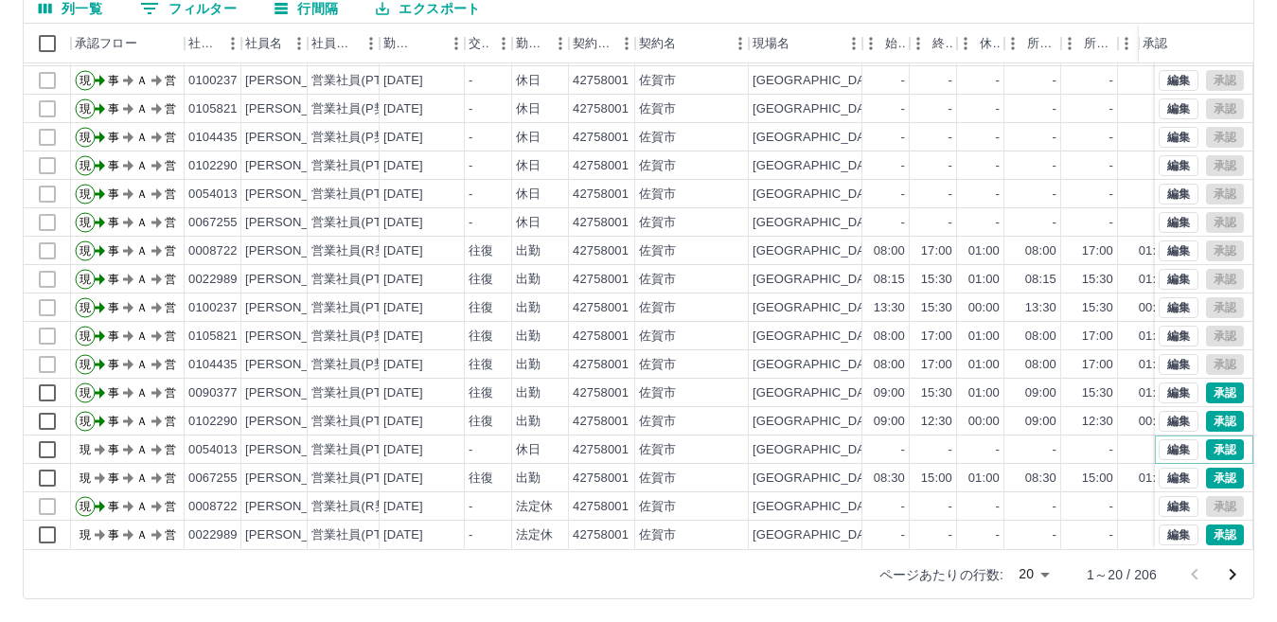
click at [1206, 439] on button "承認" at bounding box center [1225, 449] width 38 height 21
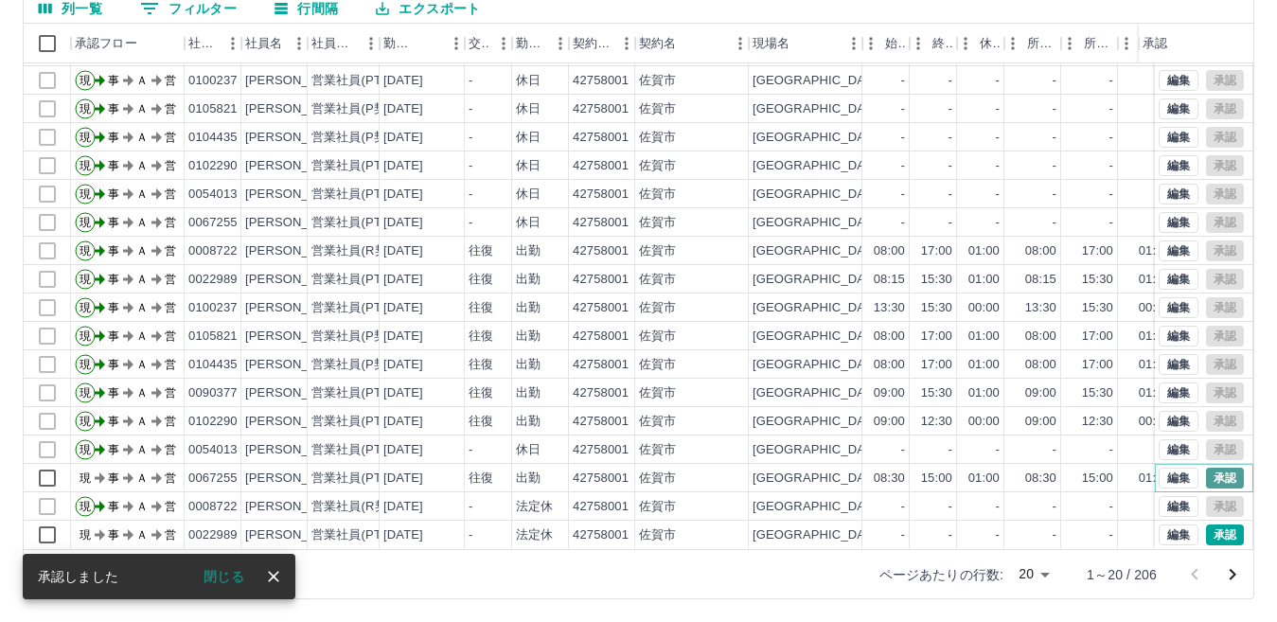
click at [1206, 468] on button "承認" at bounding box center [1225, 478] width 38 height 21
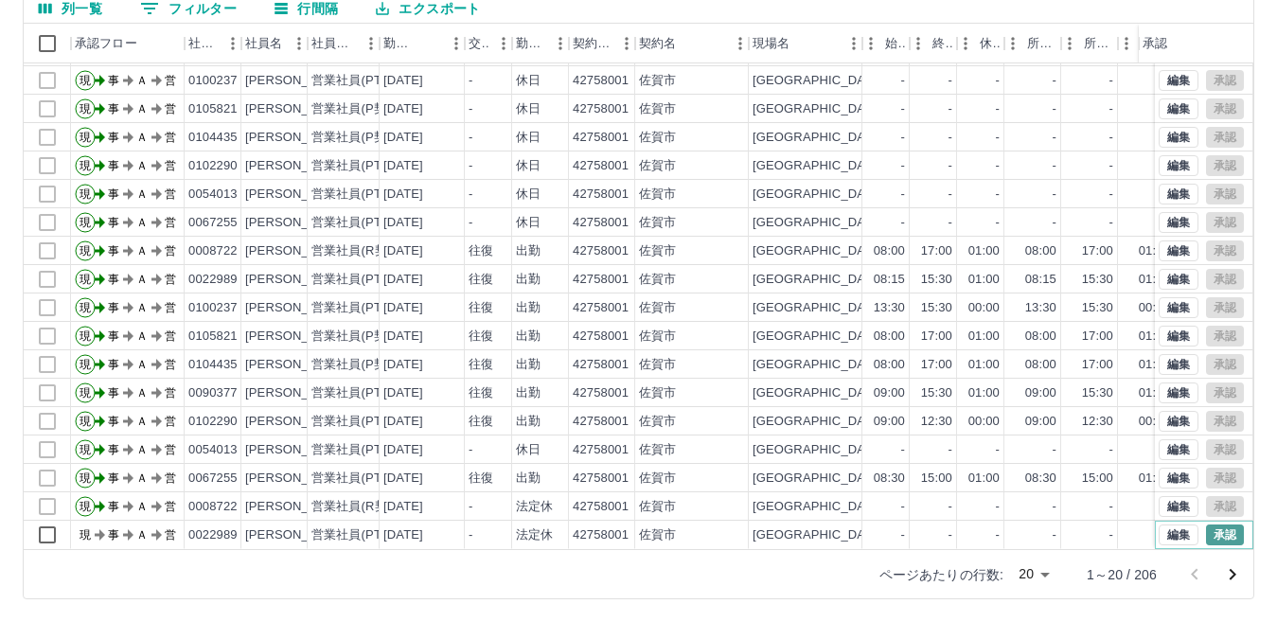
click at [1206, 524] on button "承認" at bounding box center [1225, 534] width 38 height 21
click at [1235, 574] on icon "次のページへ" at bounding box center [1232, 574] width 23 height 23
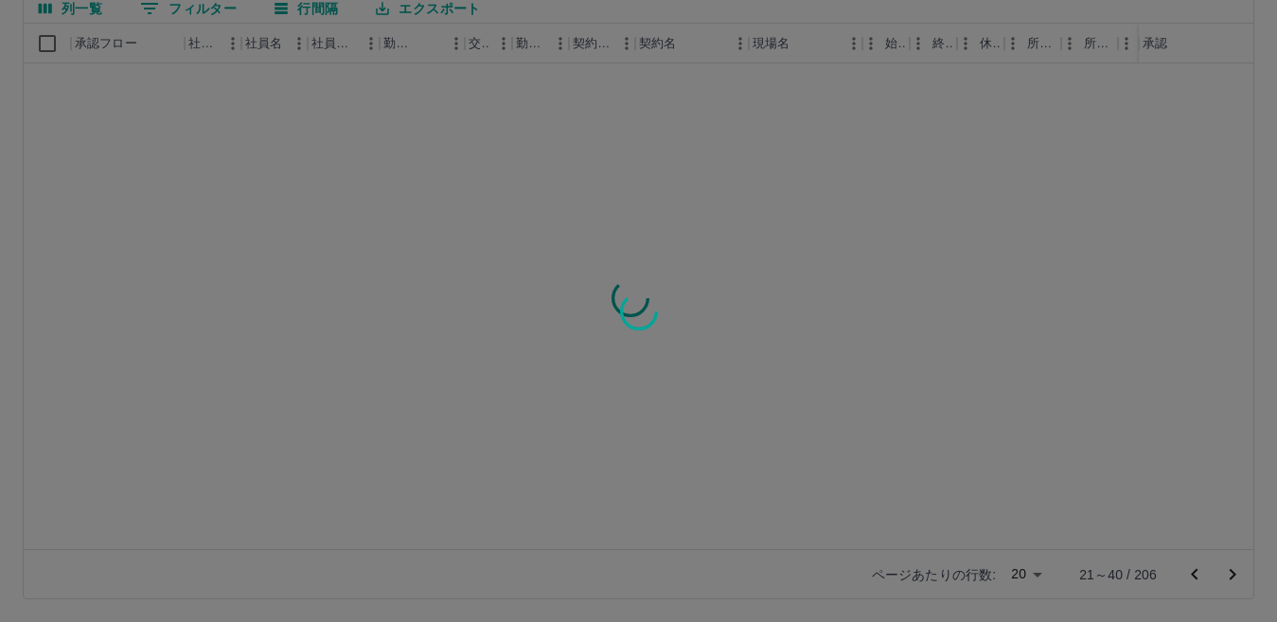
scroll to position [0, 0]
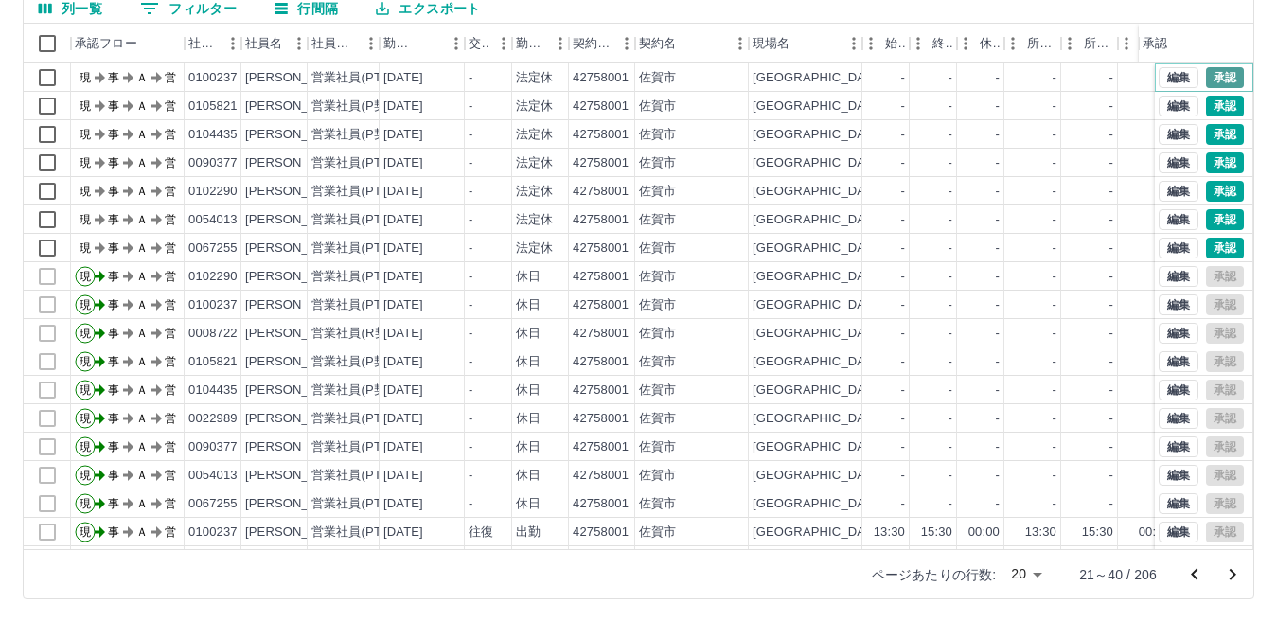
click at [1206, 80] on button "承認" at bounding box center [1225, 77] width 38 height 21
click at [1206, 101] on button "承認" at bounding box center [1225, 106] width 38 height 21
click at [1206, 142] on button "承認" at bounding box center [1225, 134] width 38 height 21
click at [1206, 169] on button "承認" at bounding box center [1225, 162] width 38 height 21
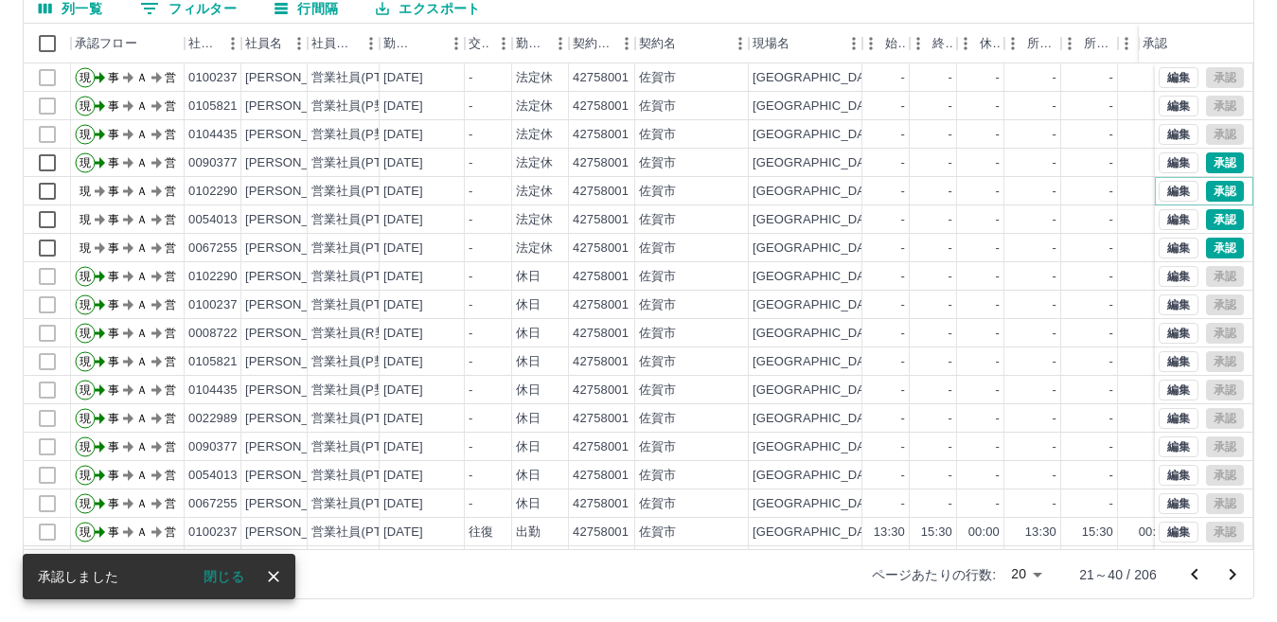
click at [1206, 192] on button "承認" at bounding box center [1225, 191] width 38 height 21
click at [1207, 216] on button "承認" at bounding box center [1225, 219] width 38 height 21
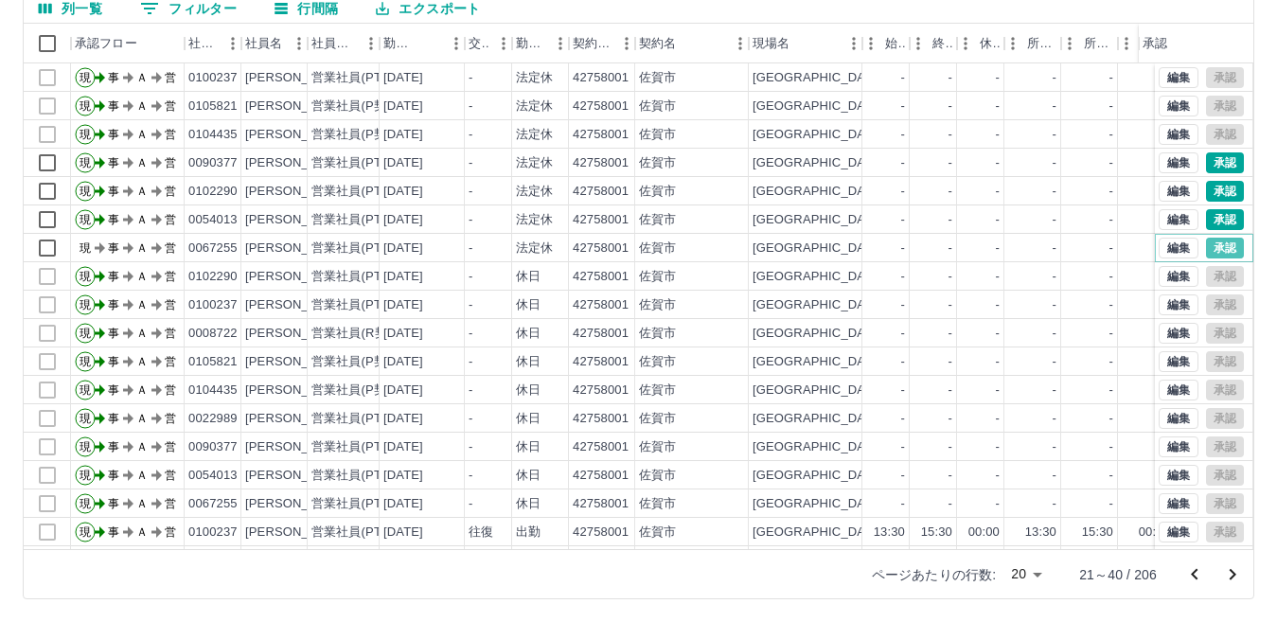
click at [1207, 240] on button "承認" at bounding box center [1225, 248] width 38 height 21
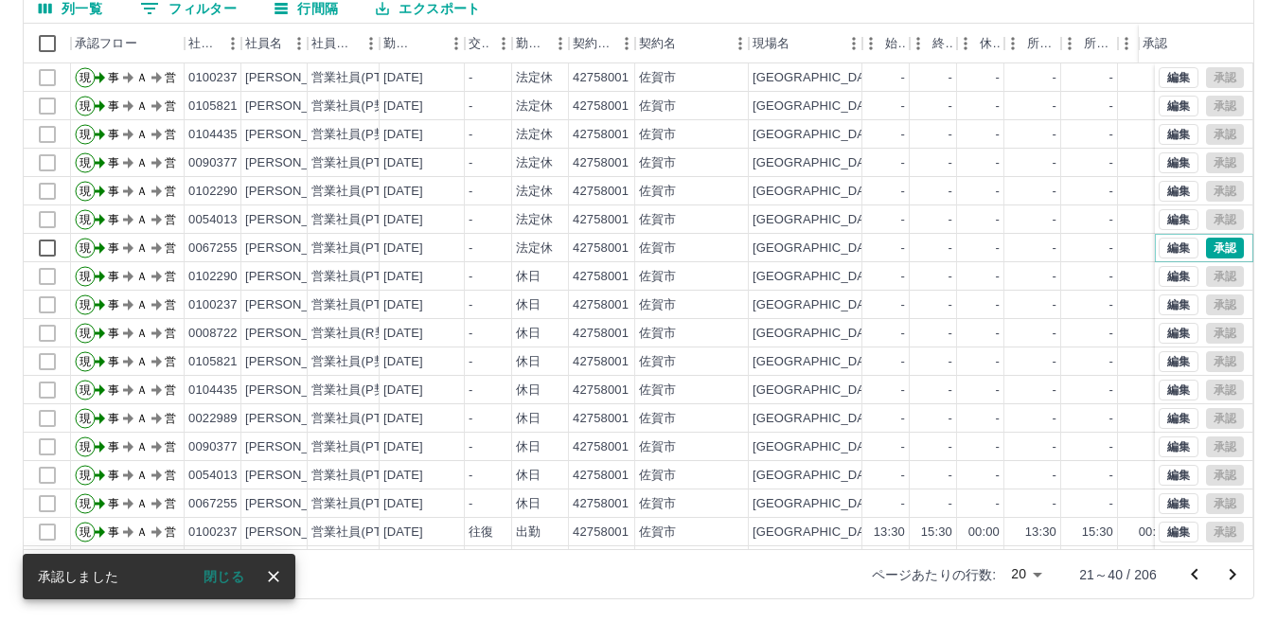
click at [1207, 242] on button "承認" at bounding box center [1225, 248] width 38 height 21
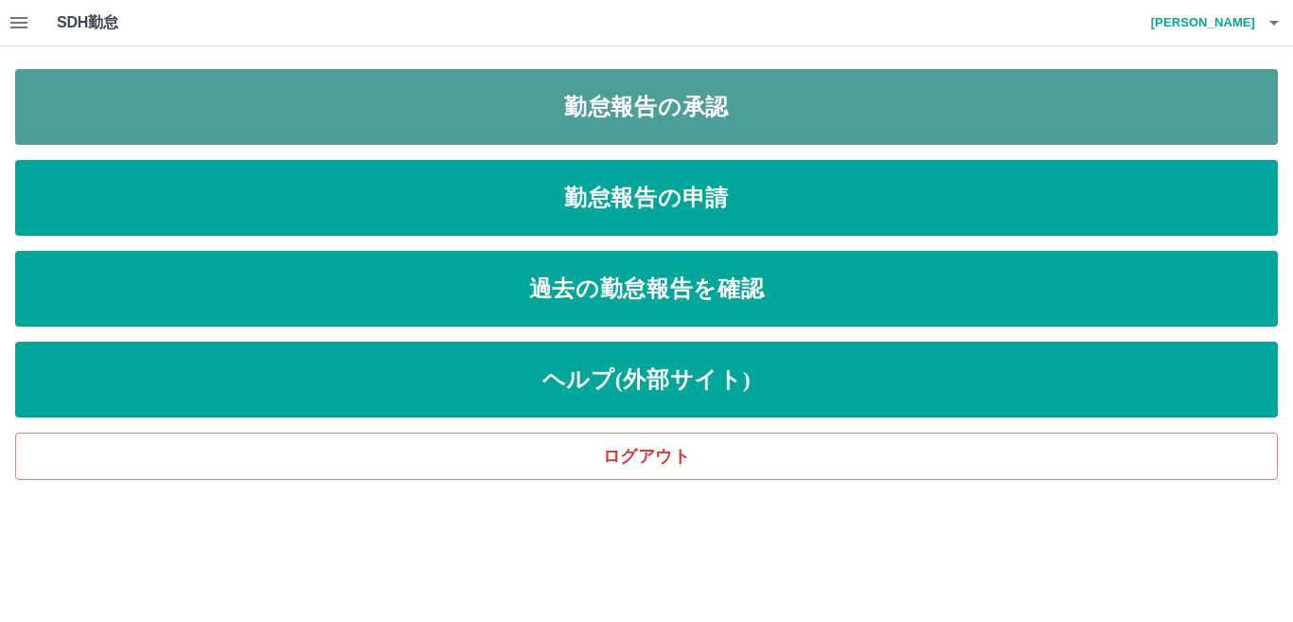
click at [678, 114] on link "勤怠報告の承認" at bounding box center [646, 107] width 1263 height 76
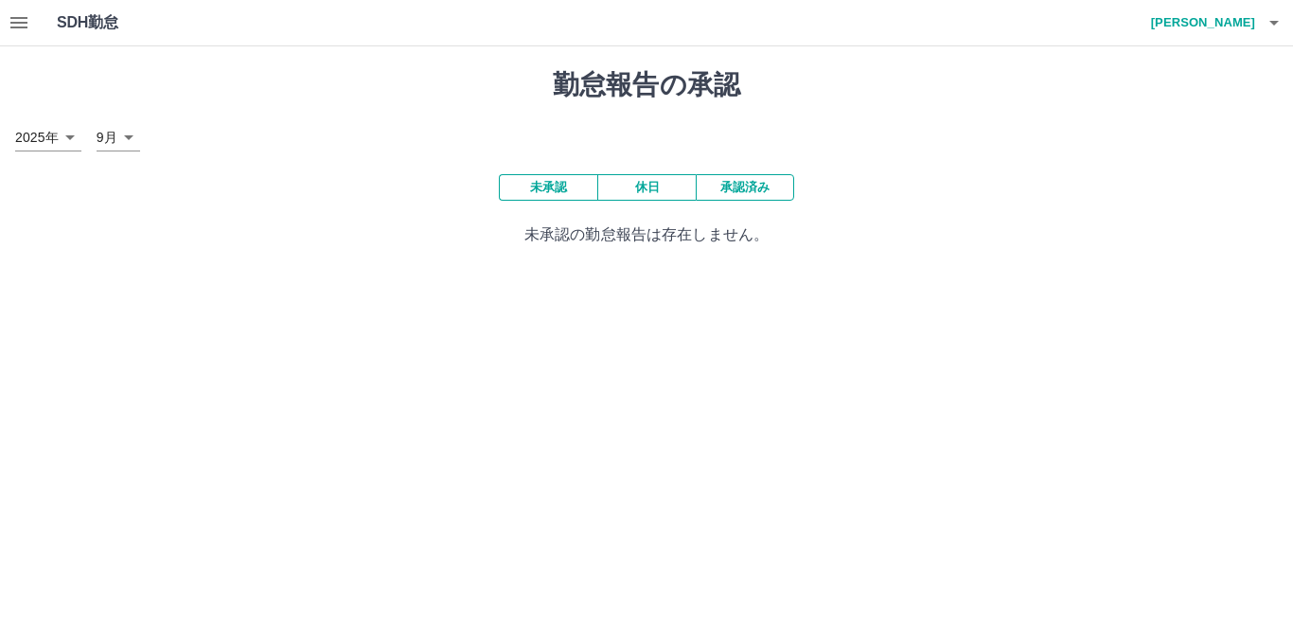
click at [553, 181] on button "未承認" at bounding box center [548, 187] width 98 height 27
click at [553, 184] on button "未承認" at bounding box center [548, 187] width 98 height 27
click at [765, 187] on button "承認済み" at bounding box center [745, 187] width 98 height 27
